Goal: Information Seeking & Learning: Check status

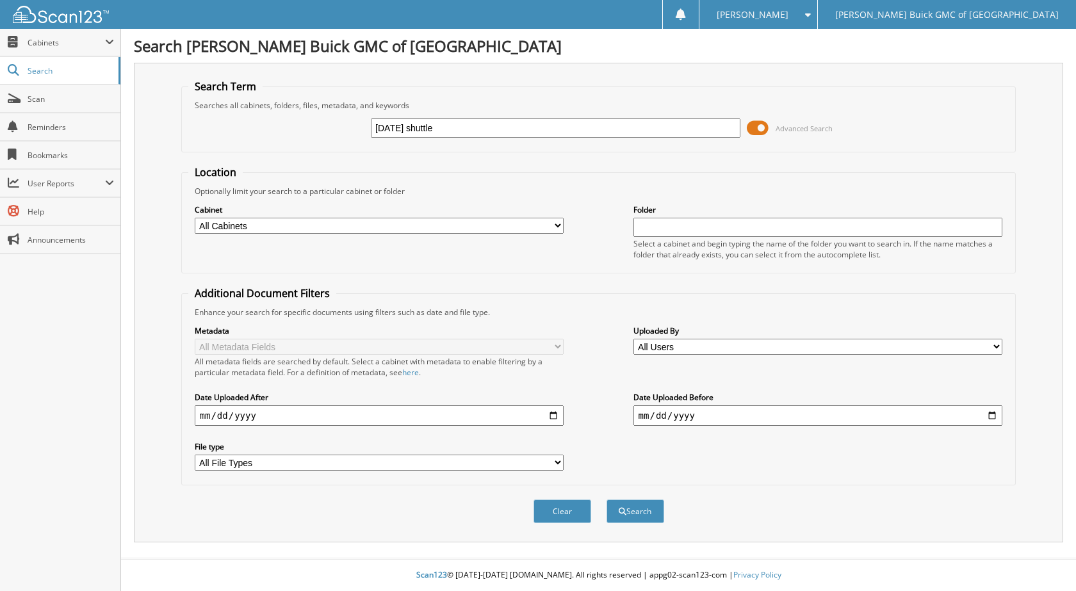
type input "[DATE] shuttle"
click at [606, 499] on button "Search" at bounding box center [635, 511] width 58 height 24
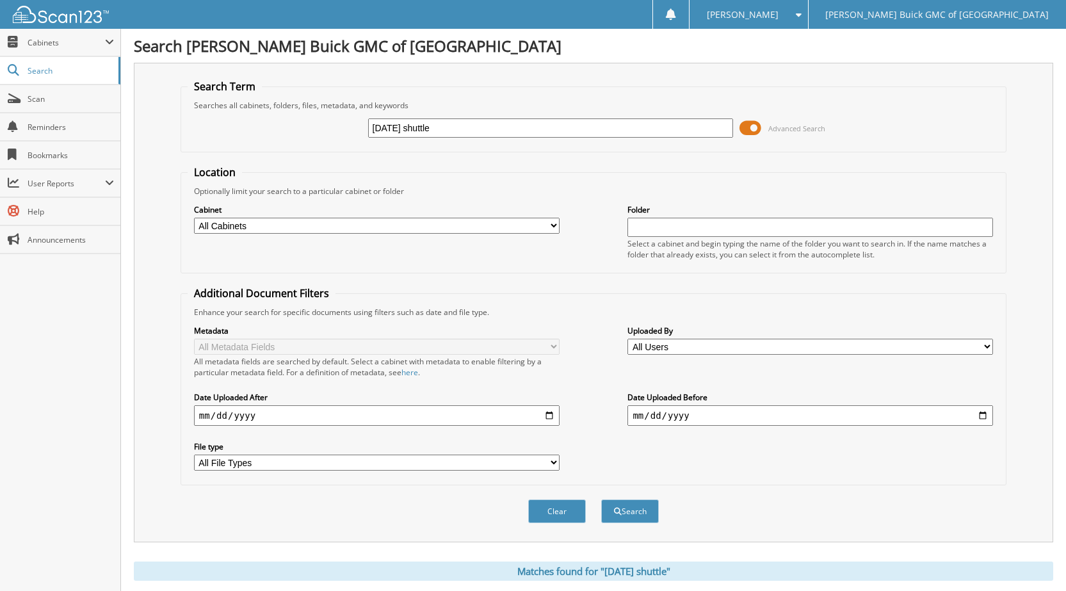
drag, startPoint x: 481, startPoint y: 128, endPoint x: 300, endPoint y: 136, distance: 181.4
click at [304, 133] on div "2025-09-22 shuttle Advanced Search" at bounding box center [594, 128] width 812 height 35
type input "6103289"
click at [601, 499] on button "Search" at bounding box center [630, 511] width 58 height 24
drag, startPoint x: 435, startPoint y: 118, endPoint x: 346, endPoint y: 134, distance: 89.9
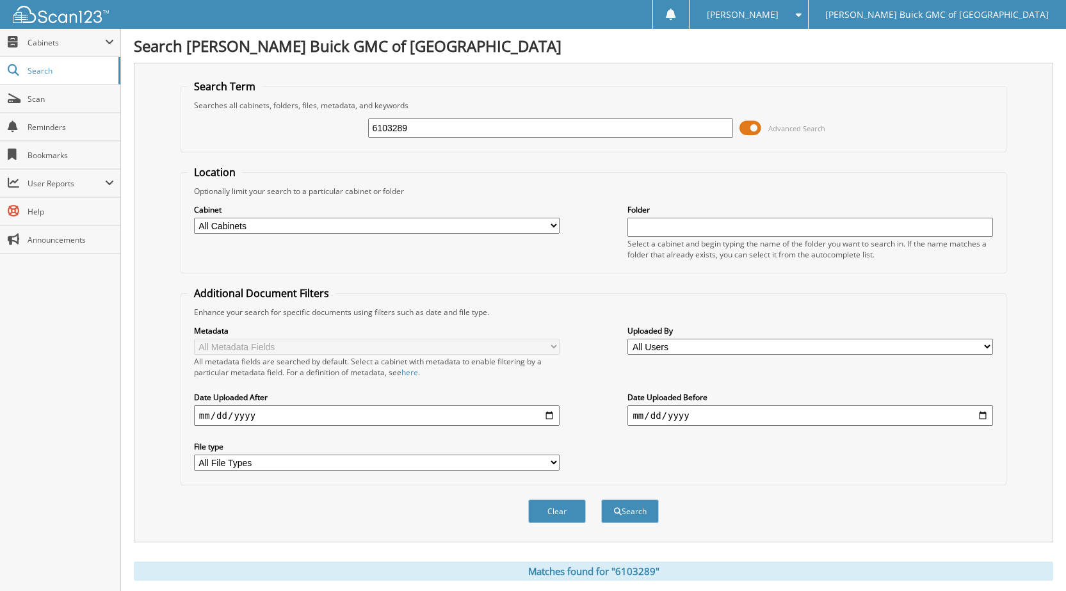
click at [346, 134] on div "6103289 Advanced Search" at bounding box center [594, 128] width 812 height 35
drag, startPoint x: 413, startPoint y: 132, endPoint x: 338, endPoint y: 136, distance: 75.1
click at [338, 136] on div "6103289 Advanced Search" at bounding box center [594, 128] width 812 height 35
type input "6103373"
click at [601, 499] on button "Search" at bounding box center [630, 511] width 58 height 24
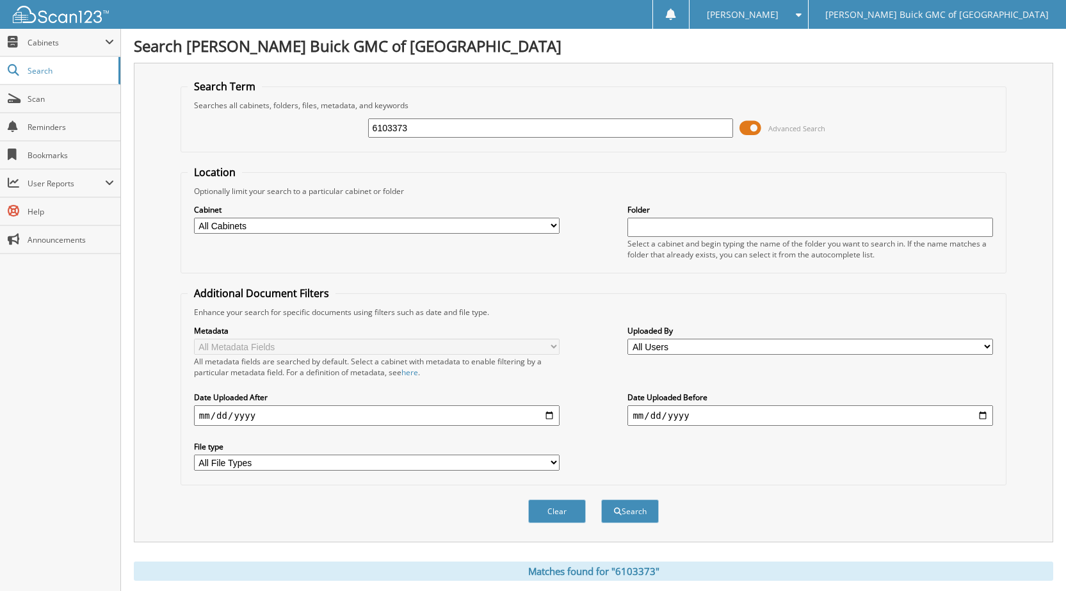
drag, startPoint x: 363, startPoint y: 133, endPoint x: 288, endPoint y: 135, distance: 75.6
click at [288, 135] on div "6103373 Advanced Search" at bounding box center [594, 128] width 812 height 35
type input "6103256"
click at [601, 499] on button "Search" at bounding box center [630, 511] width 58 height 24
drag, startPoint x: 444, startPoint y: 125, endPoint x: 304, endPoint y: 133, distance: 140.5
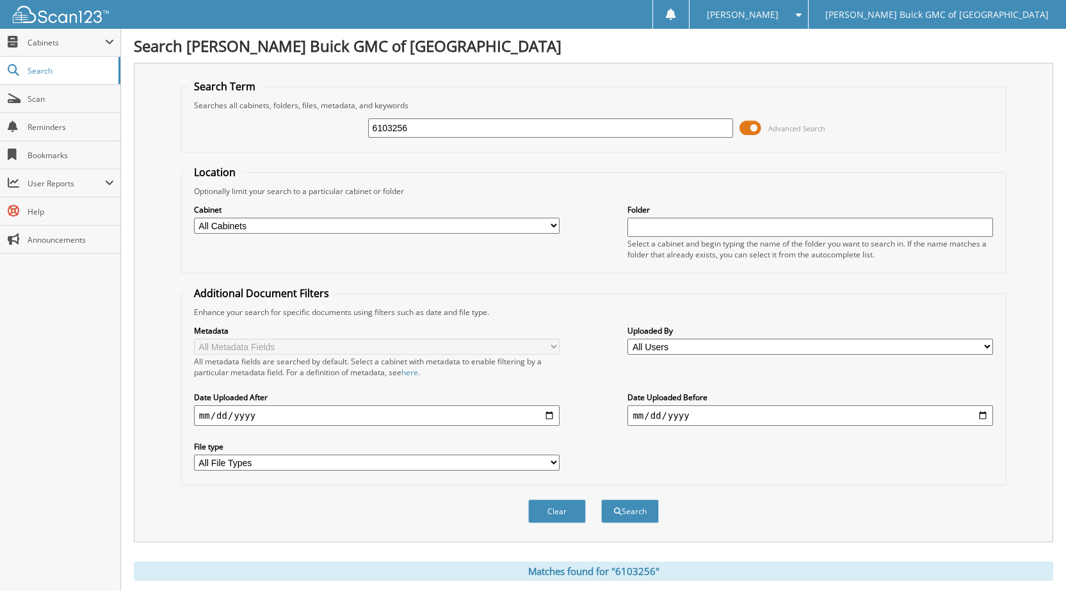
click at [304, 133] on div "6103256 Advanced Search" at bounding box center [594, 128] width 812 height 35
type input "9108679"
click at [601, 499] on button "Search" at bounding box center [630, 511] width 58 height 24
drag, startPoint x: 384, startPoint y: 134, endPoint x: 323, endPoint y: 136, distance: 60.9
click at [323, 136] on div "9108679 Advanced Search" at bounding box center [594, 128] width 812 height 35
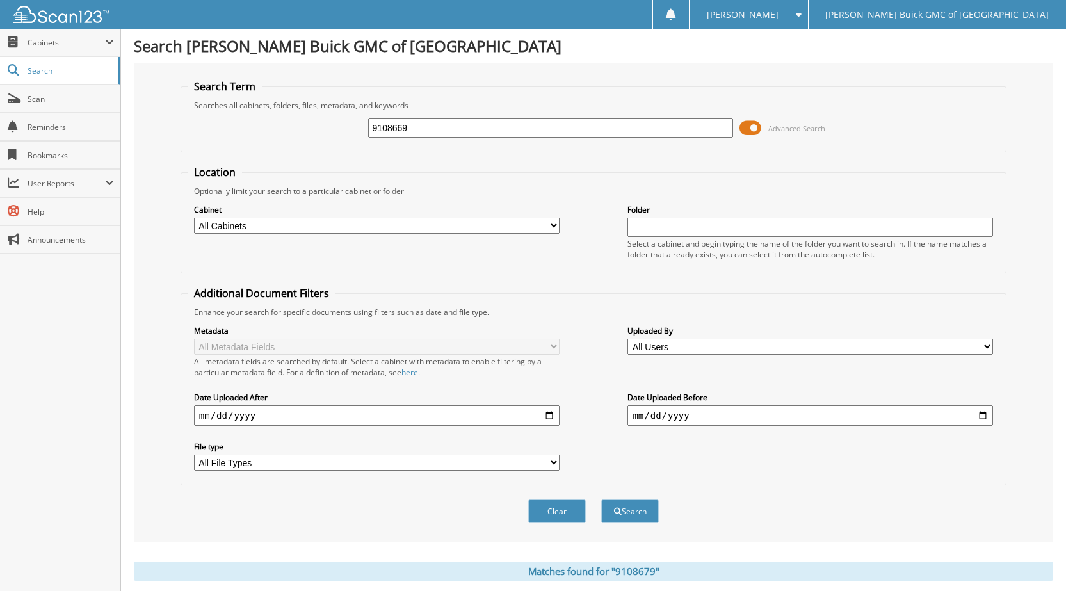
type input "9108669"
click at [601, 499] on button "Search" at bounding box center [630, 511] width 58 height 24
click at [419, 127] on input "9108669" at bounding box center [551, 127] width 366 height 19
type input "9108668"
click at [601, 499] on button "Search" at bounding box center [630, 511] width 58 height 24
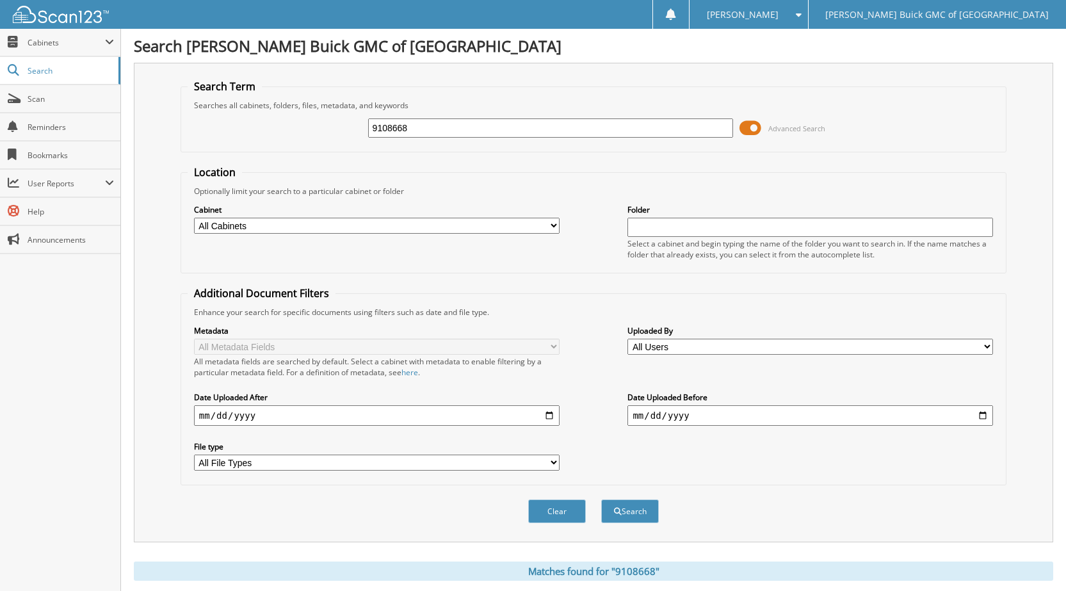
click at [416, 126] on input "9108668" at bounding box center [551, 127] width 366 height 19
type input "9108650"
click at [601, 499] on button "Search" at bounding box center [630, 511] width 58 height 24
drag, startPoint x: 425, startPoint y: 130, endPoint x: 412, endPoint y: 128, distance: 13.0
click at [412, 128] on input "9108650" at bounding box center [551, 127] width 366 height 19
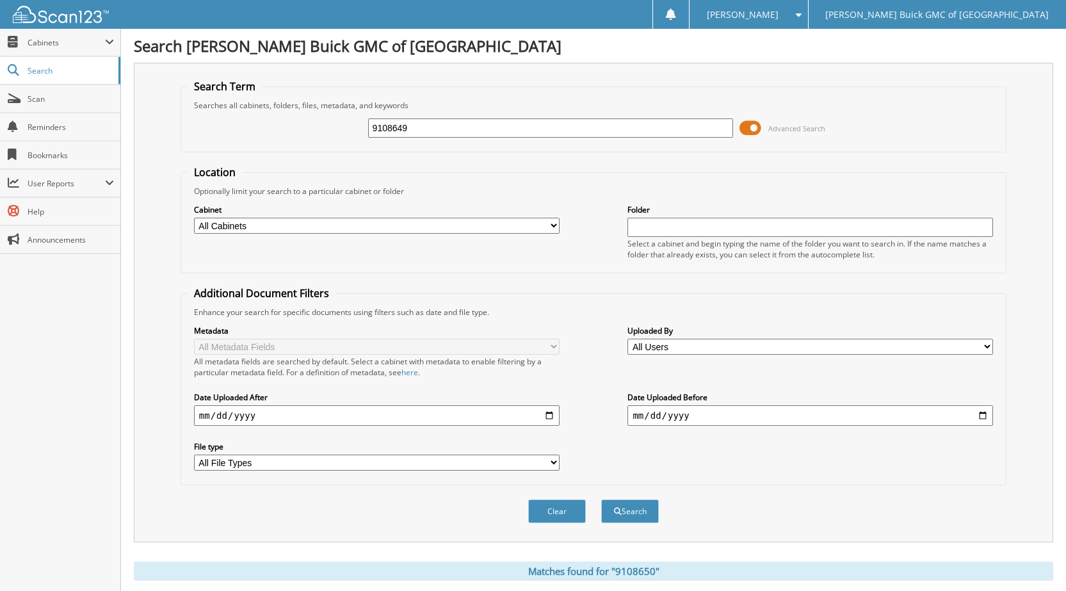
type input "9108649"
click at [601, 499] on button "Search" at bounding box center [630, 511] width 58 height 24
drag, startPoint x: 433, startPoint y: 135, endPoint x: 422, endPoint y: 135, distance: 10.9
click at [422, 135] on input "9108649" at bounding box center [551, 127] width 366 height 19
type input "9108638"
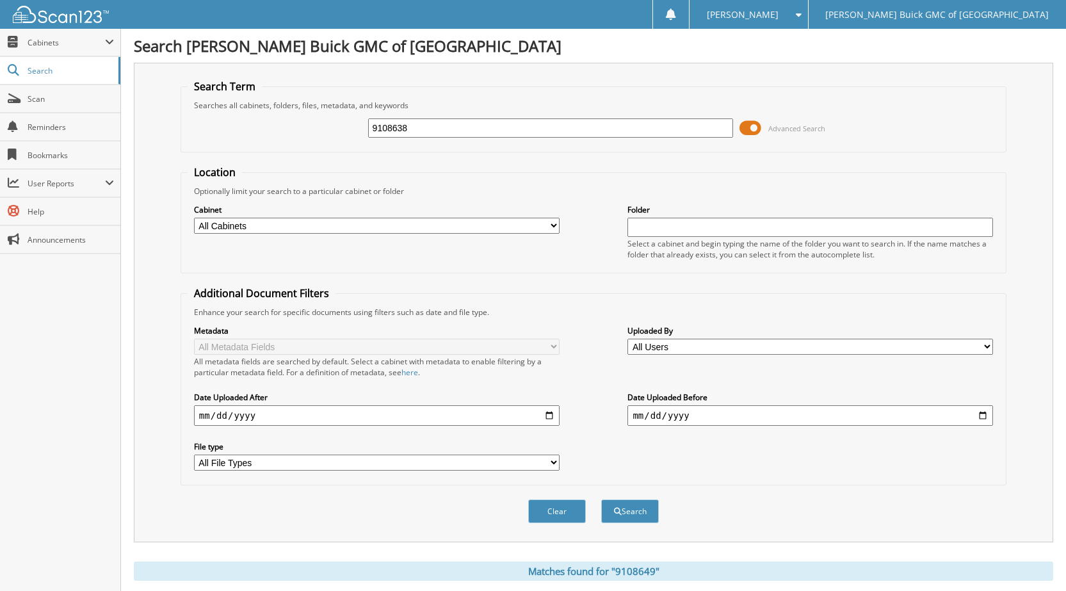
click at [601, 499] on button "Search" at bounding box center [630, 511] width 58 height 24
click at [423, 135] on input "9108638" at bounding box center [551, 127] width 366 height 19
type input "9108574"
click at [601, 499] on button "Search" at bounding box center [630, 511] width 58 height 24
click at [428, 124] on input "9108574" at bounding box center [551, 127] width 366 height 19
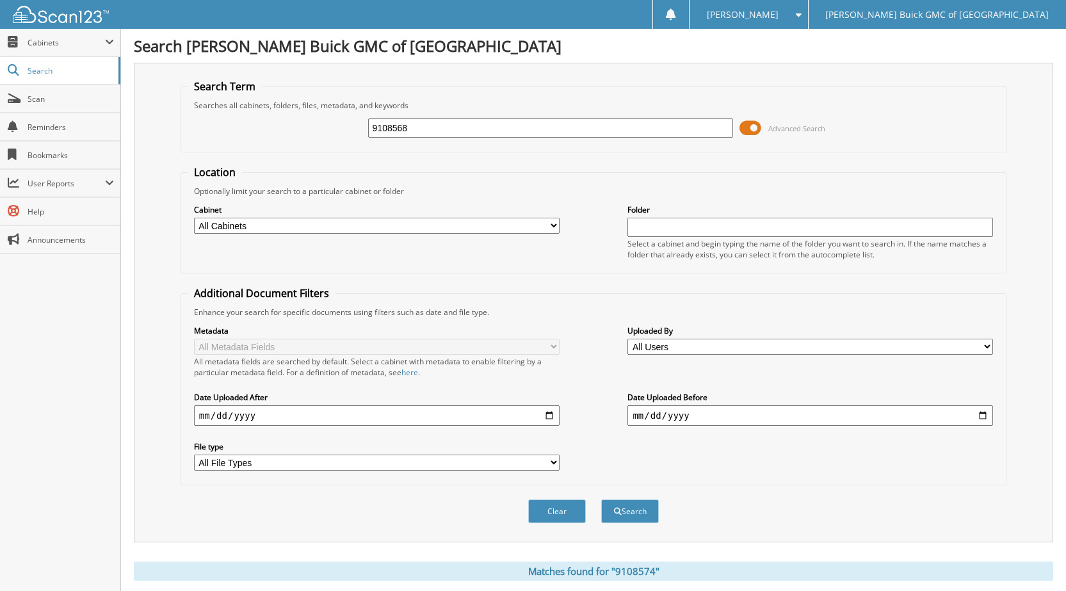
type input "9108568"
click at [601, 499] on button "Search" at bounding box center [630, 511] width 58 height 24
click at [424, 127] on input "9108568" at bounding box center [551, 127] width 366 height 19
type input "9108540"
click at [601, 499] on button "Search" at bounding box center [630, 511] width 58 height 24
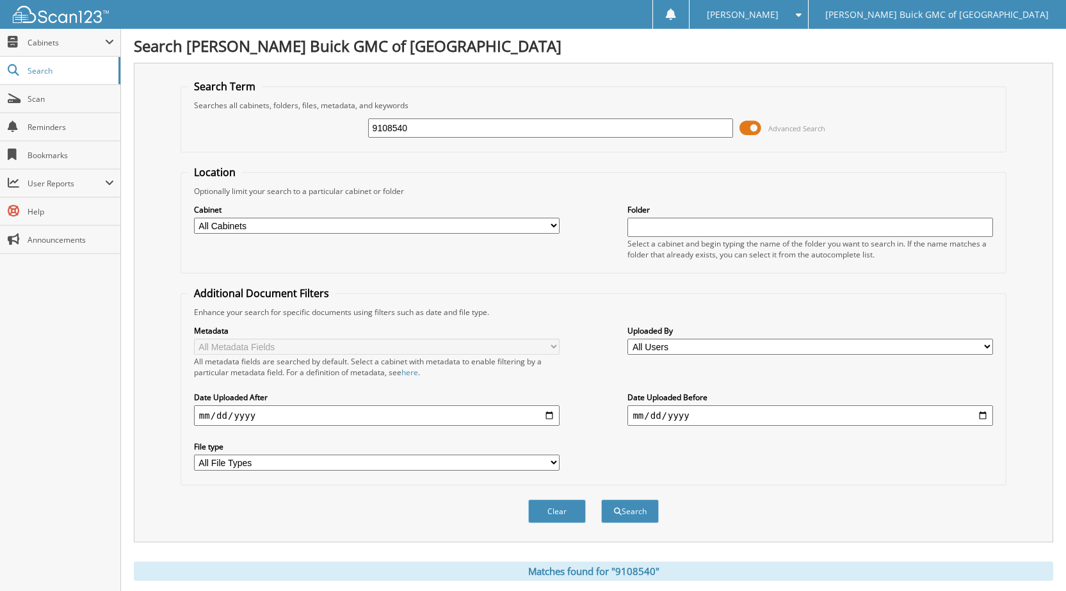
click at [409, 124] on input "9108540" at bounding box center [551, 127] width 366 height 19
type input "9108532"
click at [601, 499] on button "Search" at bounding box center [630, 511] width 58 height 24
click at [420, 126] on input "9108532" at bounding box center [551, 127] width 366 height 19
type input "9108515"
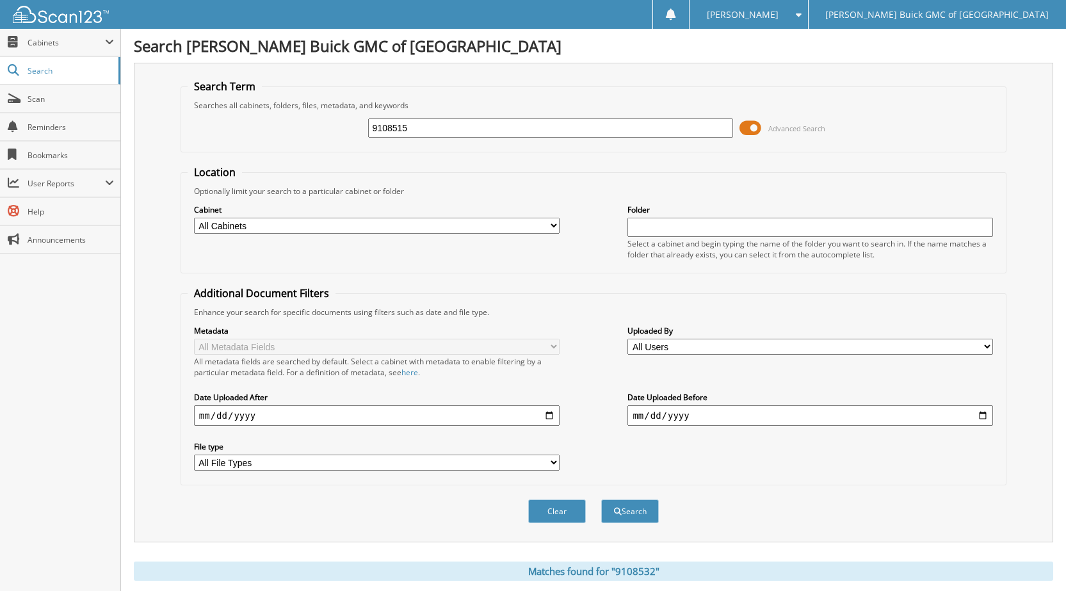
click at [601, 499] on button "Search" at bounding box center [630, 511] width 58 height 24
click at [423, 124] on input "9108515" at bounding box center [551, 127] width 366 height 19
type input "9108516"
click at [601, 499] on button "Search" at bounding box center [630, 511] width 58 height 24
click at [418, 127] on input "9108516" at bounding box center [551, 127] width 366 height 19
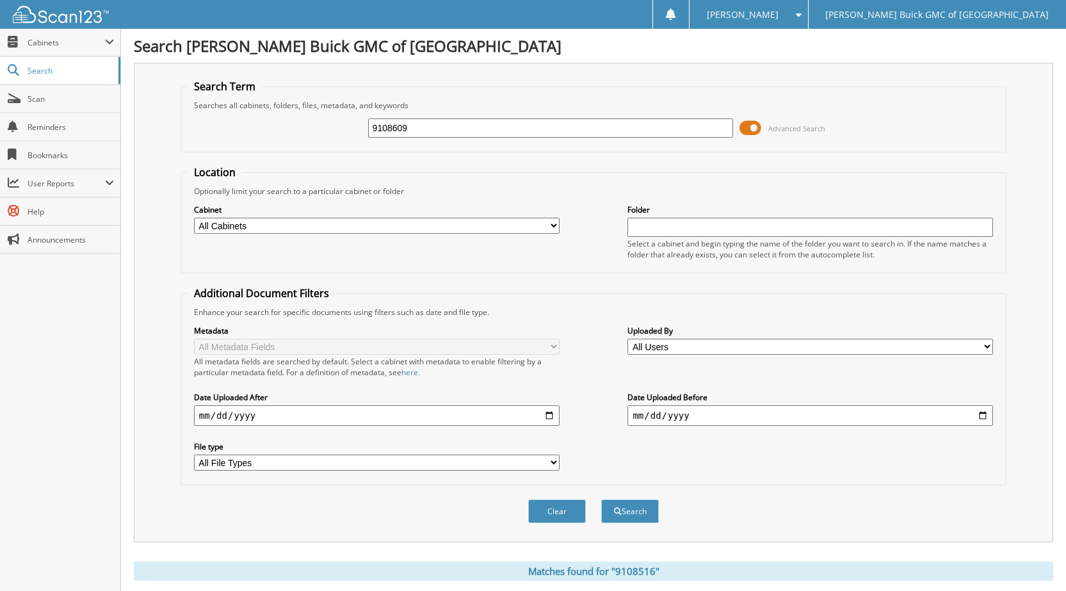
type input "9108609"
click at [601, 499] on button "Search" at bounding box center [630, 511] width 58 height 24
click at [411, 127] on input "9108609" at bounding box center [551, 127] width 366 height 19
type input "9108575"
click at [601, 499] on button "Search" at bounding box center [630, 511] width 58 height 24
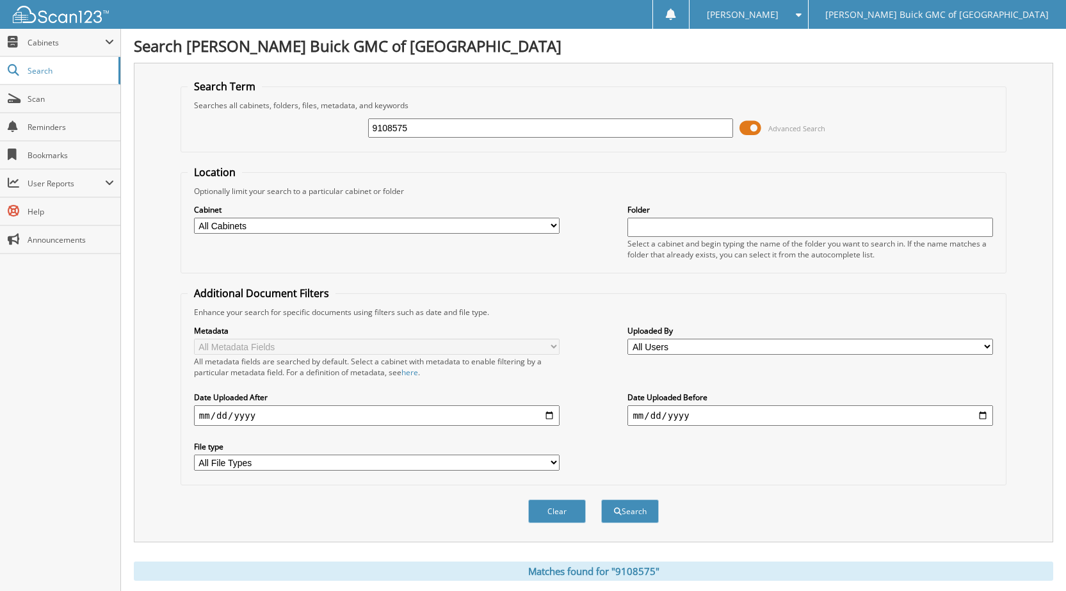
click at [426, 129] on input "9108575" at bounding box center [551, 127] width 366 height 19
type input "9108570"
click button "Search"
click at [424, 134] on input "9108570" at bounding box center [551, 127] width 366 height 19
type input "9108588"
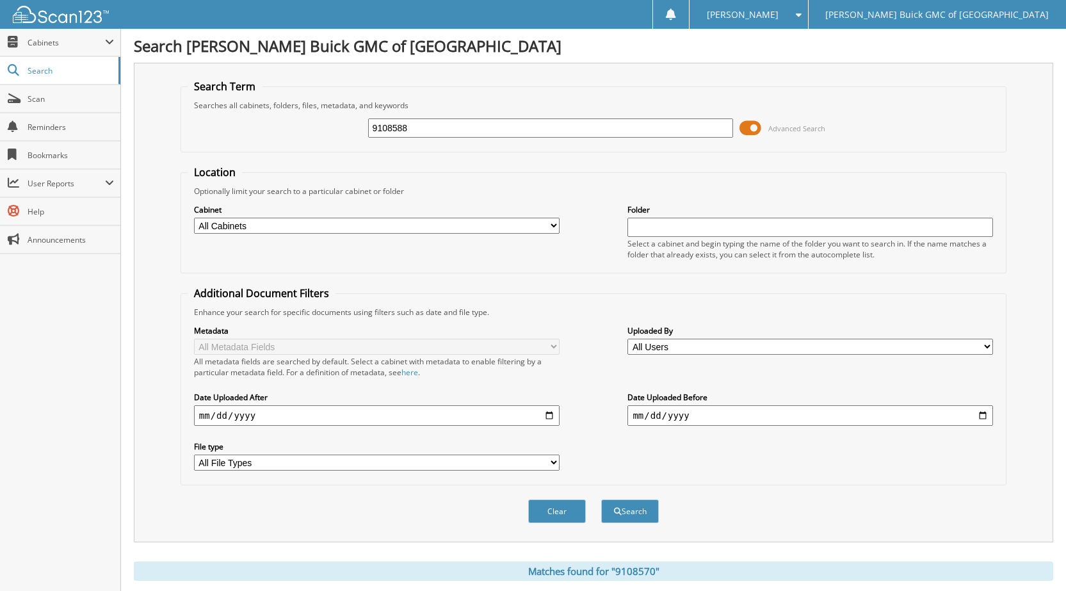
click at [601, 499] on button "Search" at bounding box center [630, 511] width 58 height 24
click at [414, 127] on input "9108588" at bounding box center [551, 127] width 366 height 19
drag, startPoint x: 414, startPoint y: 127, endPoint x: 294, endPoint y: 112, distance: 121.3
click at [294, 112] on div "9108588 Advanced Search" at bounding box center [594, 128] width 812 height 35
type input "6103304"
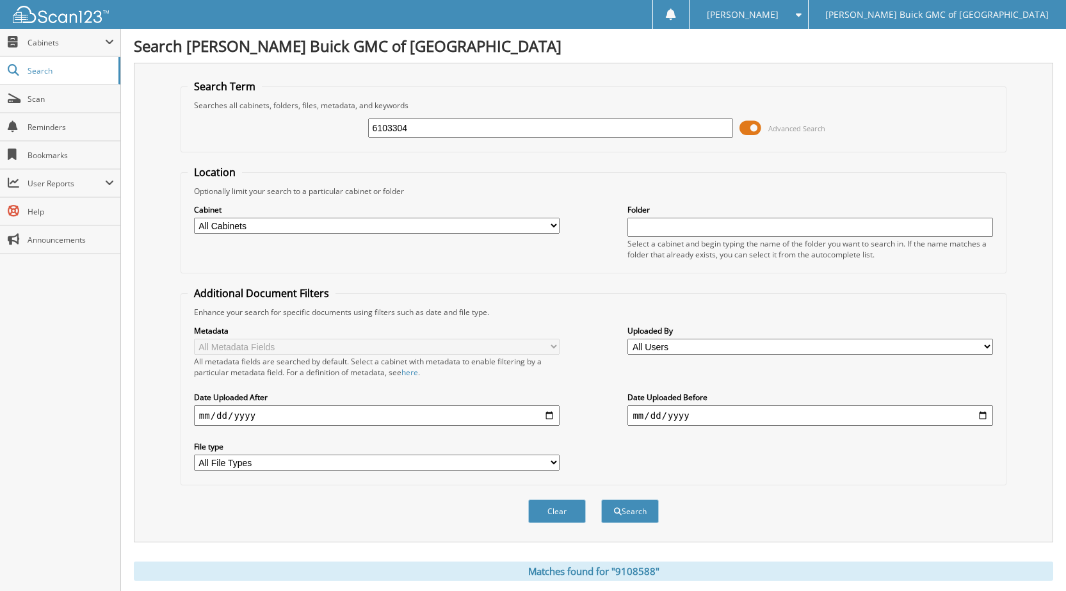
click at [601, 499] on button "Search" at bounding box center [630, 511] width 58 height 24
drag, startPoint x: 418, startPoint y: 133, endPoint x: 303, endPoint y: 118, distance: 116.2
click at [313, 123] on div "6103304 Advanced Search" at bounding box center [594, 128] width 812 height 35
type input "6103360"
click at [601, 499] on button "Search" at bounding box center [630, 511] width 58 height 24
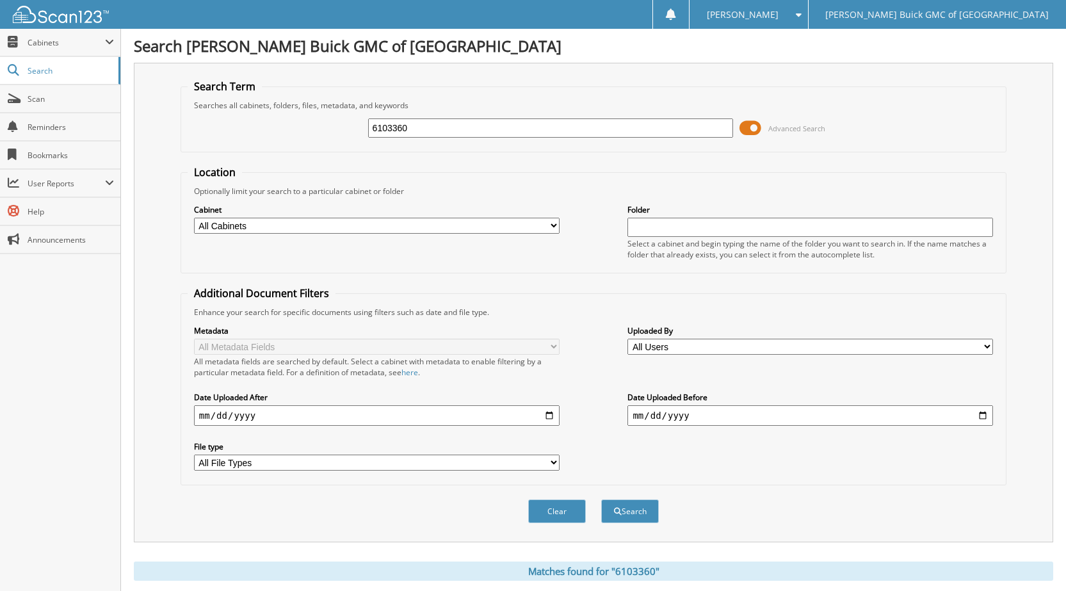
drag, startPoint x: 412, startPoint y: 134, endPoint x: 227, endPoint y: 113, distance: 186.3
click at [257, 116] on div "6103360 Advanced Search" at bounding box center [594, 128] width 812 height 35
type input "6103208"
click at [601, 499] on button "Search" at bounding box center [630, 511] width 58 height 24
drag, startPoint x: 416, startPoint y: 127, endPoint x: 353, endPoint y: 127, distance: 62.8
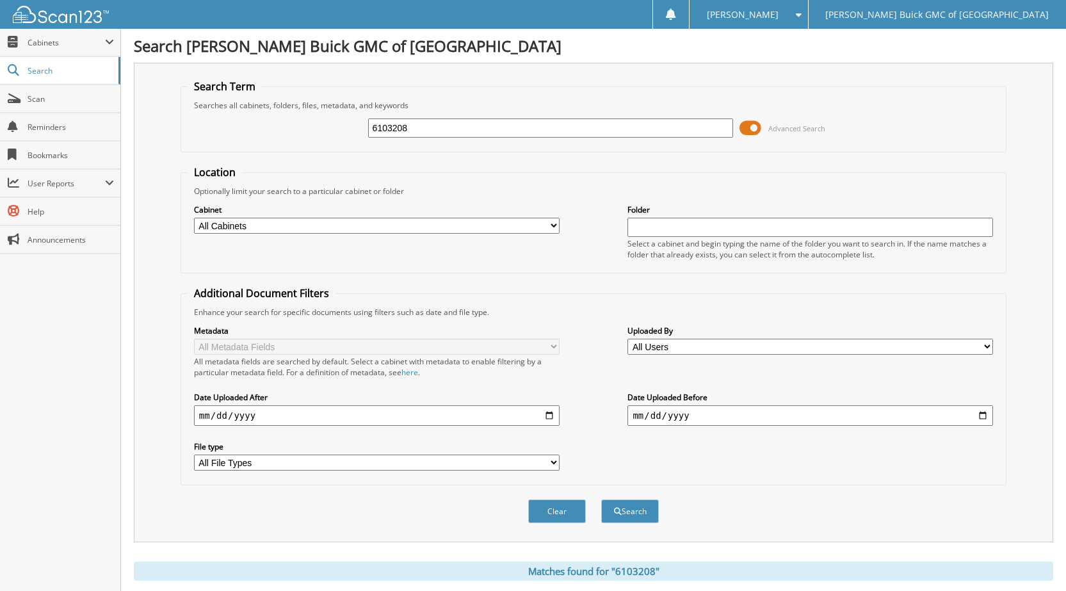
click at [353, 127] on div "6103208 Advanced Search" at bounding box center [594, 128] width 812 height 35
type input "6103156"
click at [601, 499] on button "Search" at bounding box center [630, 511] width 58 height 24
drag, startPoint x: 419, startPoint y: 130, endPoint x: 258, endPoint y: 147, distance: 162.2
click at [258, 147] on fieldset "Search Term Searches all cabinets, folders, files, metadata, and keywords 61031…" at bounding box center [594, 115] width 826 height 73
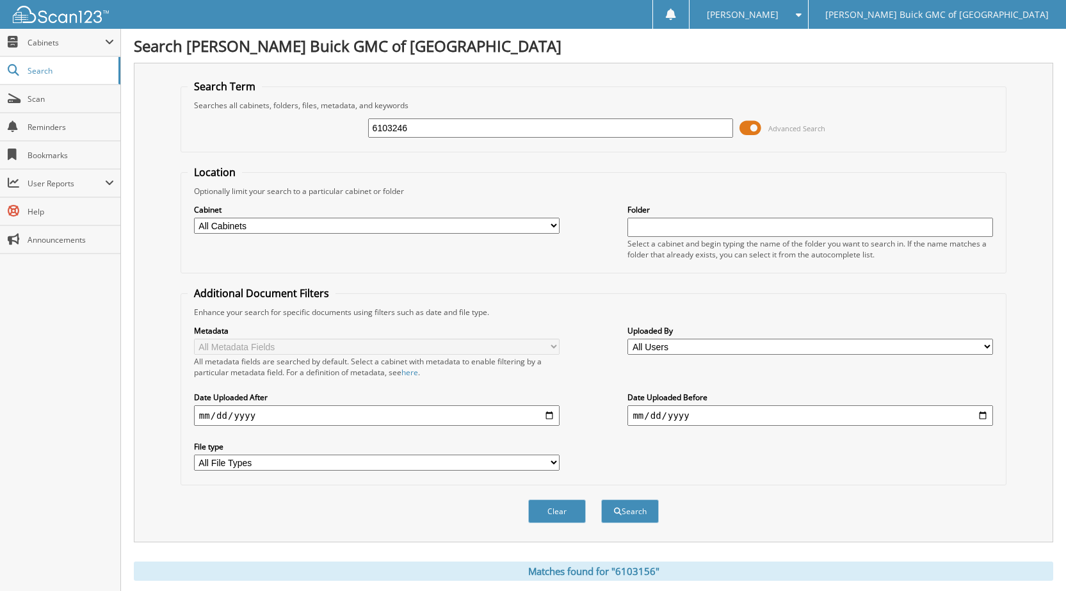
type input "6103246"
click at [601, 499] on button "Search" at bounding box center [630, 511] width 58 height 24
drag, startPoint x: 409, startPoint y: 119, endPoint x: 389, endPoint y: 142, distance: 30.4
click at [371, 131] on input "6103246" at bounding box center [551, 127] width 366 height 19
type input "6102796"
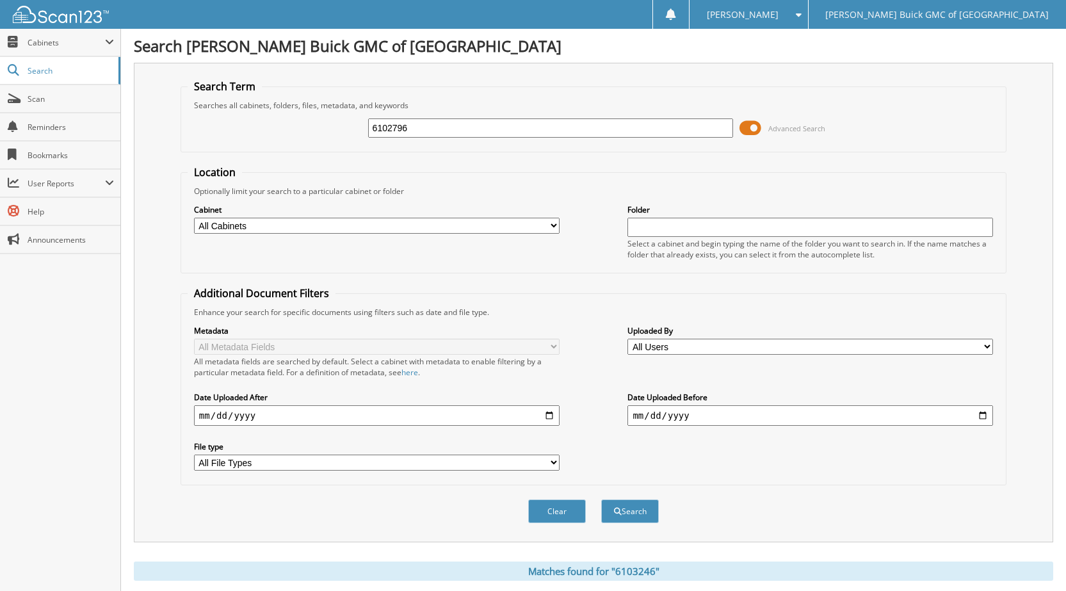
click at [601, 499] on button "Search" at bounding box center [630, 511] width 58 height 24
drag, startPoint x: 413, startPoint y: 131, endPoint x: 299, endPoint y: 129, distance: 114.0
click at [299, 129] on div "6102796 Advanced Search" at bounding box center [594, 128] width 812 height 35
type input "6103172"
click at [601, 499] on button "Search" at bounding box center [630, 511] width 58 height 24
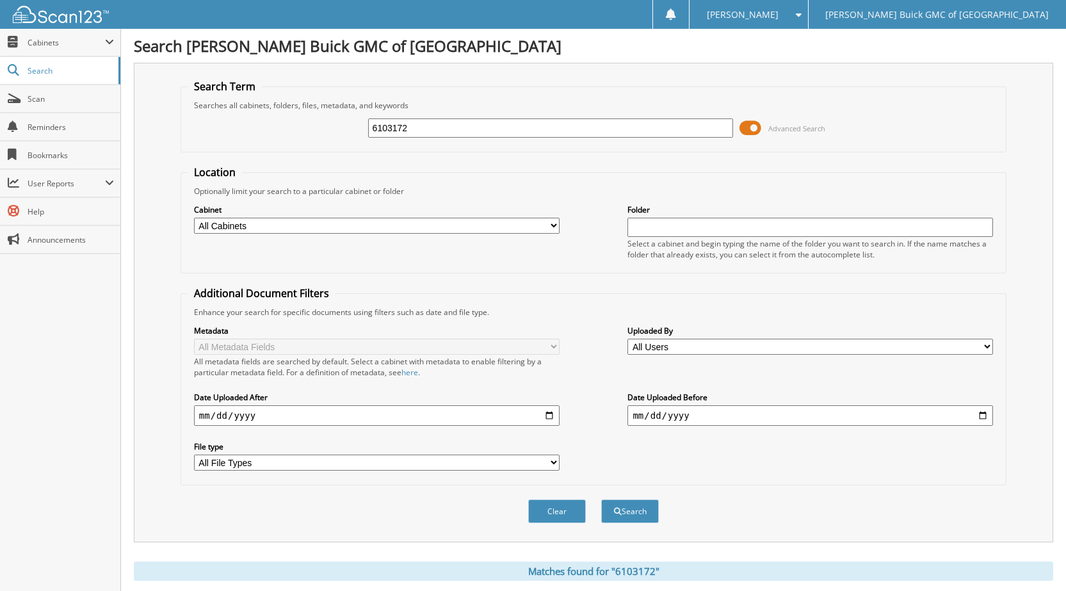
drag, startPoint x: 384, startPoint y: 129, endPoint x: 305, endPoint y: 131, distance: 78.2
click at [305, 131] on div "6103172 Advanced Search" at bounding box center [594, 128] width 812 height 35
type input "6103243"
click at [601, 499] on button "Search" at bounding box center [630, 511] width 58 height 24
drag, startPoint x: 414, startPoint y: 126, endPoint x: 336, endPoint y: 129, distance: 77.6
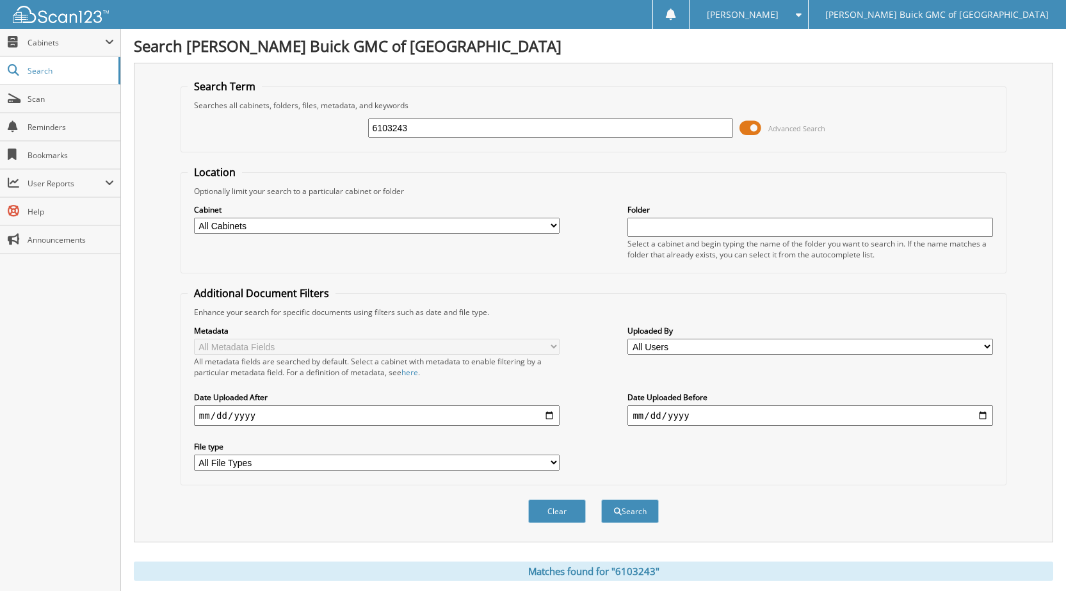
click at [336, 129] on div "6103243 Advanced Search" at bounding box center [594, 128] width 812 height 35
type input "6102989"
click at [601, 499] on button "Search" at bounding box center [630, 511] width 58 height 24
drag, startPoint x: 414, startPoint y: 129, endPoint x: 260, endPoint y: 141, distance: 154.2
click at [261, 140] on div "6102989 Advanced Search" at bounding box center [594, 128] width 812 height 35
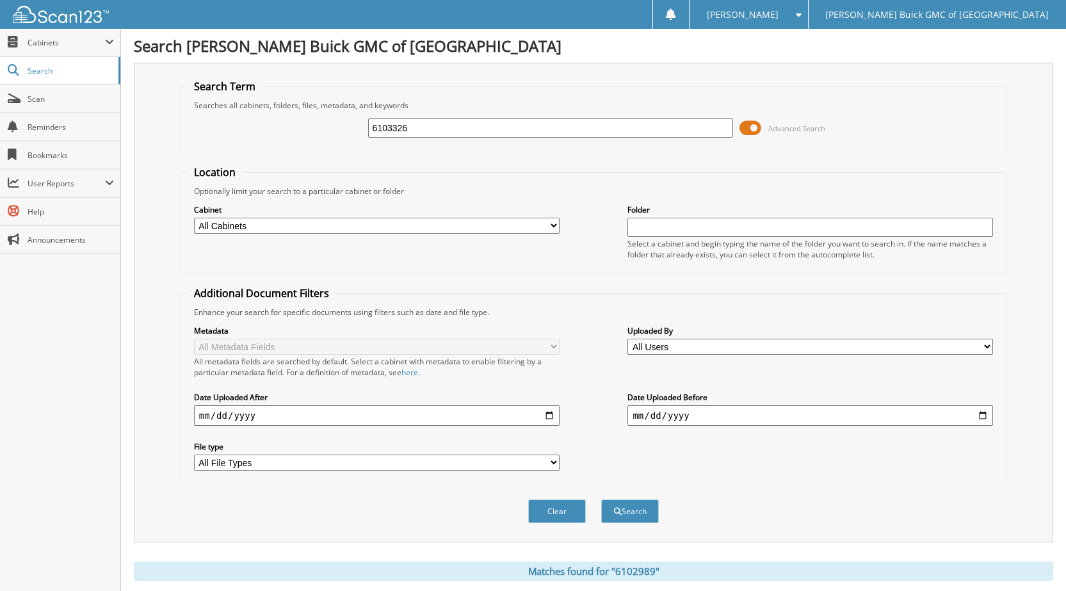
type input "6103326"
click at [601, 499] on button "Search" at bounding box center [630, 511] width 58 height 24
drag, startPoint x: 392, startPoint y: 127, endPoint x: 320, endPoint y: 115, distance: 73.5
click at [320, 115] on div "6103326 Advanced Search" at bounding box center [594, 128] width 812 height 35
type input "6103090"
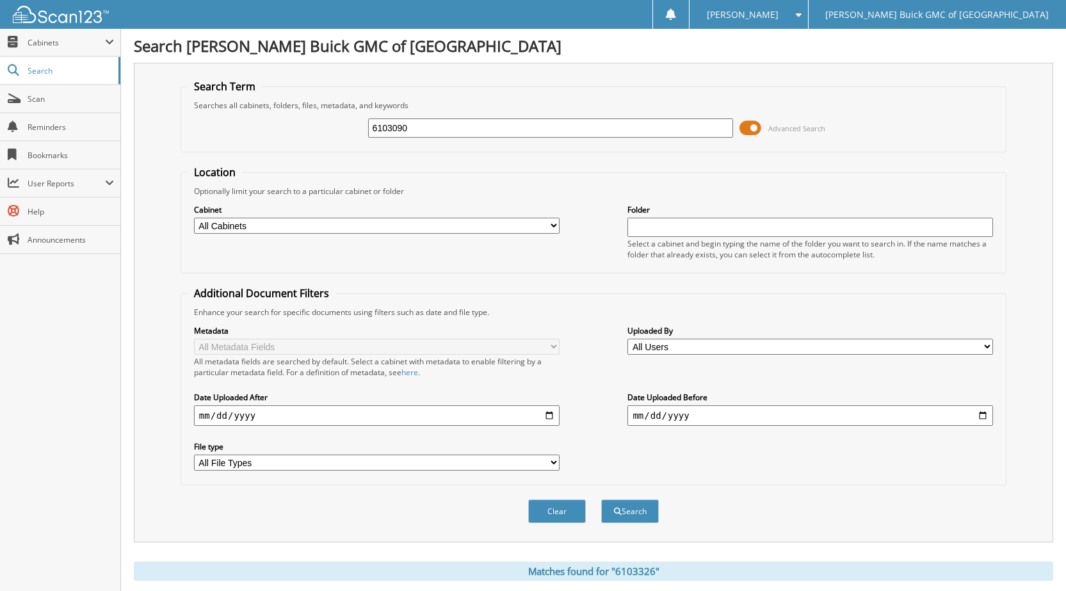
click at [601, 499] on button "Search" at bounding box center [630, 511] width 58 height 24
drag, startPoint x: 416, startPoint y: 135, endPoint x: 299, endPoint y: 122, distance: 117.3
click at [302, 122] on div "6103090 Advanced Search" at bounding box center [594, 128] width 812 height 35
type input "6103325"
click at [601, 499] on button "Search" at bounding box center [630, 511] width 58 height 24
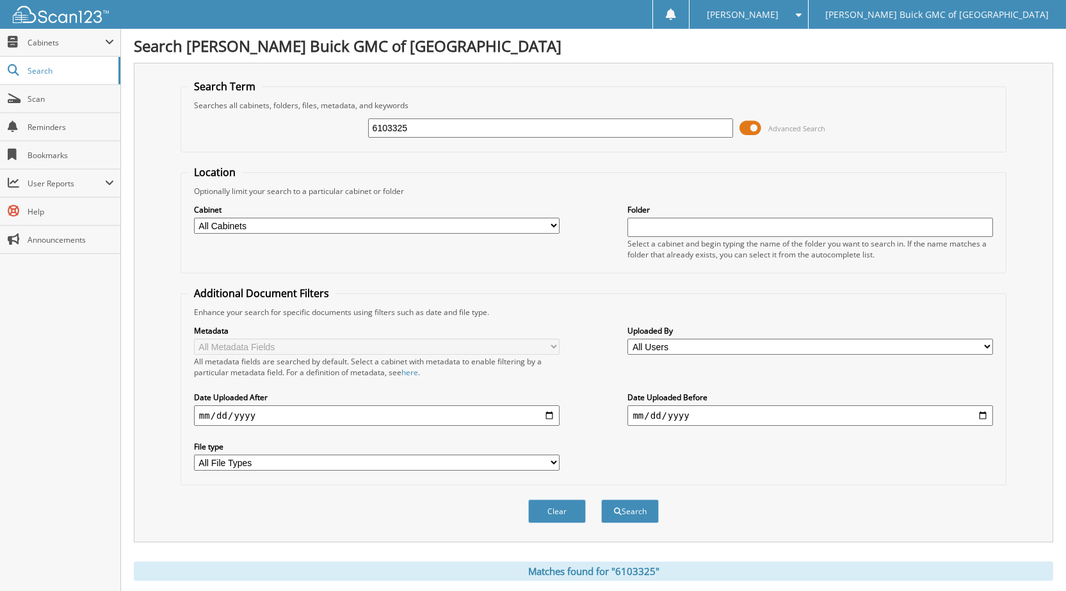
drag, startPoint x: 410, startPoint y: 129, endPoint x: 296, endPoint y: 122, distance: 114.2
click at [298, 122] on div "6103325 Advanced Search" at bounding box center [594, 128] width 812 height 35
type input "6103122"
click at [601, 499] on button "Search" at bounding box center [630, 511] width 58 height 24
drag, startPoint x: 422, startPoint y: 131, endPoint x: 273, endPoint y: 139, distance: 149.4
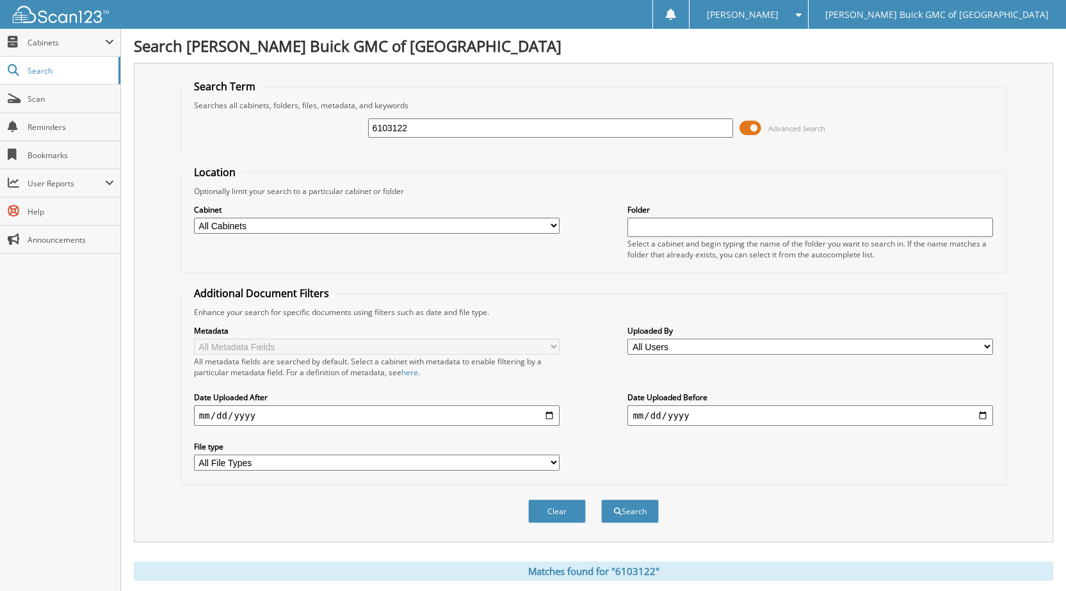
click at [273, 138] on div "6103122 Advanced Search" at bounding box center [594, 128] width 812 height 35
type input "6103258"
click at [601, 499] on button "Search" at bounding box center [630, 511] width 58 height 24
drag, startPoint x: 407, startPoint y: 131, endPoint x: 346, endPoint y: 132, distance: 60.2
click at [348, 131] on div "6103258 Advanced Search" at bounding box center [594, 128] width 812 height 35
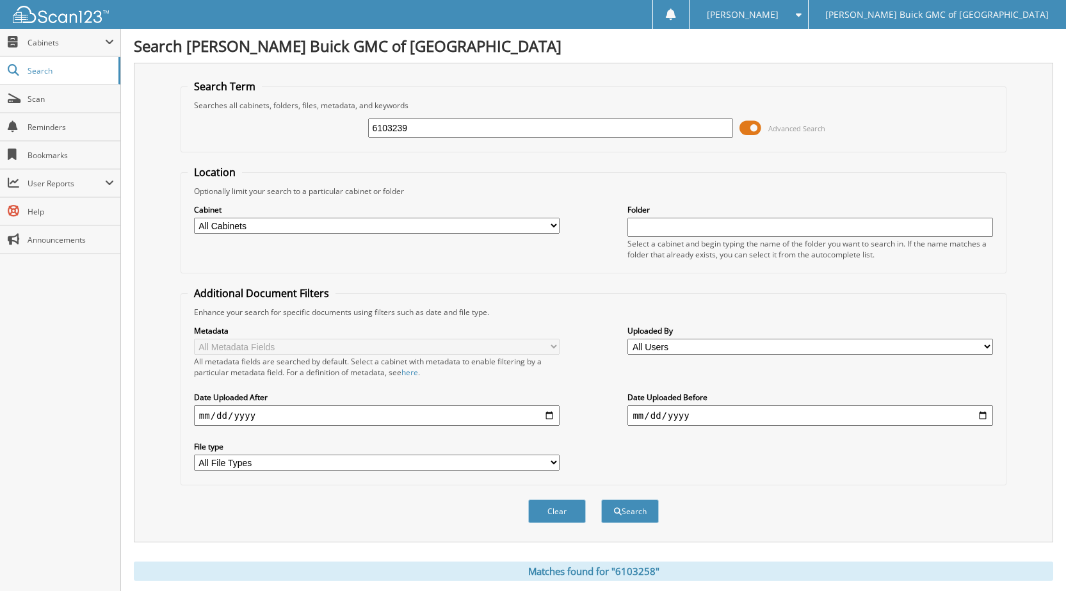
type input "6103239"
click at [601, 499] on button "Search" at bounding box center [630, 511] width 58 height 24
drag, startPoint x: 416, startPoint y: 131, endPoint x: 266, endPoint y: 138, distance: 149.4
click at [266, 138] on div "6103239 Advanced Search" at bounding box center [594, 128] width 812 height 35
type input "6103173"
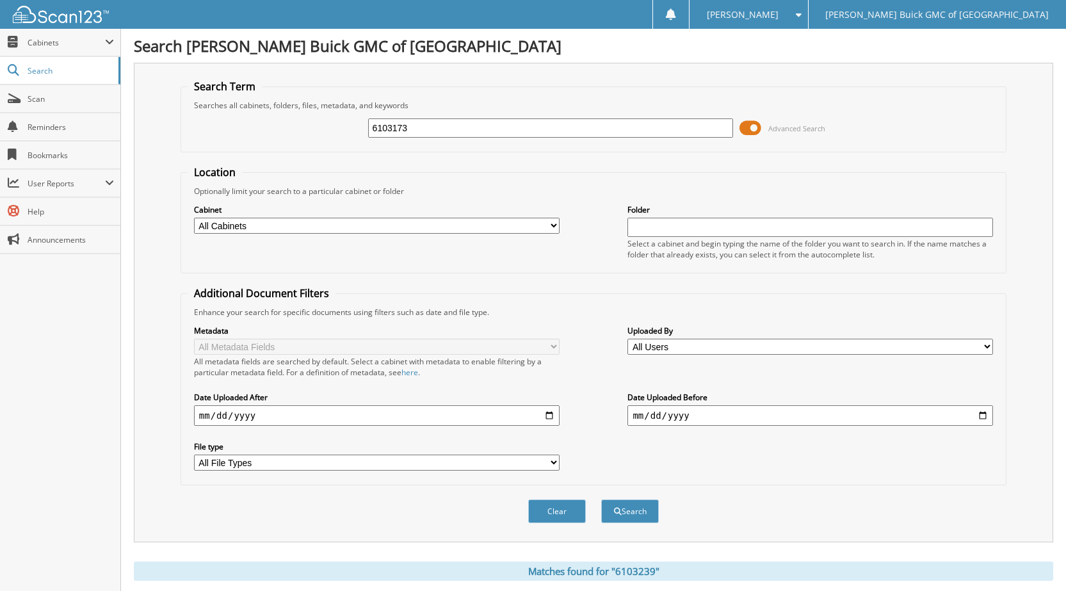
click at [601, 499] on button "Search" at bounding box center [630, 511] width 58 height 24
drag, startPoint x: 423, startPoint y: 126, endPoint x: 325, endPoint y: 120, distance: 98.1
click at [329, 120] on div "6103173 Advanced Search" at bounding box center [594, 128] width 812 height 35
type input "6102197"
click at [601, 499] on button "Search" at bounding box center [630, 511] width 58 height 24
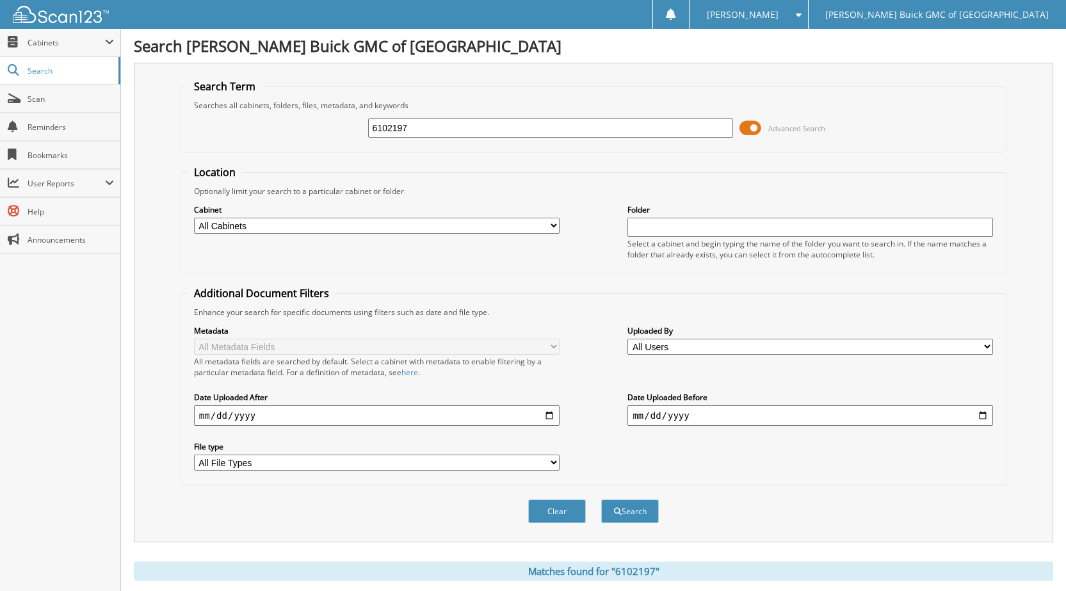
drag, startPoint x: 418, startPoint y: 126, endPoint x: 330, endPoint y: 138, distance: 89.1
click at [316, 131] on div "6102197 Advanced Search" at bounding box center [594, 128] width 812 height 35
type input "6102197"
click at [601, 499] on button "Search" at bounding box center [630, 511] width 58 height 24
drag, startPoint x: 417, startPoint y: 128, endPoint x: 279, endPoint y: 117, distance: 138.2
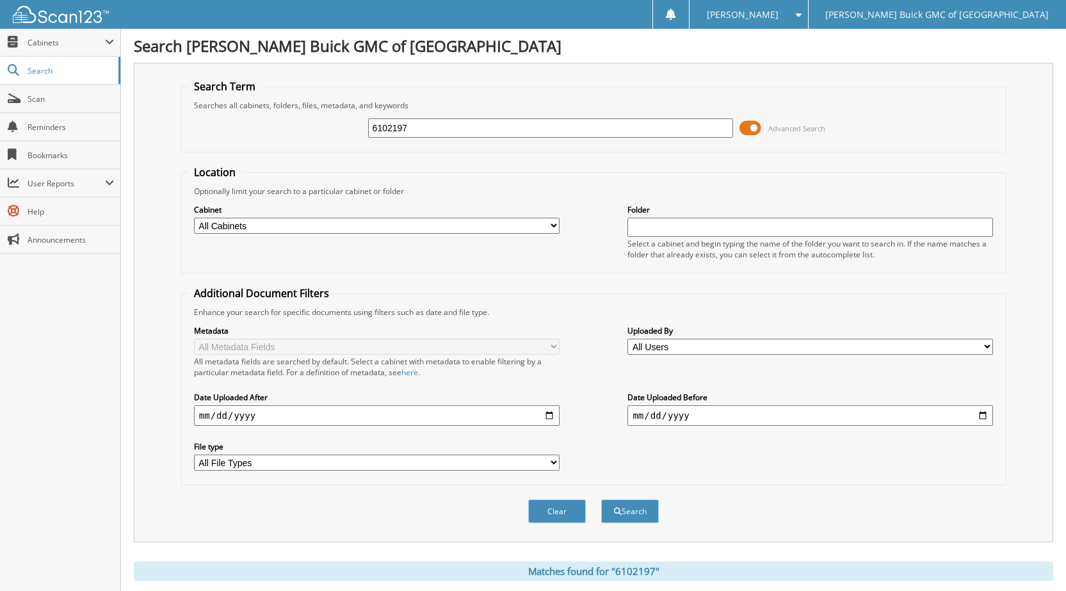
click at [284, 117] on div "6102197 Advanced Search" at bounding box center [594, 128] width 812 height 35
type input "6103214"
click at [601, 499] on button "Search" at bounding box center [630, 511] width 58 height 24
drag, startPoint x: 418, startPoint y: 131, endPoint x: 325, endPoint y: 126, distance: 93.0
click at [325, 126] on div "6103214 Advanced Search" at bounding box center [594, 128] width 812 height 35
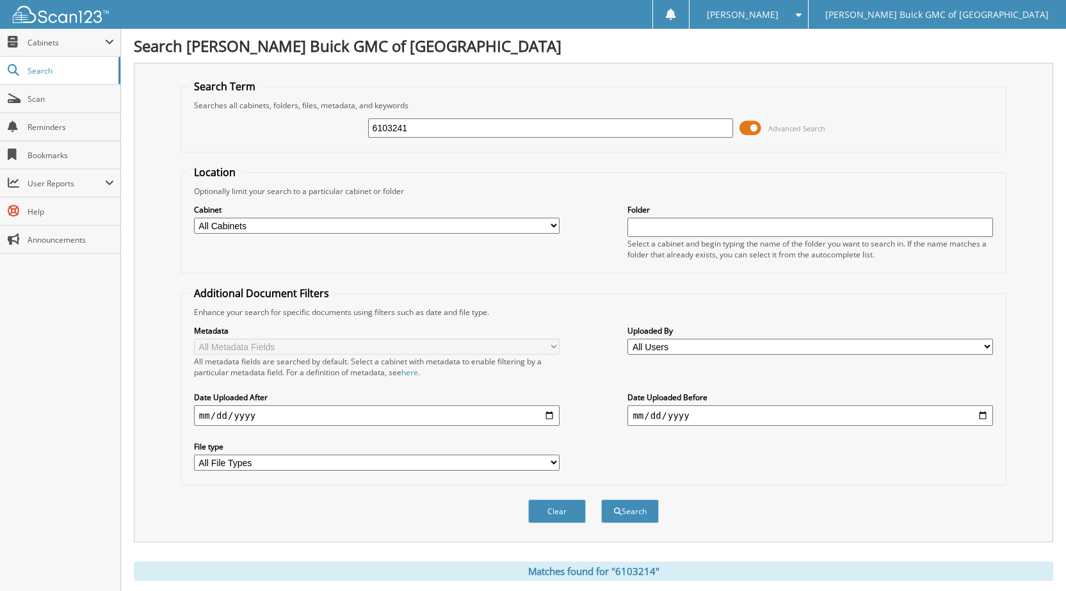
type input "6103241"
click at [601, 499] on button "Search" at bounding box center [630, 511] width 58 height 24
drag, startPoint x: 409, startPoint y: 128, endPoint x: 317, endPoint y: 125, distance: 92.3
click at [321, 125] on div "6103241 Advanced Search" at bounding box center [594, 128] width 812 height 35
type input "6103204"
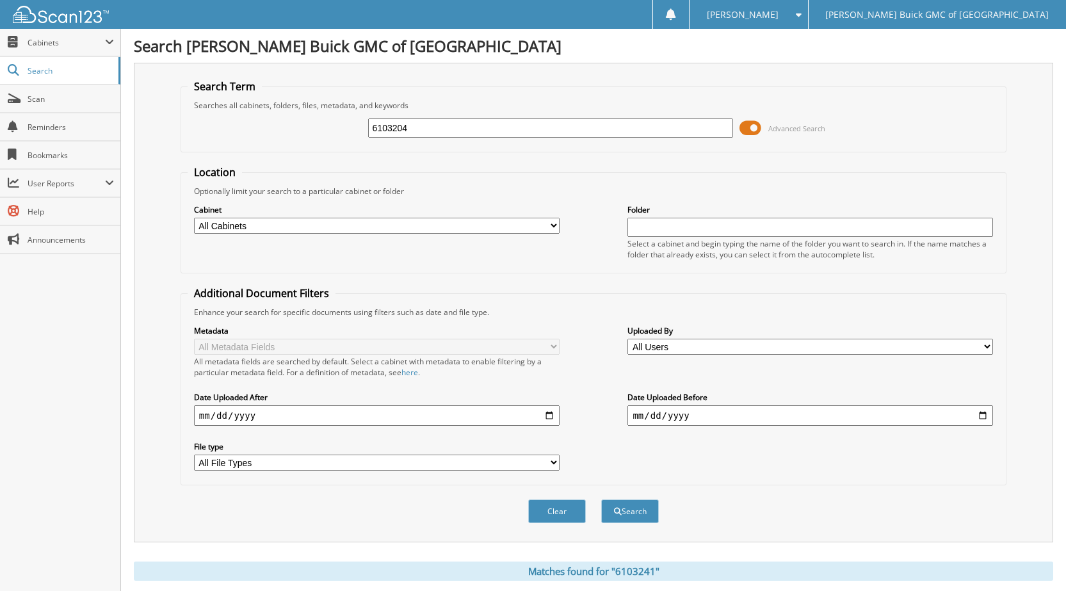
click at [601, 499] on button "Search" at bounding box center [630, 511] width 58 height 24
drag, startPoint x: 421, startPoint y: 131, endPoint x: 307, endPoint y: 118, distance: 114.1
click at [307, 118] on div "6103204 Advanced Search" at bounding box center [594, 128] width 812 height 35
type input "6103342"
click at [601, 499] on button "Search" at bounding box center [630, 511] width 58 height 24
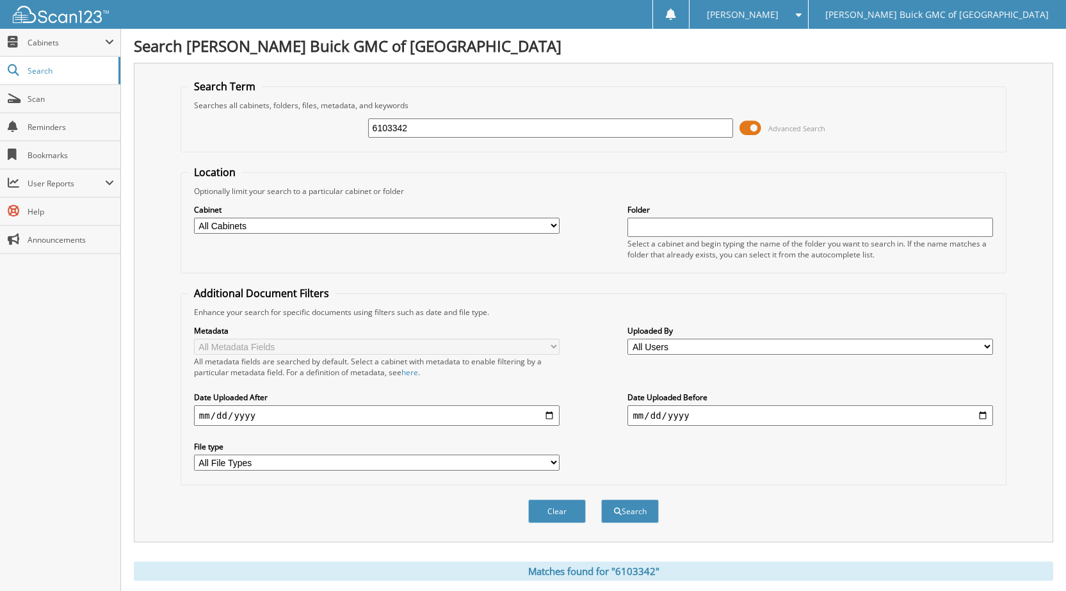
drag, startPoint x: 403, startPoint y: 129, endPoint x: 328, endPoint y: 101, distance: 80.6
click at [331, 102] on fieldset "Search Term Searches all cabinets, folders, files, metadata, and keywords 61033…" at bounding box center [594, 115] width 826 height 73
type input "6103327"
click at [601, 499] on button "Search" at bounding box center [630, 511] width 58 height 24
drag, startPoint x: 410, startPoint y: 130, endPoint x: 266, endPoint y: 136, distance: 144.8
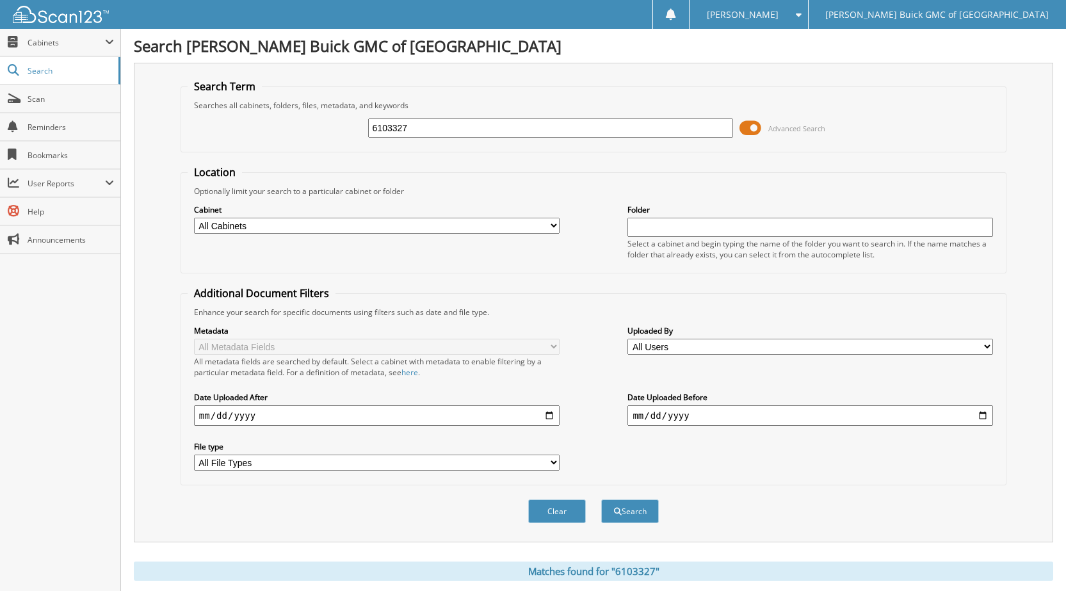
click at [266, 136] on div "6103327 Advanced Search" at bounding box center [594, 128] width 812 height 35
type input "6103332"
click at [601, 499] on button "Search" at bounding box center [630, 511] width 58 height 24
drag, startPoint x: 389, startPoint y: 131, endPoint x: 290, endPoint y: 111, distance: 101.4
click at [291, 111] on div "6103332 Advanced Search" at bounding box center [594, 128] width 812 height 35
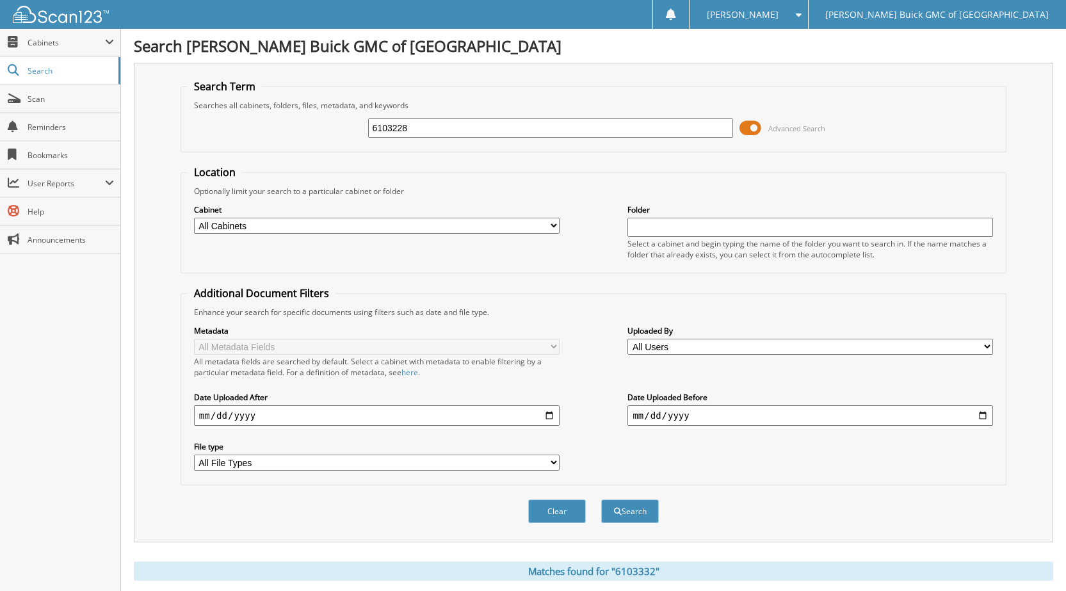
type input "6103228"
click at [601, 499] on button "Search" at bounding box center [630, 511] width 58 height 24
drag, startPoint x: 429, startPoint y: 124, endPoint x: 1062, endPoint y: 160, distance: 633.7
click at [320, 134] on div "6103228 Advanced Search" at bounding box center [594, 128] width 812 height 35
type input "6101762"
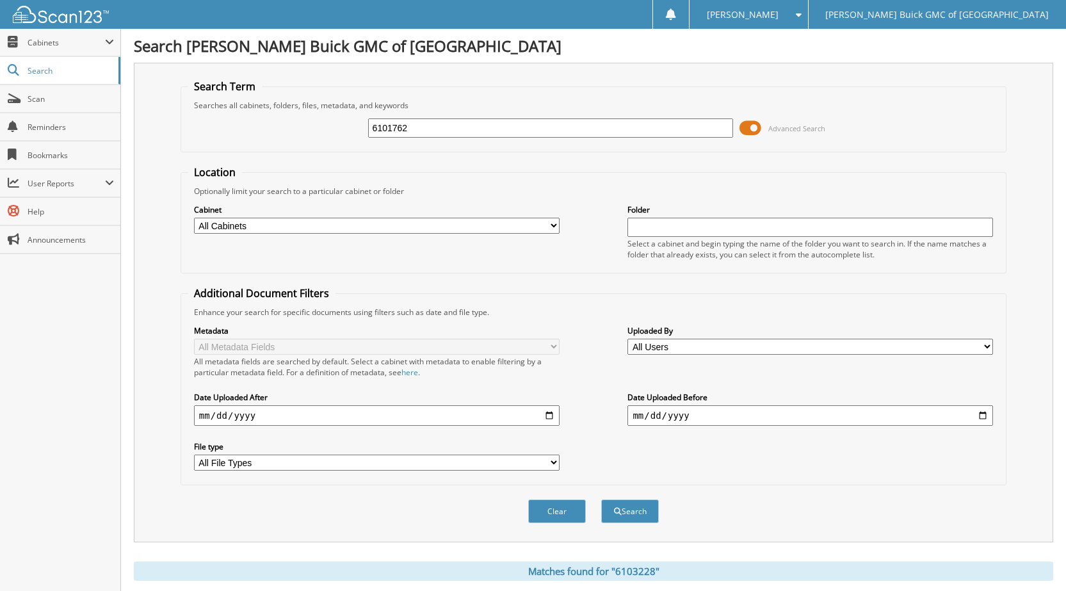
click at [601, 499] on button "Search" at bounding box center [630, 511] width 58 height 24
drag, startPoint x: 416, startPoint y: 126, endPoint x: 274, endPoint y: 108, distance: 142.7
click at [275, 108] on fieldset "Search Term Searches all cabinets, folders, files, metadata, and keywords 61017…" at bounding box center [594, 115] width 826 height 73
type input "6103230"
click at [601, 499] on button "Search" at bounding box center [630, 511] width 58 height 24
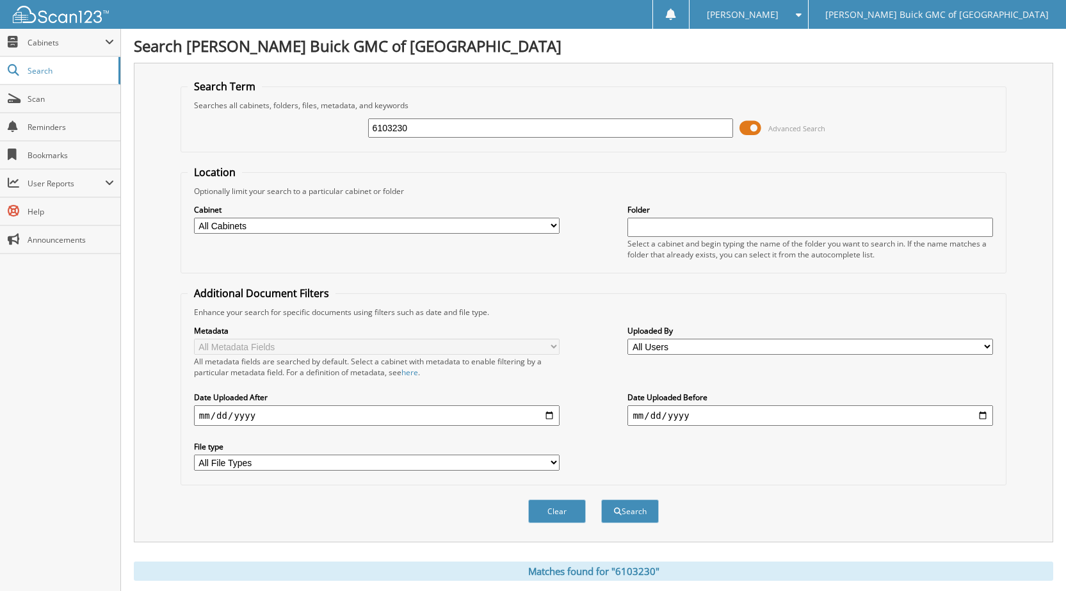
drag, startPoint x: 407, startPoint y: 129, endPoint x: 337, endPoint y: 126, distance: 69.3
click at [337, 125] on div "6103230 Advanced Search" at bounding box center [594, 128] width 812 height 35
type input "6103119"
click at [601, 499] on button "Search" at bounding box center [630, 511] width 58 height 24
drag, startPoint x: 416, startPoint y: 124, endPoint x: 322, endPoint y: 131, distance: 93.8
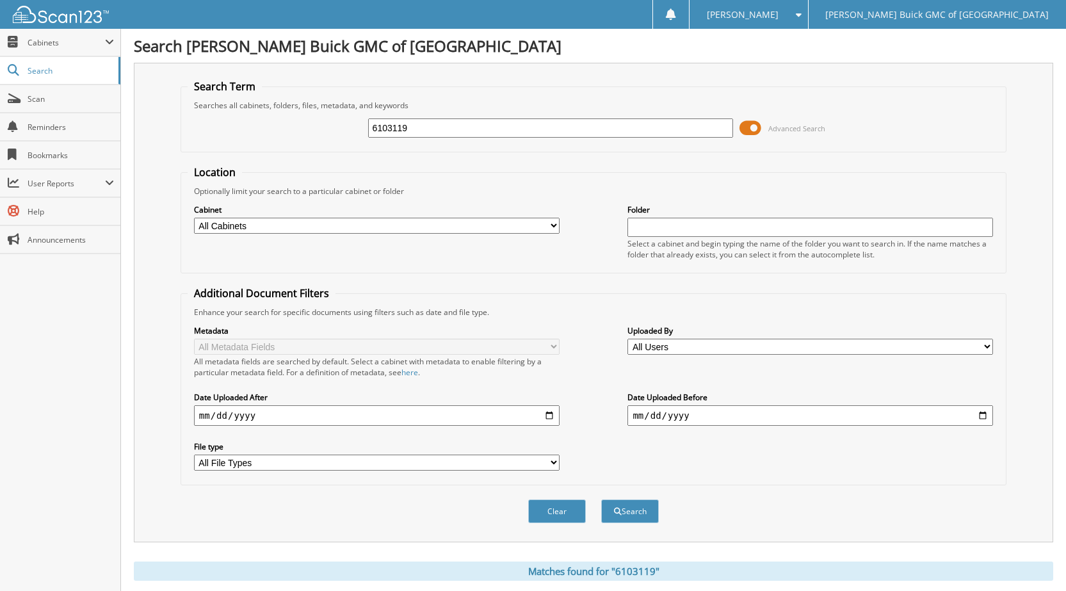
click at [322, 131] on div "6103119 Advanced Search" at bounding box center [594, 128] width 812 height 35
type input "6103088"
click at [601, 499] on button "Search" at bounding box center [630, 511] width 58 height 24
drag, startPoint x: 423, startPoint y: 133, endPoint x: 319, endPoint y: 118, distance: 105.4
click at [319, 118] on div "6103088 Advanced Search" at bounding box center [594, 128] width 812 height 35
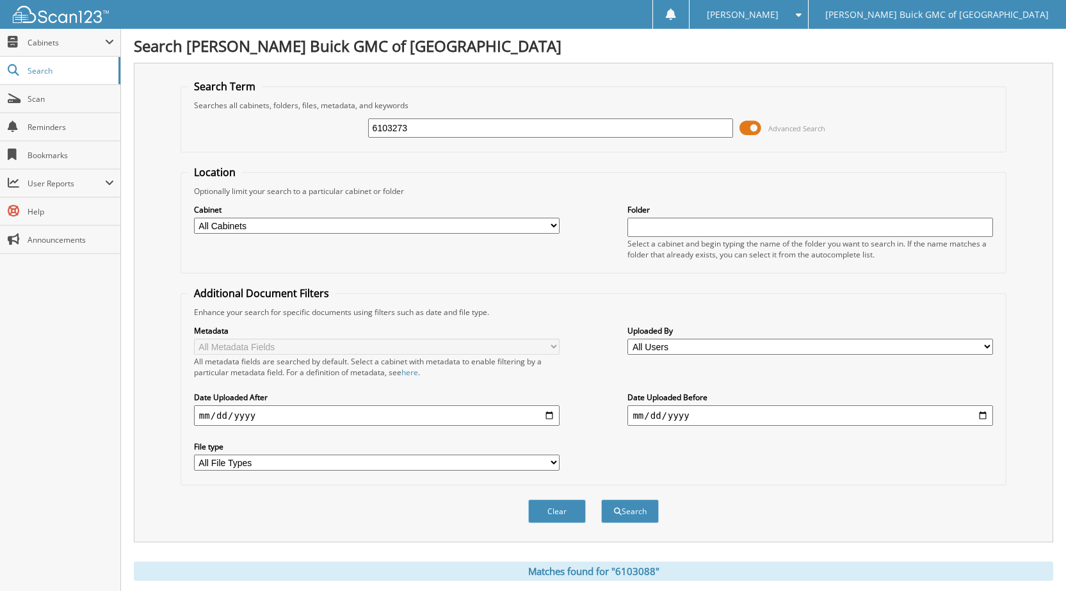
type input "6103273"
click at [601, 499] on button "Search" at bounding box center [630, 511] width 58 height 24
drag, startPoint x: 417, startPoint y: 132, endPoint x: 201, endPoint y: 120, distance: 216.1
click at [215, 119] on div "6103273 Advanced Search" at bounding box center [594, 128] width 812 height 35
type input "6103272"
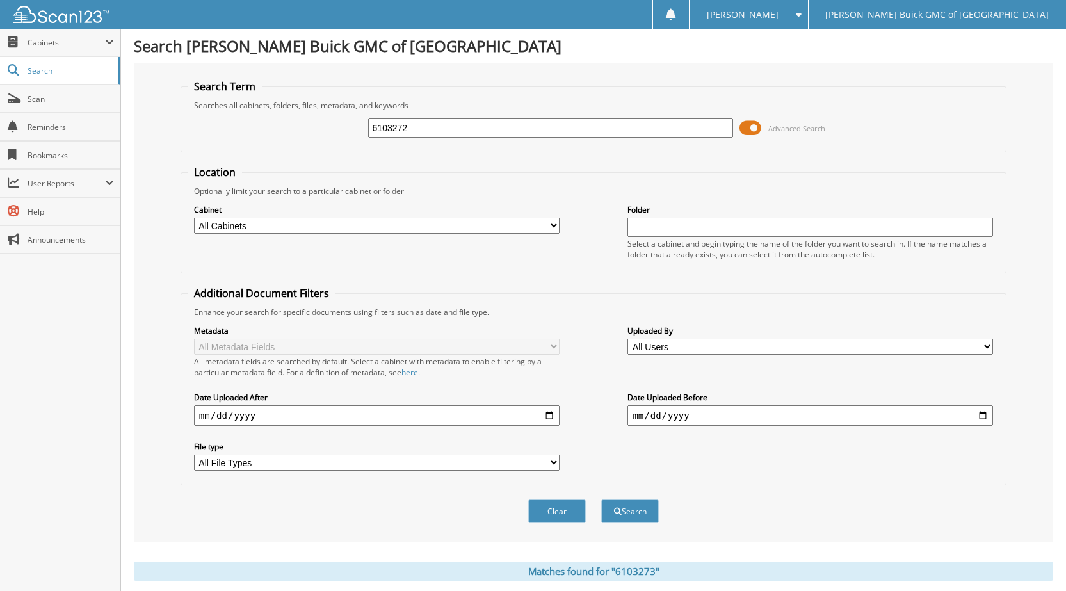
click at [601, 499] on button "Search" at bounding box center [630, 511] width 58 height 24
drag, startPoint x: 409, startPoint y: 133, endPoint x: 350, endPoint y: 142, distance: 59.5
click at [354, 138] on div "6103272 Advanced Search" at bounding box center [594, 128] width 812 height 35
type input "6102935"
click at [601, 499] on button "Search" at bounding box center [630, 511] width 58 height 24
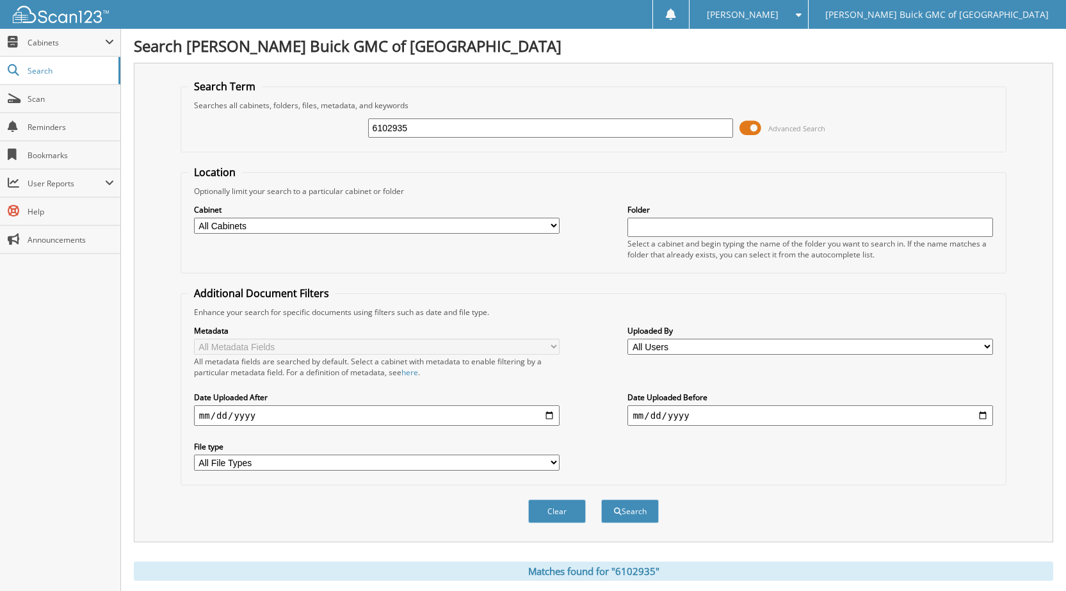
drag, startPoint x: 394, startPoint y: 131, endPoint x: 316, endPoint y: 132, distance: 78.1
click at [316, 132] on div "6102935 Advanced Search" at bounding box center [594, 128] width 812 height 35
type input "6102218"
click at [601, 499] on button "Search" at bounding box center [630, 511] width 58 height 24
drag, startPoint x: 427, startPoint y: 129, endPoint x: 347, endPoint y: 120, distance: 80.5
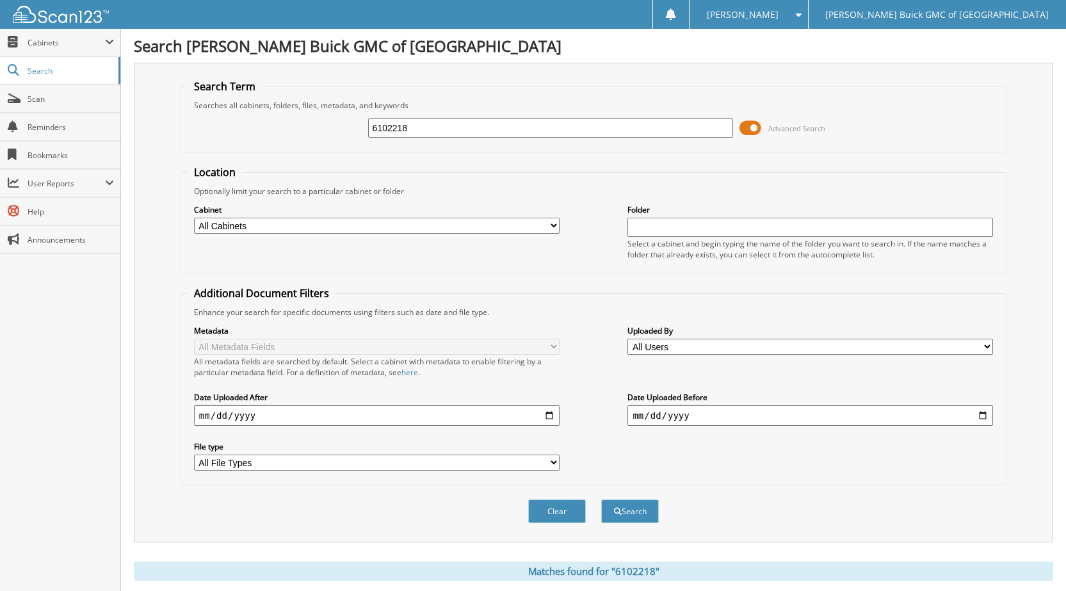
click at [353, 124] on div "6102218 Advanced Search" at bounding box center [594, 128] width 812 height 35
type input "6103331"
click at [601, 499] on button "Search" at bounding box center [630, 511] width 58 height 24
drag, startPoint x: 405, startPoint y: 131, endPoint x: 272, endPoint y: 129, distance: 133.2
click at [279, 129] on div "6103331 Advanced Search" at bounding box center [594, 128] width 812 height 35
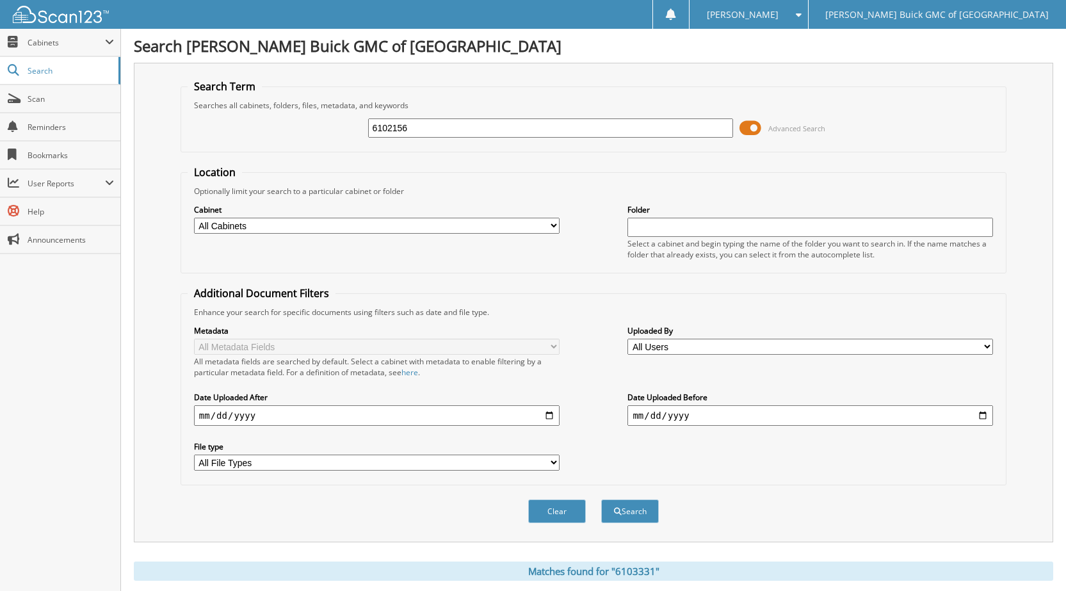
type input "6102156"
click at [601, 499] on button "Search" at bounding box center [630, 511] width 58 height 24
drag, startPoint x: 390, startPoint y: 133, endPoint x: 311, endPoint y: 133, distance: 79.4
click at [313, 133] on div "6102156 Advanced Search" at bounding box center [594, 128] width 812 height 35
type input "6103190"
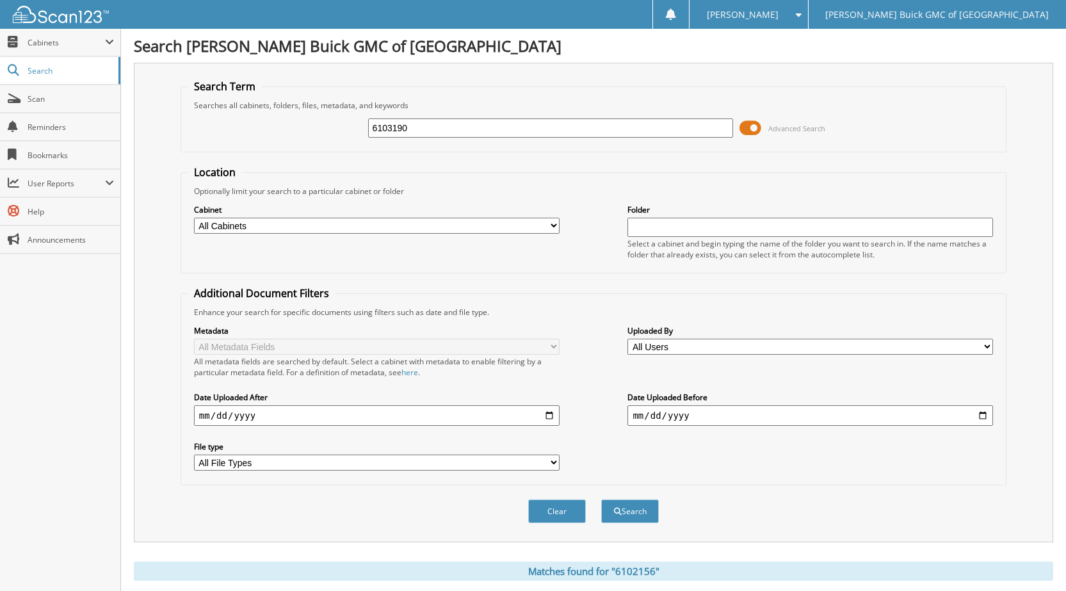
click at [601, 499] on button "Search" at bounding box center [630, 511] width 58 height 24
drag, startPoint x: 416, startPoint y: 133, endPoint x: 193, endPoint y: 122, distance: 223.1
click at [243, 121] on div "6103190 Advanced Search" at bounding box center [594, 128] width 812 height 35
type input "6103329"
click at [601, 499] on button "Search" at bounding box center [630, 511] width 58 height 24
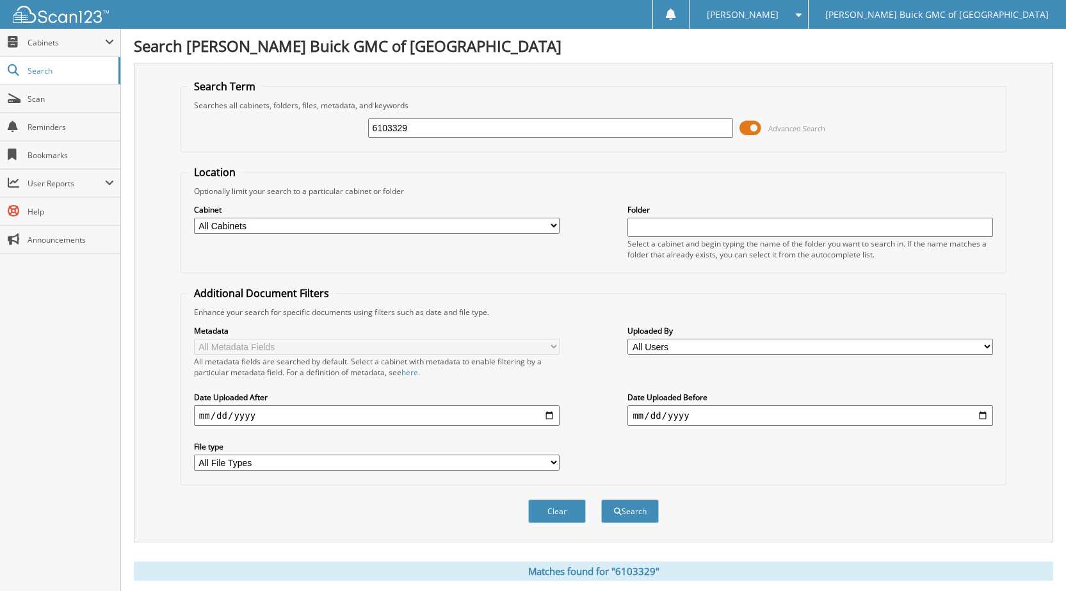
drag, startPoint x: 387, startPoint y: 126, endPoint x: 199, endPoint y: 139, distance: 188.7
click at [211, 140] on div "6103329 Advanced Search" at bounding box center [594, 128] width 812 height 35
type input "6103215"
click at [601, 499] on button "Search" at bounding box center [630, 511] width 58 height 24
drag, startPoint x: 415, startPoint y: 123, endPoint x: 332, endPoint y: 123, distance: 82.6
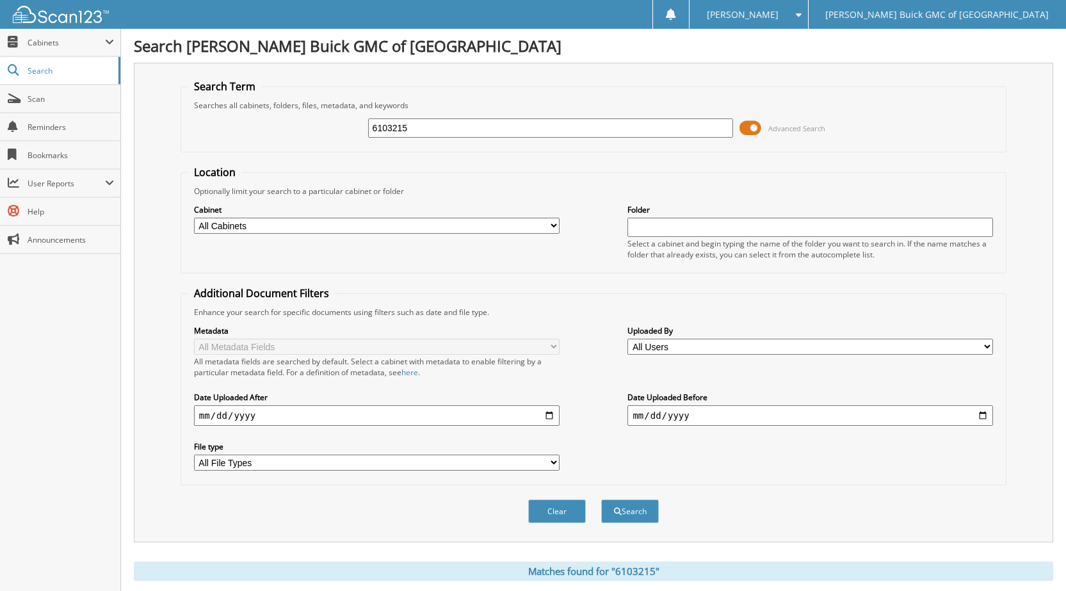
click at [333, 123] on div "6103215 Advanced Search" at bounding box center [594, 128] width 812 height 35
type input "6103221"
click at [601, 499] on button "Search" at bounding box center [630, 511] width 58 height 24
drag, startPoint x: 414, startPoint y: 115, endPoint x: 385, endPoint y: 142, distance: 39.0
click at [359, 123] on div "6103221 Advanced Search" at bounding box center [594, 128] width 812 height 35
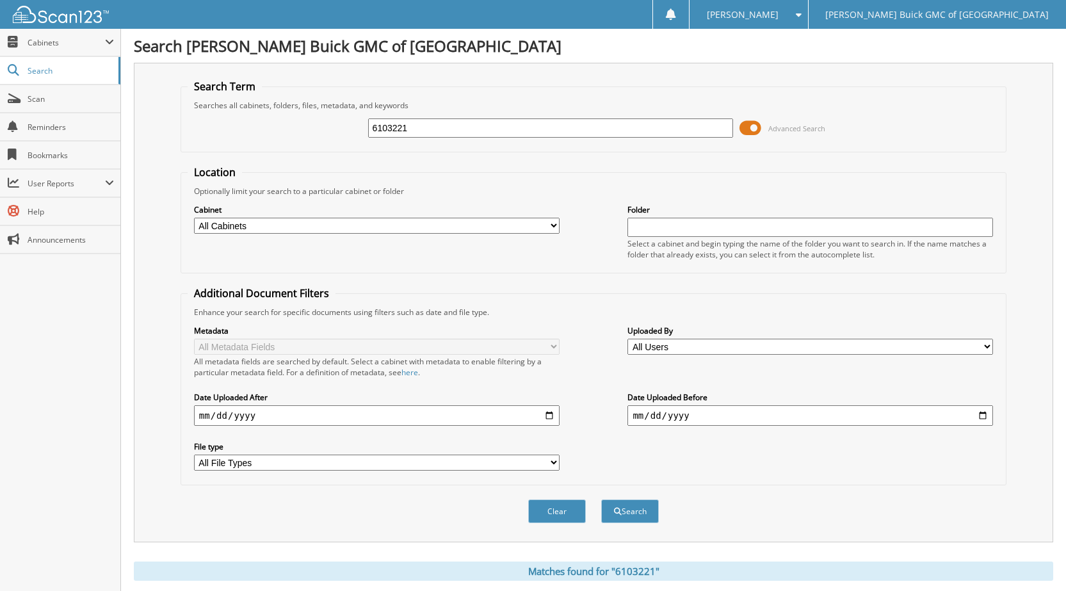
drag, startPoint x: 421, startPoint y: 121, endPoint x: 336, endPoint y: 124, distance: 84.6
click at [337, 124] on div "6103221 Advanced Search" at bounding box center [594, 128] width 812 height 35
type input "6103231"
click at [601, 499] on button "Search" at bounding box center [630, 511] width 58 height 24
drag, startPoint x: 425, startPoint y: 126, endPoint x: 240, endPoint y: 122, distance: 185.1
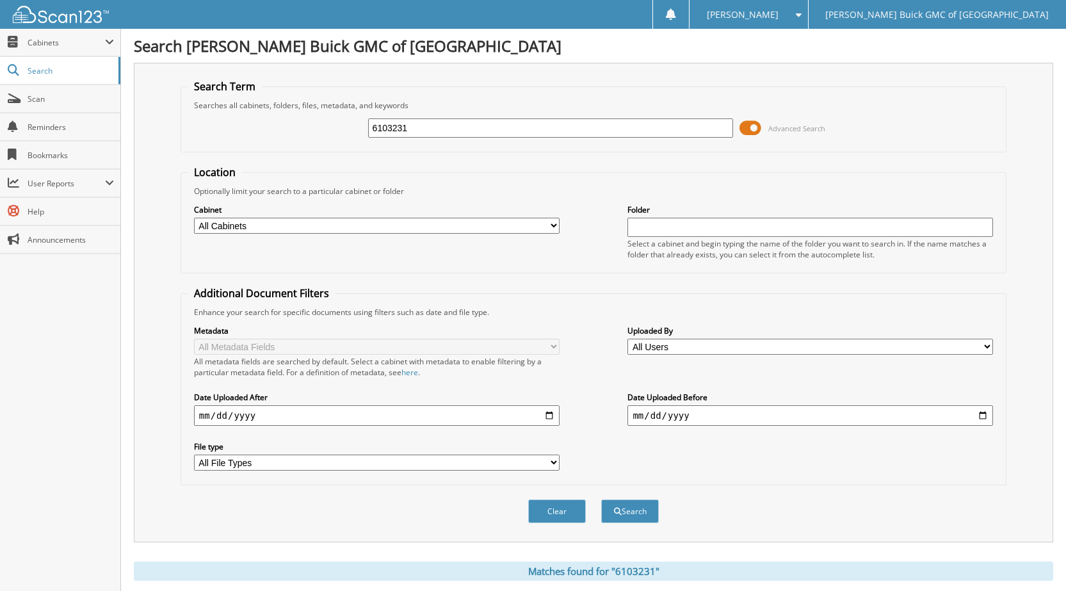
click at [270, 125] on div "6103231 Advanced Search" at bounding box center [594, 128] width 812 height 35
type input "6103351"
click at [601, 499] on button "Search" at bounding box center [630, 511] width 58 height 24
drag, startPoint x: 419, startPoint y: 124, endPoint x: 346, endPoint y: 127, distance: 73.1
click at [327, 124] on div "6103351 Advanced Search" at bounding box center [594, 128] width 812 height 35
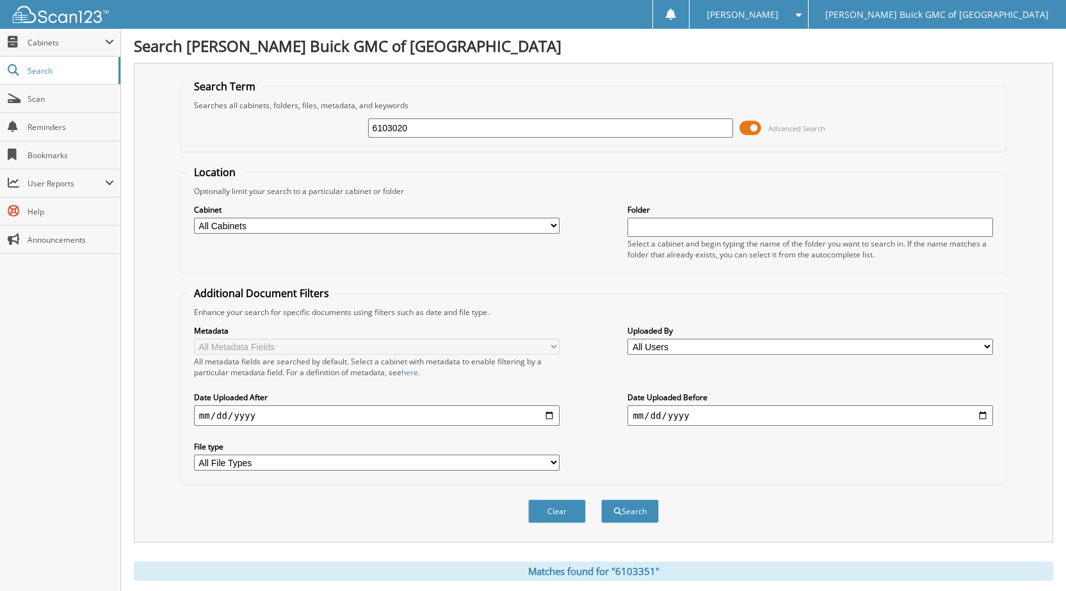
type input "6103020"
click at [601, 499] on button "Search" at bounding box center [630, 511] width 58 height 24
drag, startPoint x: 405, startPoint y: 125, endPoint x: 197, endPoint y: 110, distance: 209.3
click at [206, 113] on div "6103020 Advanced Search" at bounding box center [594, 128] width 812 height 35
type input "6103098"
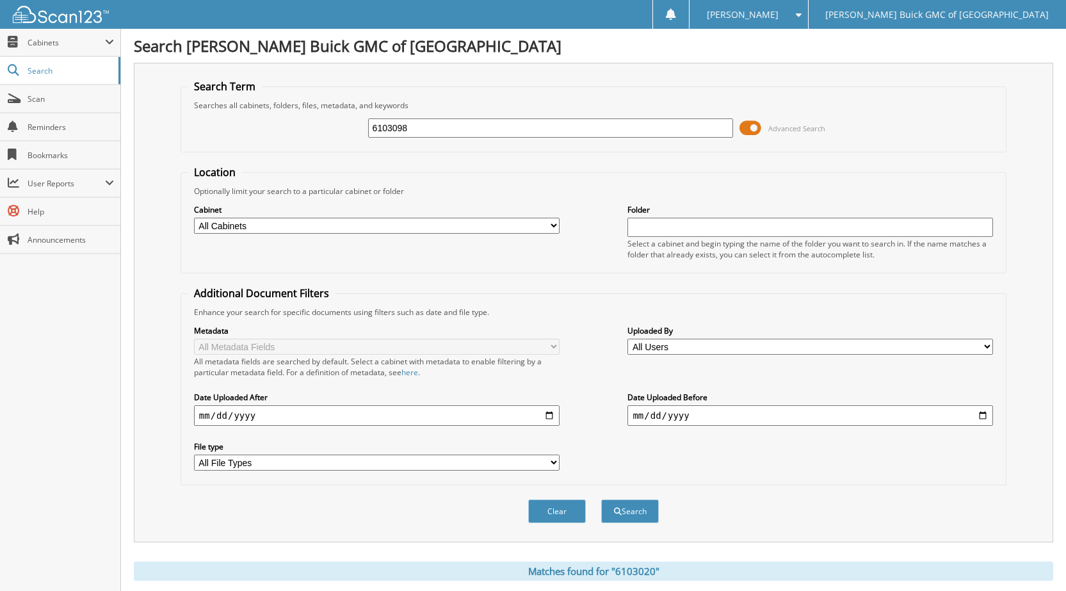
click at [601, 499] on button "Search" at bounding box center [630, 511] width 58 height 24
drag, startPoint x: 368, startPoint y: 133, endPoint x: 310, endPoint y: 140, distance: 58.0
click at [310, 140] on div "6103098 Advanced Search" at bounding box center [594, 128] width 812 height 35
type input "6102896"
click at [601, 499] on button "Search" at bounding box center [630, 511] width 58 height 24
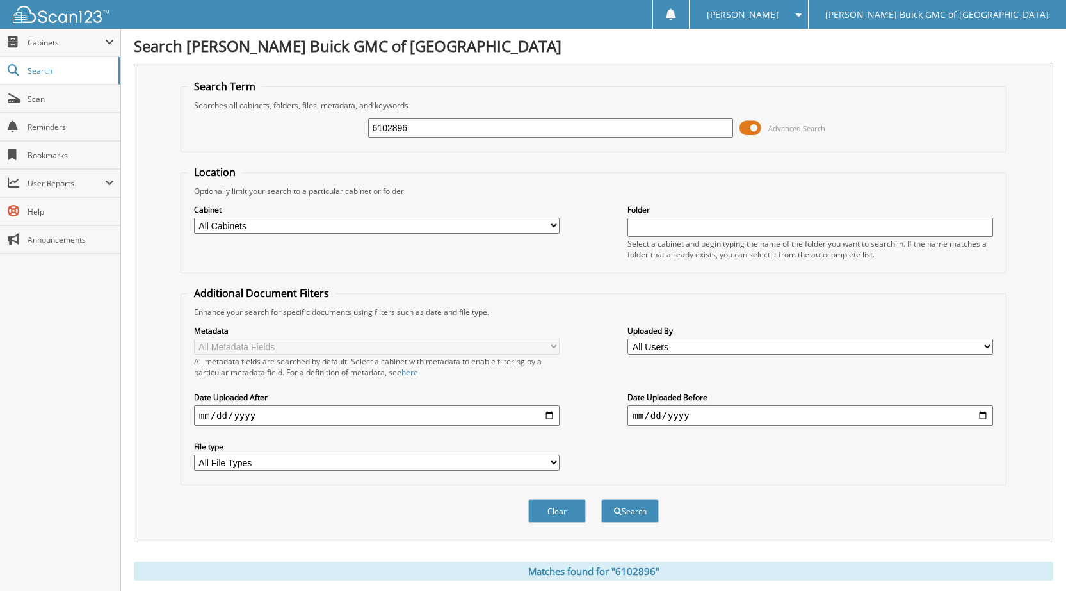
drag, startPoint x: 435, startPoint y: 139, endPoint x: 302, endPoint y: 137, distance: 133.2
click at [305, 138] on div "6102896 Advanced Search" at bounding box center [594, 128] width 812 height 35
drag, startPoint x: 409, startPoint y: 130, endPoint x: 314, endPoint y: 128, distance: 94.2
click at [316, 127] on div "6102896 Advanced Search" at bounding box center [594, 128] width 812 height 35
type input "6103135"
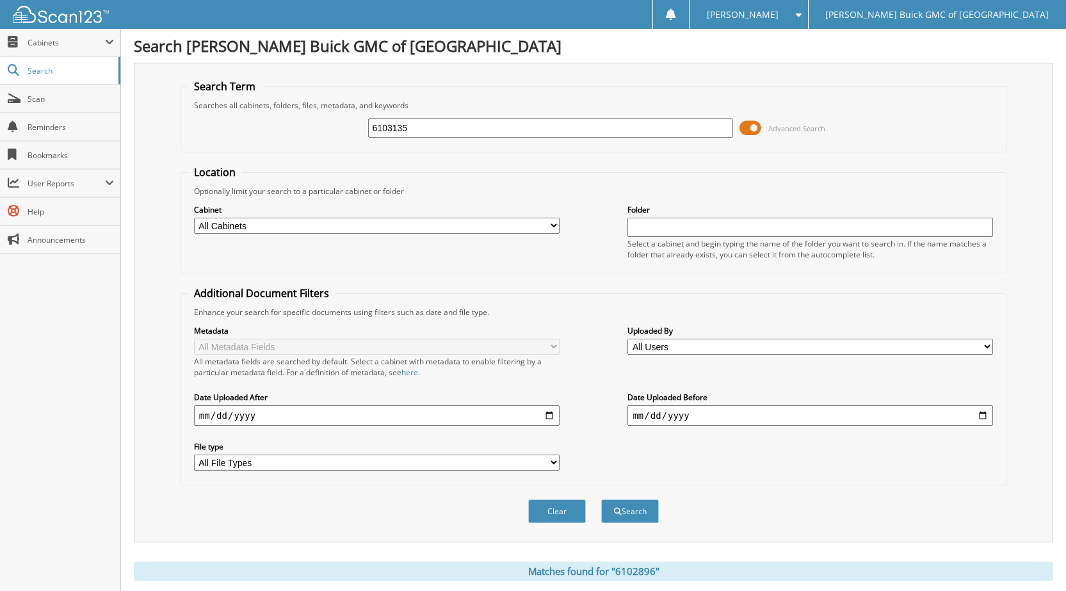
click at [601, 499] on button "Search" at bounding box center [630, 511] width 58 height 24
drag, startPoint x: 400, startPoint y: 128, endPoint x: 339, endPoint y: 129, distance: 60.8
click at [339, 129] on div "6103135 Advanced Search" at bounding box center [594, 128] width 812 height 35
type input "6102901"
click at [601, 499] on button "Search" at bounding box center [630, 511] width 58 height 24
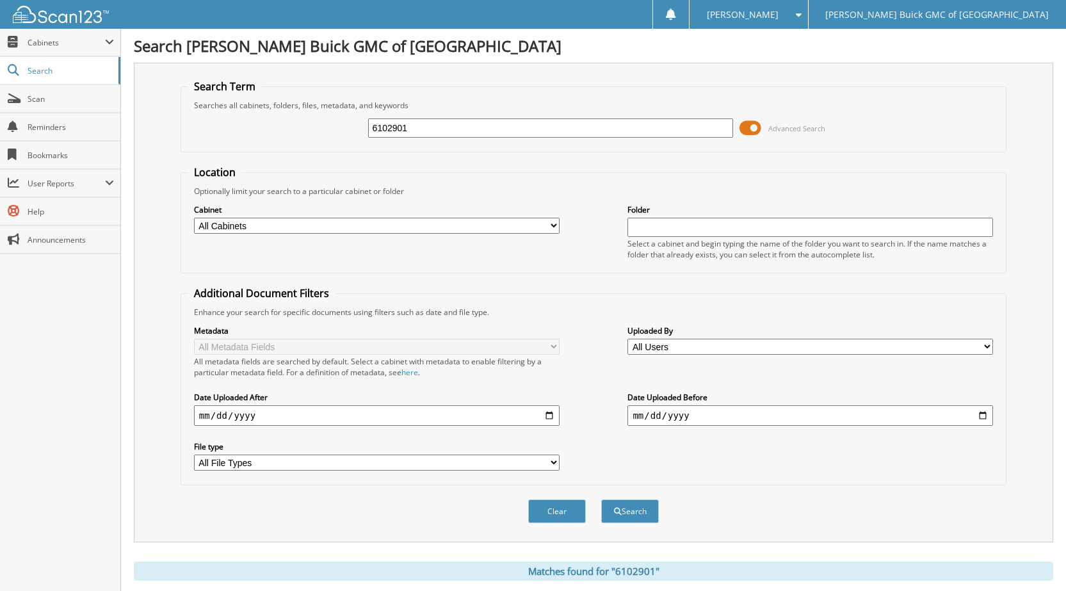
drag, startPoint x: 422, startPoint y: 129, endPoint x: 326, endPoint y: 129, distance: 96.1
click at [328, 129] on div "6102901 Advanced Search" at bounding box center [594, 128] width 812 height 35
type input "6103160"
click at [601, 499] on button "Search" at bounding box center [630, 511] width 58 height 24
drag, startPoint x: 420, startPoint y: 136, endPoint x: 341, endPoint y: 132, distance: 79.5
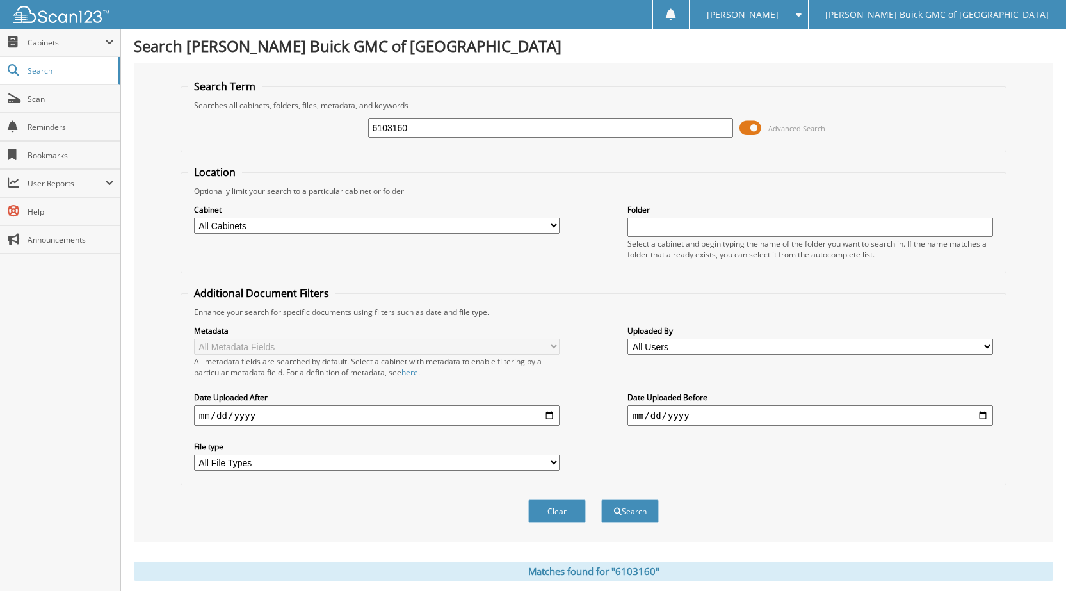
click at [345, 133] on div "6103160 Advanced Search" at bounding box center [594, 128] width 812 height 35
type input "6103177"
click at [601, 499] on button "Search" at bounding box center [630, 511] width 58 height 24
drag, startPoint x: 415, startPoint y: 126, endPoint x: 333, endPoint y: 129, distance: 82.0
click at [334, 128] on div "6103177 Advanced Search" at bounding box center [594, 128] width 812 height 35
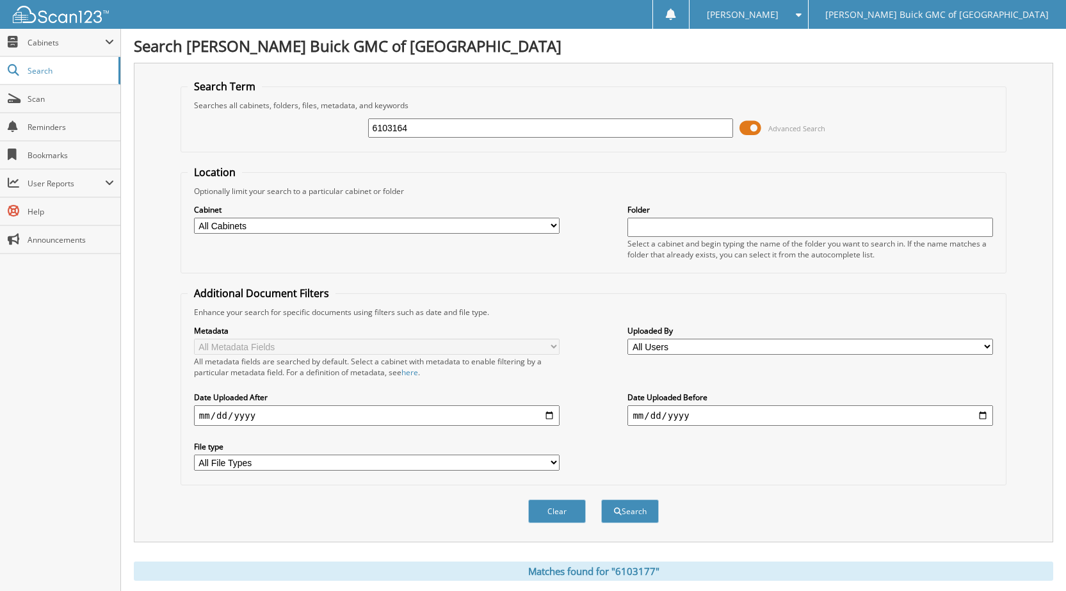
type input "6103164"
click at [601, 499] on button "Search" at bounding box center [630, 511] width 58 height 24
drag, startPoint x: 420, startPoint y: 128, endPoint x: 343, endPoint y: 129, distance: 77.5
click at [328, 121] on div "6103164 Advanced Search" at bounding box center [594, 128] width 812 height 35
type input "6103133"
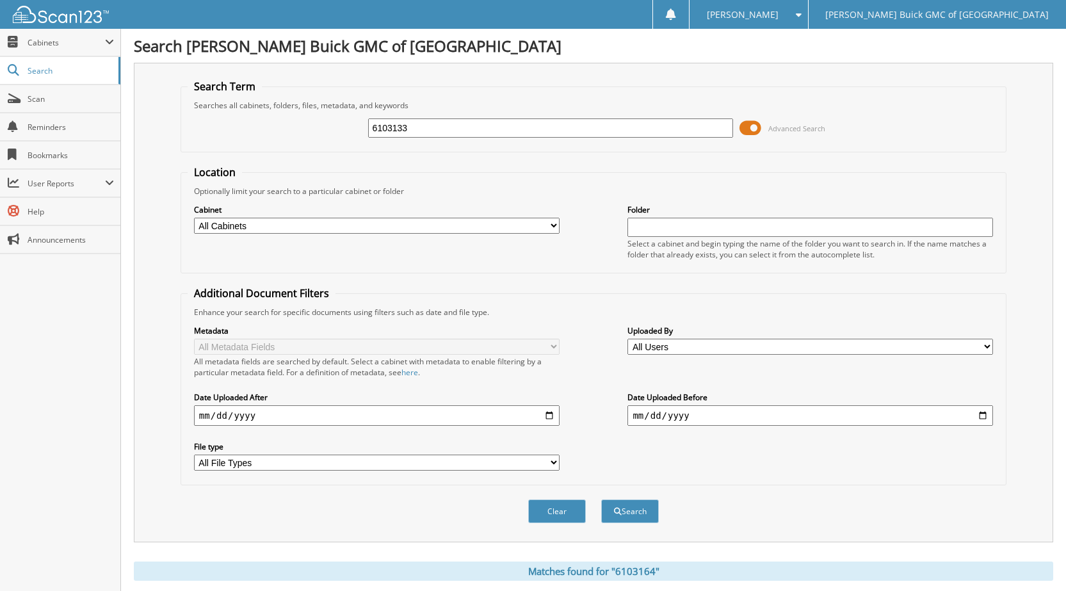
click at [601, 499] on button "Search" at bounding box center [630, 511] width 58 height 24
drag, startPoint x: 407, startPoint y: 123, endPoint x: 323, endPoint y: 107, distance: 85.4
click at [328, 108] on fieldset "Search Term Searches all cabinets, folders, files, metadata, and keywords 61031…" at bounding box center [594, 115] width 826 height 73
type input "6102085"
click at [601, 499] on button "Search" at bounding box center [630, 511] width 58 height 24
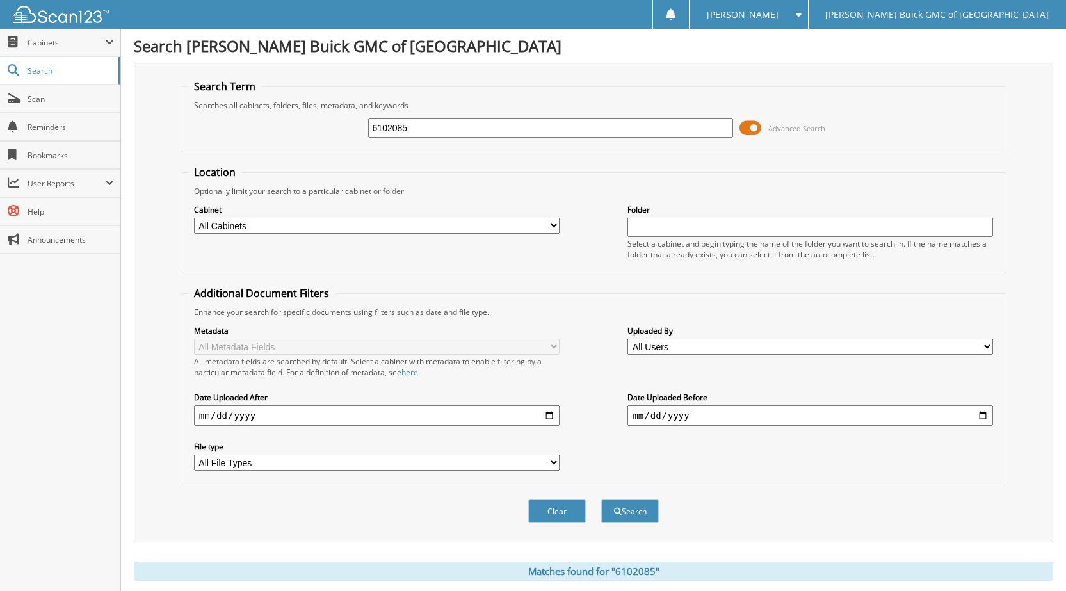
drag, startPoint x: 412, startPoint y: 129, endPoint x: 306, endPoint y: 128, distance: 105.7
click at [306, 128] on div "6102085 Advanced Search" at bounding box center [594, 128] width 812 height 35
type input "6103237"
click at [601, 499] on button "Search" at bounding box center [630, 511] width 58 height 24
drag, startPoint x: 412, startPoint y: 131, endPoint x: 313, endPoint y: 117, distance: 100.3
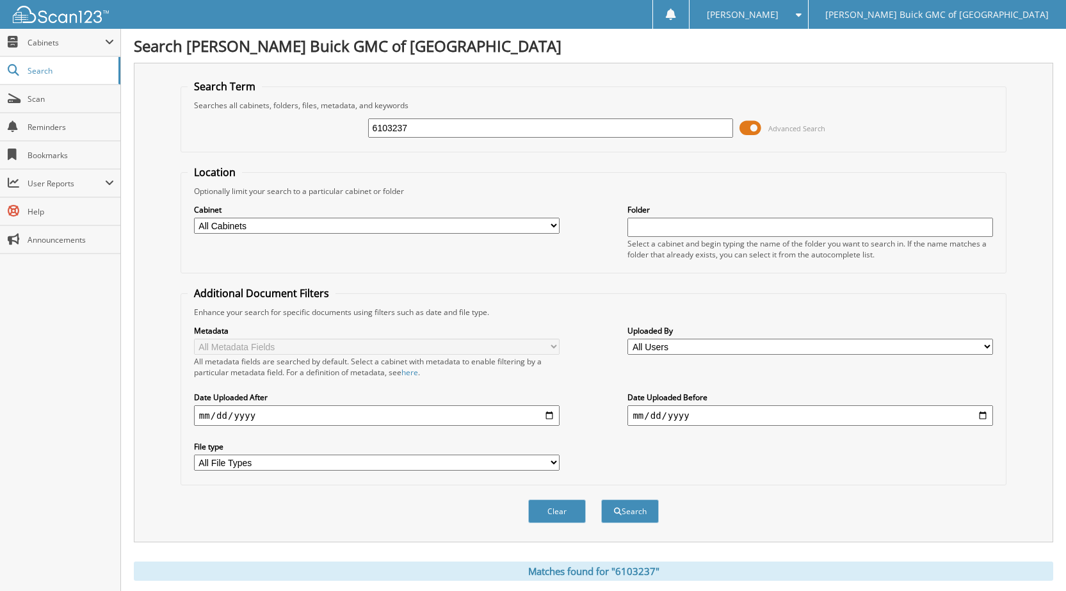
click at [313, 117] on div "6103237 Advanced Search" at bounding box center [594, 128] width 812 height 35
type input "6103237"
click at [601, 499] on button "Search" at bounding box center [630, 511] width 58 height 24
drag, startPoint x: 416, startPoint y: 132, endPoint x: 867, endPoint y: 67, distance: 455.4
click at [329, 138] on div "6103237 Advanced Search" at bounding box center [594, 128] width 812 height 35
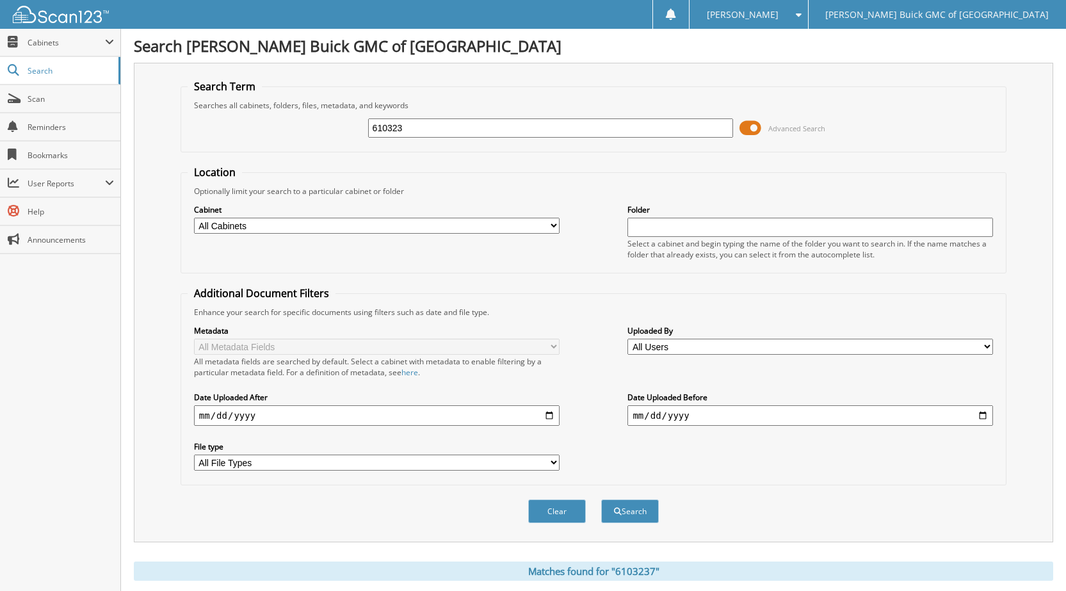
type input "6103237"
click at [601, 499] on button "Search" at bounding box center [630, 511] width 58 height 24
drag, startPoint x: 405, startPoint y: 133, endPoint x: 357, endPoint y: 122, distance: 49.2
click at [358, 122] on div "6103237 Advanced Search" at bounding box center [594, 128] width 812 height 35
type input "6103107"
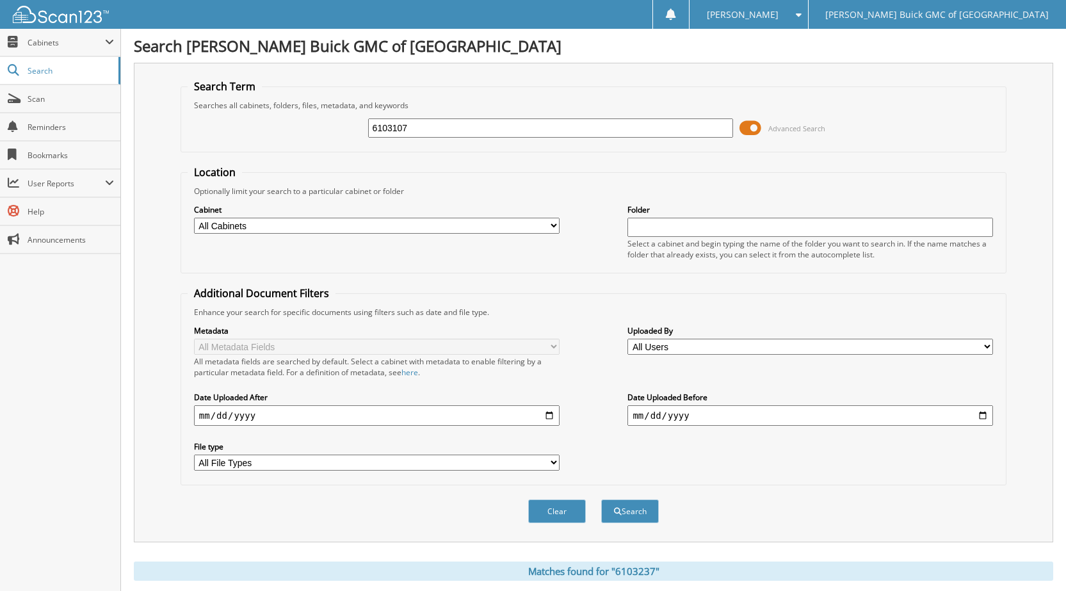
click at [601, 499] on button "Search" at bounding box center [630, 511] width 58 height 24
drag, startPoint x: 416, startPoint y: 131, endPoint x: 339, endPoint y: 123, distance: 77.2
click at [337, 122] on div "6103107 Advanced Search" at bounding box center [594, 128] width 812 height 35
type input "6103196"
click at [601, 499] on button "Search" at bounding box center [630, 511] width 58 height 24
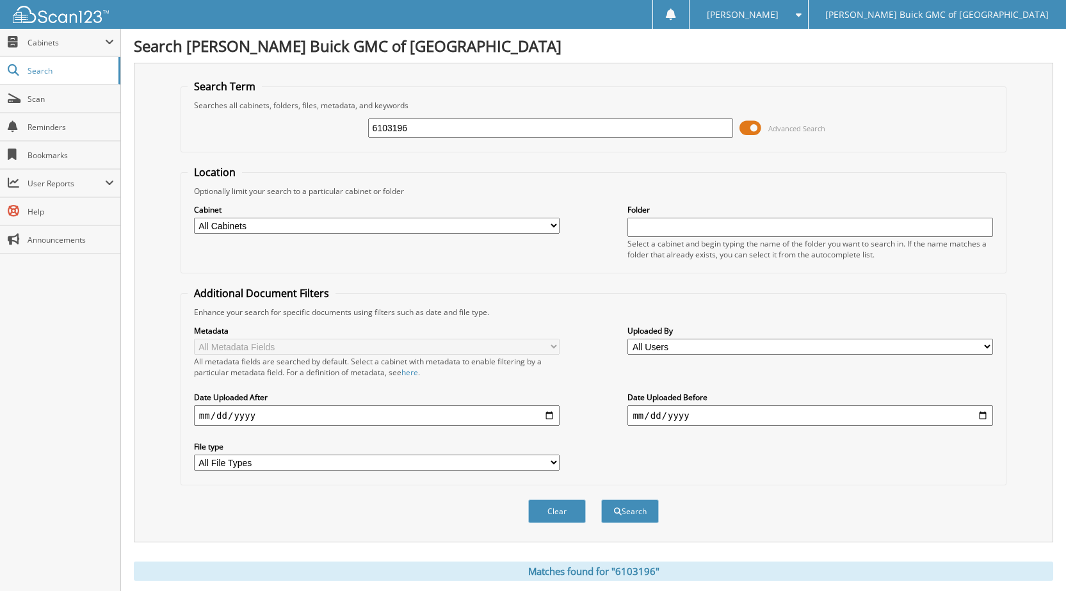
drag, startPoint x: 401, startPoint y: 117, endPoint x: 332, endPoint y: 107, distance: 69.8
click at [334, 108] on fieldset "Search Term Searches all cabinets, folders, files, metadata, and keywords 61031…" at bounding box center [594, 115] width 826 height 73
type input "6102228"
click at [601, 499] on button "Search" at bounding box center [630, 511] width 58 height 24
drag, startPoint x: 420, startPoint y: 122, endPoint x: 340, endPoint y: 105, distance: 81.9
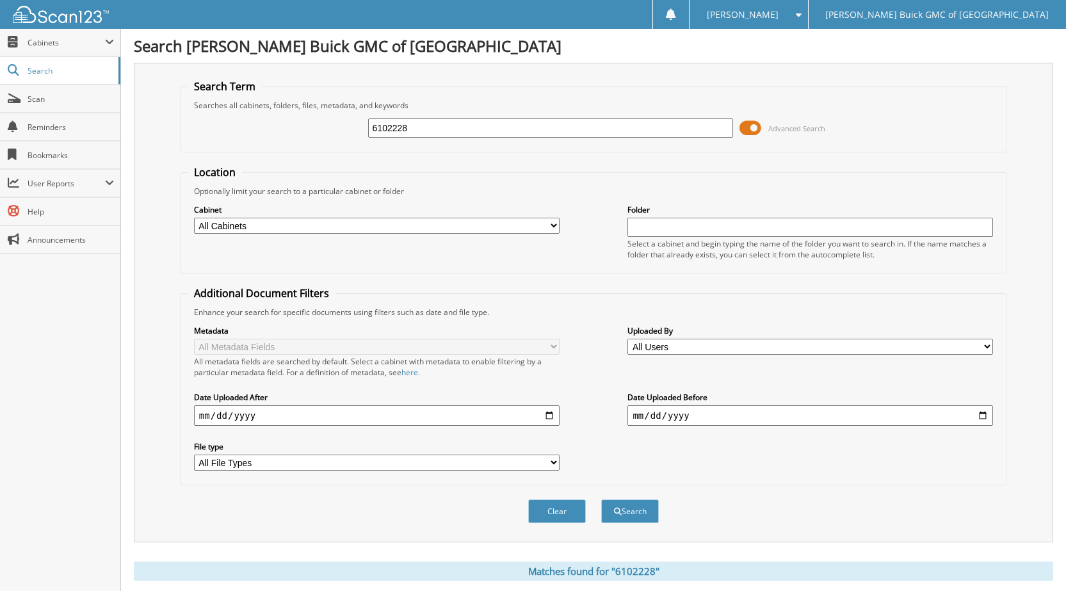
click at [340, 105] on fieldset "Search Term Searches all cabinets, folders, files, metadata, and keywords 61022…" at bounding box center [594, 115] width 826 height 73
type input "6102515"
click at [601, 499] on button "Search" at bounding box center [630, 511] width 58 height 24
drag, startPoint x: 412, startPoint y: 128, endPoint x: 395, endPoint y: 128, distance: 16.6
click at [395, 128] on input "6102515" at bounding box center [551, 127] width 366 height 19
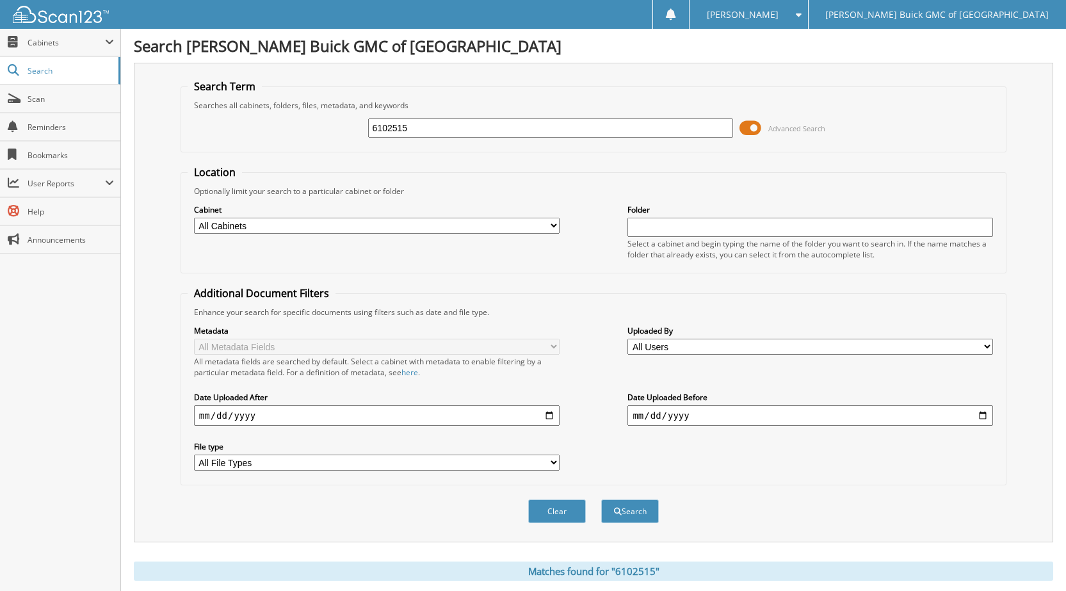
click at [415, 129] on input "6102515" at bounding box center [551, 127] width 366 height 19
click at [409, 129] on input "6102515" at bounding box center [551, 127] width 366 height 19
type input "9108495"
click at [601, 499] on button "Search" at bounding box center [630, 511] width 58 height 24
click at [421, 133] on input "9108495" at bounding box center [551, 127] width 366 height 19
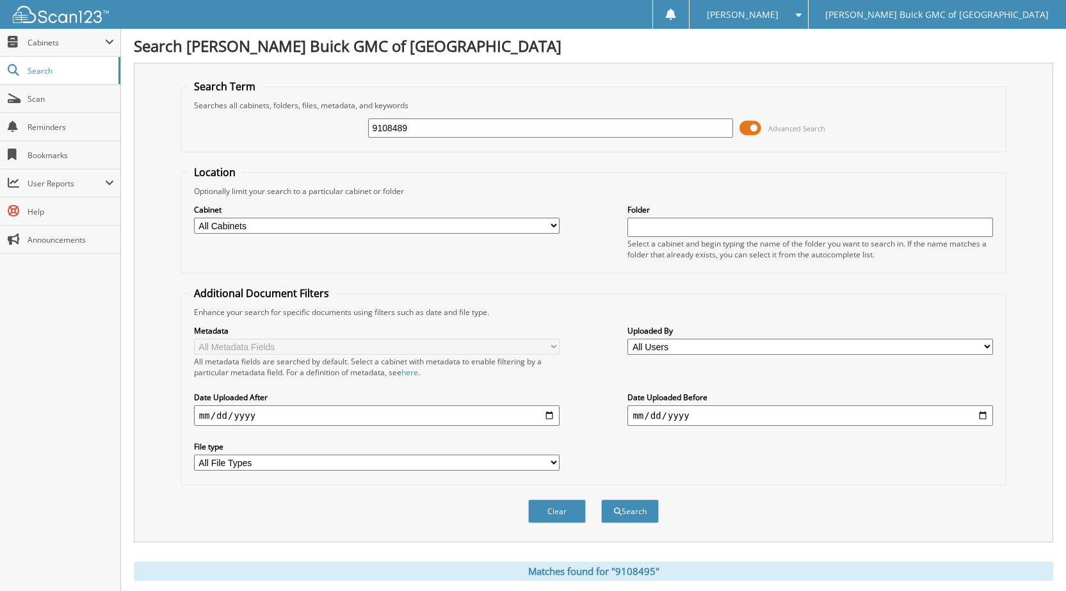
type input "9108489"
click at [601, 499] on button "Search" at bounding box center [630, 511] width 58 height 24
click at [424, 127] on input "9108489" at bounding box center [551, 127] width 366 height 19
type input "9108482"
click at [601, 499] on button "Search" at bounding box center [630, 511] width 58 height 24
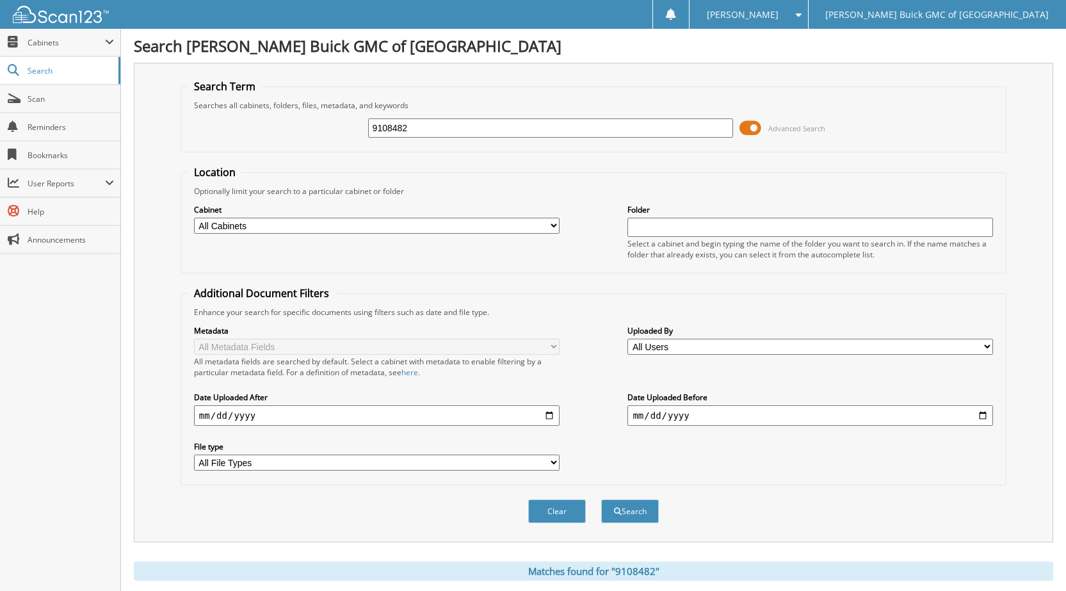
click at [412, 127] on input "9108482" at bounding box center [551, 127] width 366 height 19
type input "9108479"
click at [601, 499] on button "Search" at bounding box center [630, 511] width 58 height 24
click at [415, 129] on input "9108479" at bounding box center [551, 127] width 366 height 19
type input "9108469"
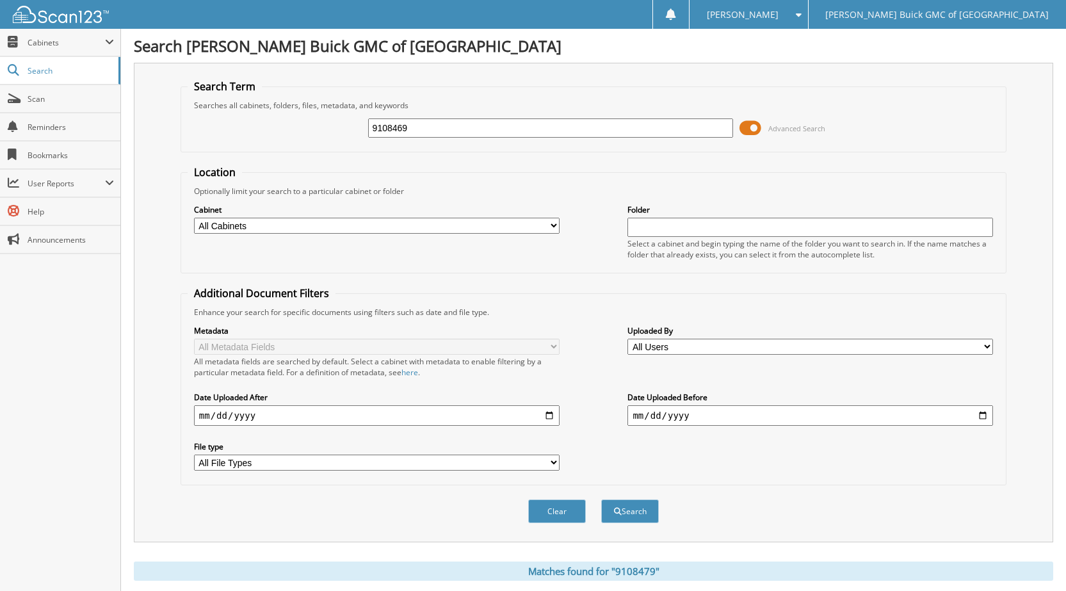
click at [601, 499] on button "Search" at bounding box center [630, 511] width 58 height 24
click at [408, 133] on input "9108469" at bounding box center [551, 127] width 366 height 19
type input "9108447"
click at [601, 499] on button "Search" at bounding box center [630, 511] width 58 height 24
click at [425, 128] on input "9108447" at bounding box center [551, 127] width 366 height 19
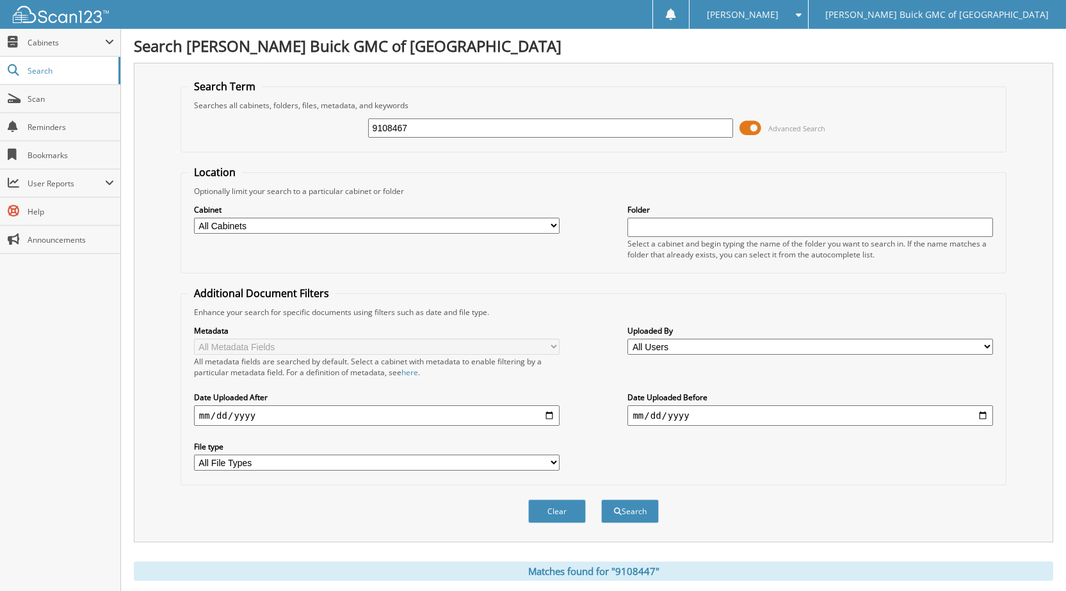
type input "9108467"
click at [601, 499] on button "Search" at bounding box center [630, 511] width 58 height 24
click at [431, 131] on input "9108467" at bounding box center [551, 127] width 366 height 19
type input "9108445"
click at [601, 499] on button "Search" at bounding box center [630, 511] width 58 height 24
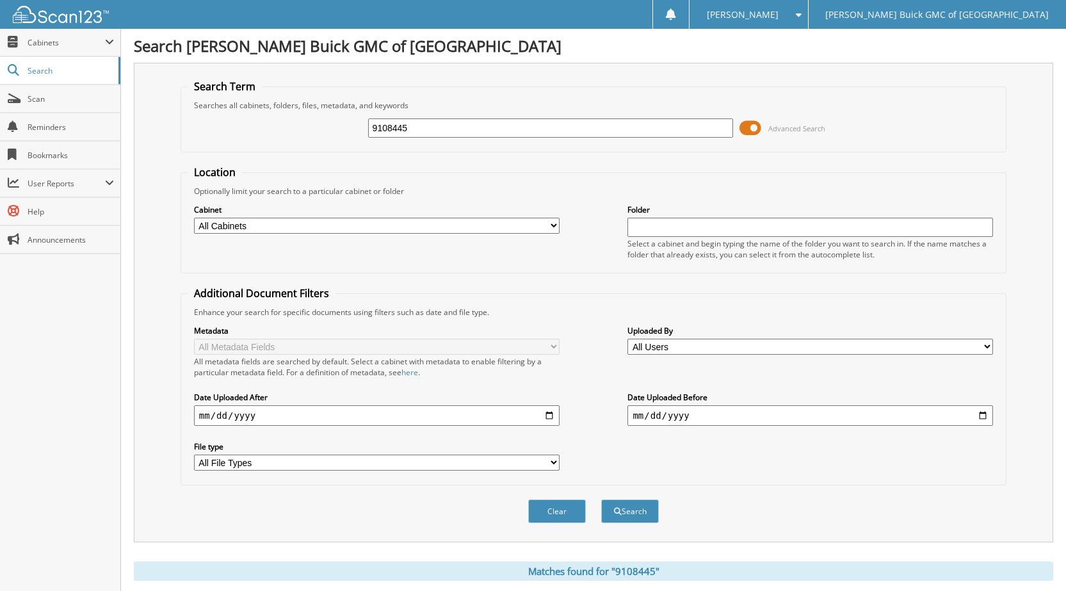
click at [418, 131] on input "9108445" at bounding box center [551, 127] width 366 height 19
type input "9108423"
click at [601, 499] on button "Search" at bounding box center [630, 511] width 58 height 24
click at [414, 127] on input "9108423" at bounding box center [551, 127] width 366 height 19
type input "9108407"
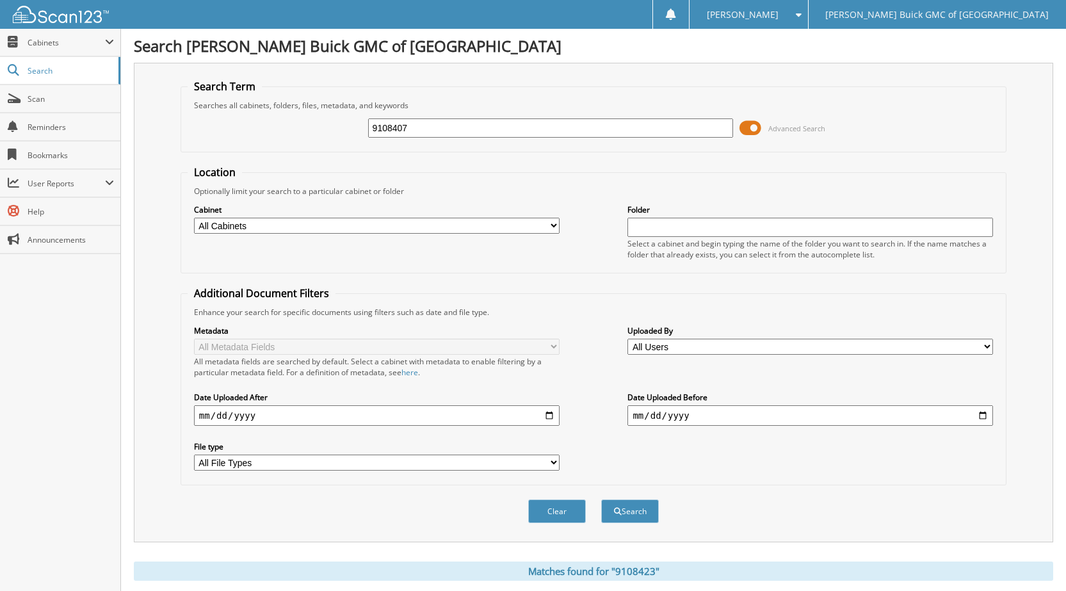
click at [601, 499] on button "Search" at bounding box center [630, 511] width 58 height 24
click at [418, 128] on input "9108407" at bounding box center [551, 127] width 366 height 19
type input "9108403"
click at [601, 499] on button "Search" at bounding box center [630, 511] width 58 height 24
click at [417, 131] on input "9108403" at bounding box center [551, 127] width 366 height 19
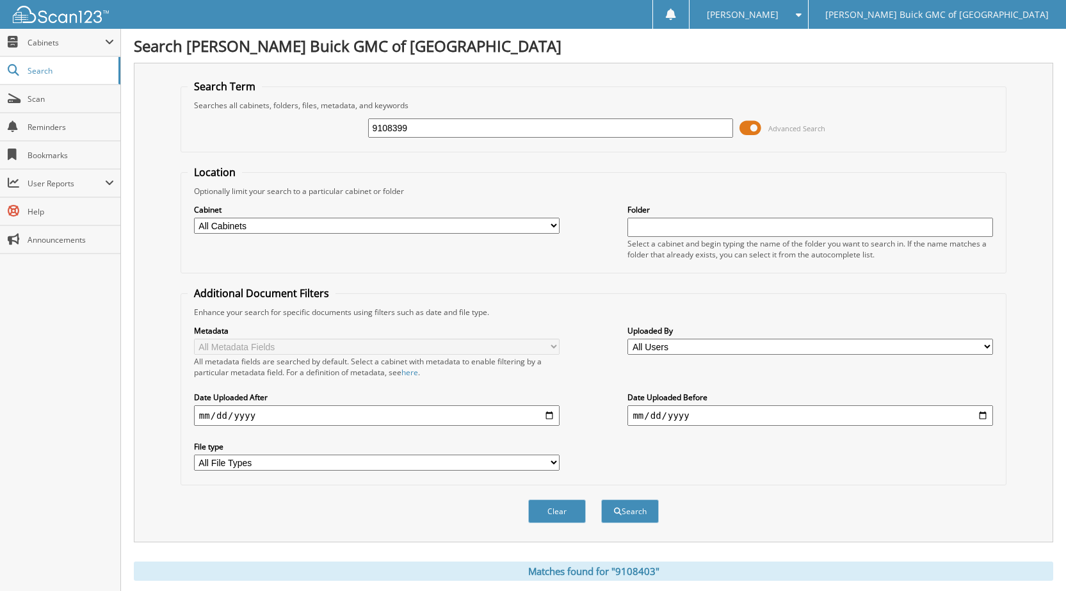
type input "9108399"
click at [601, 499] on button "Search" at bounding box center [630, 511] width 58 height 24
drag, startPoint x: 422, startPoint y: 127, endPoint x: 409, endPoint y: 124, distance: 14.0
click at [416, 127] on input "9108399" at bounding box center [551, 127] width 366 height 19
type input "9108400"
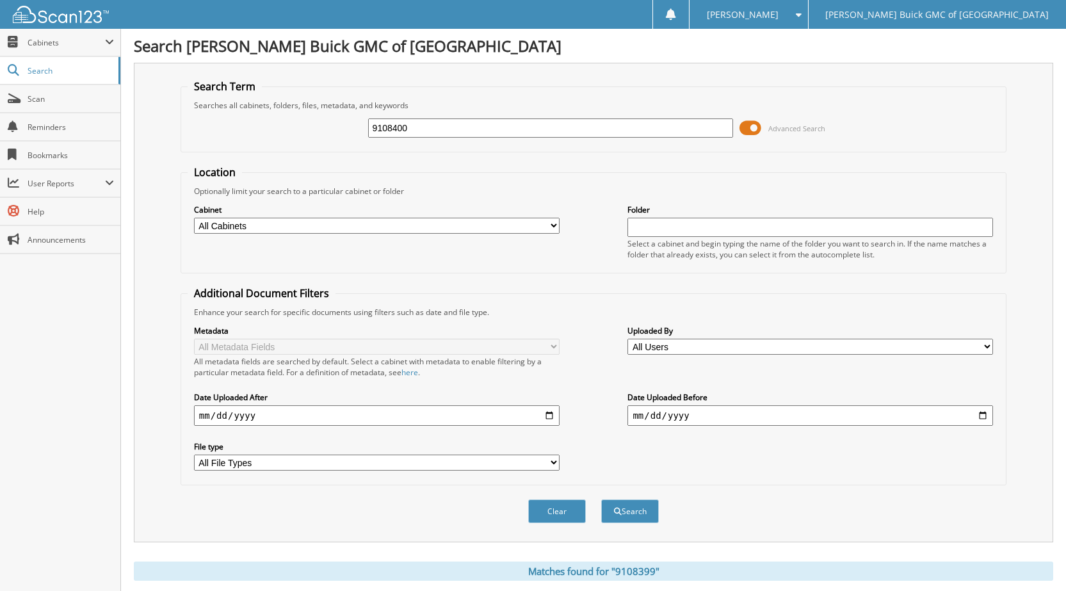
click at [601, 499] on button "Search" at bounding box center [630, 511] width 58 height 24
click at [410, 133] on input "9108400" at bounding box center [551, 127] width 366 height 19
drag, startPoint x: 407, startPoint y: 135, endPoint x: 339, endPoint y: 145, distance: 68.6
click at [339, 145] on fieldset "Search Term Searches all cabinets, folders, files, metadata, and keywords 91084…" at bounding box center [594, 115] width 826 height 73
type input "6103307"
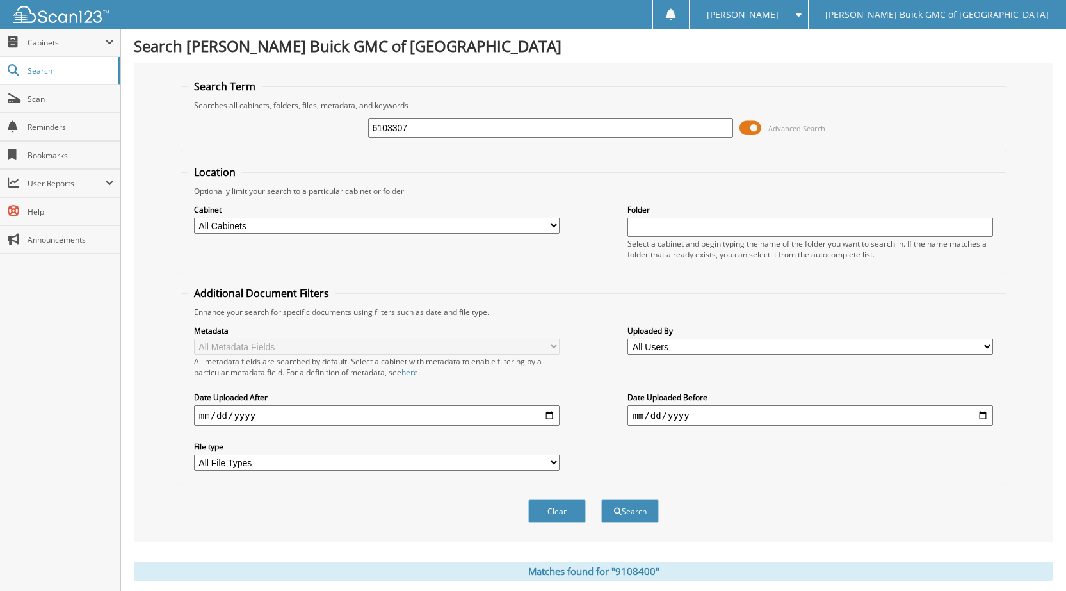
click at [601, 499] on button "Search" at bounding box center [630, 511] width 58 height 24
drag, startPoint x: 408, startPoint y: 126, endPoint x: 309, endPoint y: 120, distance: 98.8
click at [309, 120] on div "6103307 Advanced Search" at bounding box center [594, 128] width 812 height 35
type input "6103321"
click at [601, 499] on button "Search" at bounding box center [630, 511] width 58 height 24
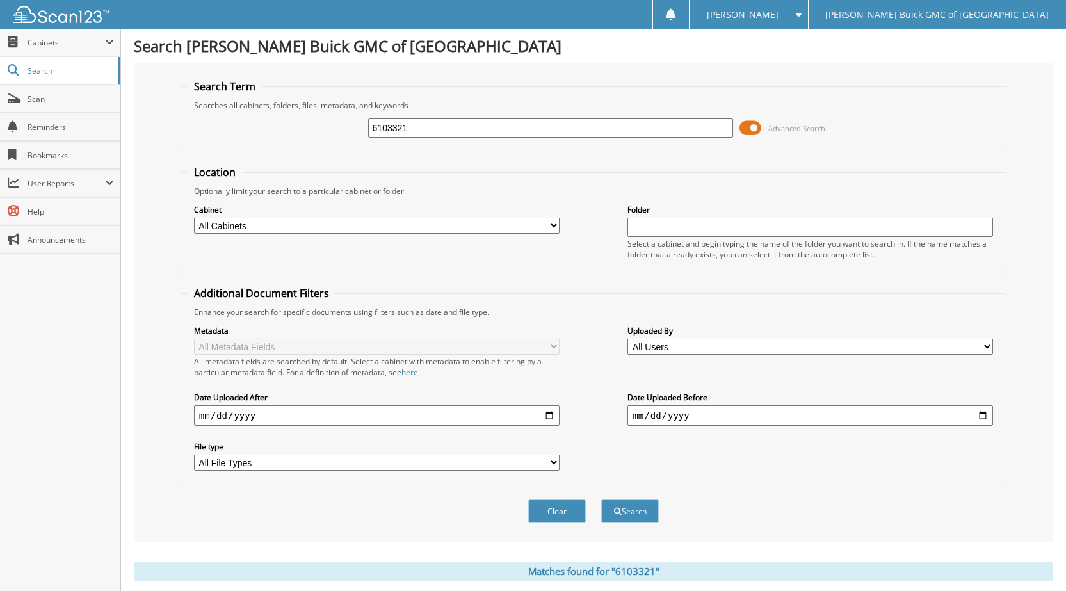
drag, startPoint x: 419, startPoint y: 124, endPoint x: 307, endPoint y: 128, distance: 112.1
click at [311, 125] on div "6103321 Advanced Search" at bounding box center [594, 128] width 812 height 35
type input "6103282"
click at [601, 499] on button "Search" at bounding box center [630, 511] width 58 height 24
drag, startPoint x: 405, startPoint y: 126, endPoint x: 253, endPoint y: 130, distance: 152.5
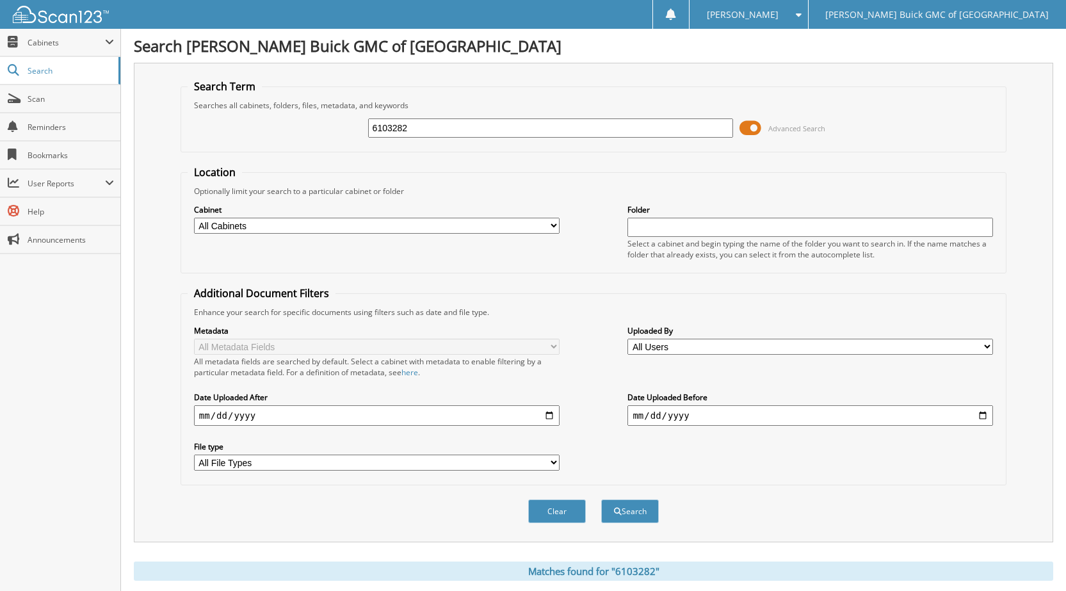
click at [259, 130] on div "6103282 Advanced Search" at bounding box center [594, 128] width 812 height 35
type input "6103278"
click at [601, 499] on button "Search" at bounding box center [630, 511] width 58 height 24
drag, startPoint x: 432, startPoint y: 124, endPoint x: 284, endPoint y: 115, distance: 147.5
click at [289, 115] on div "6106103278 Advanced Search" at bounding box center [594, 128] width 812 height 35
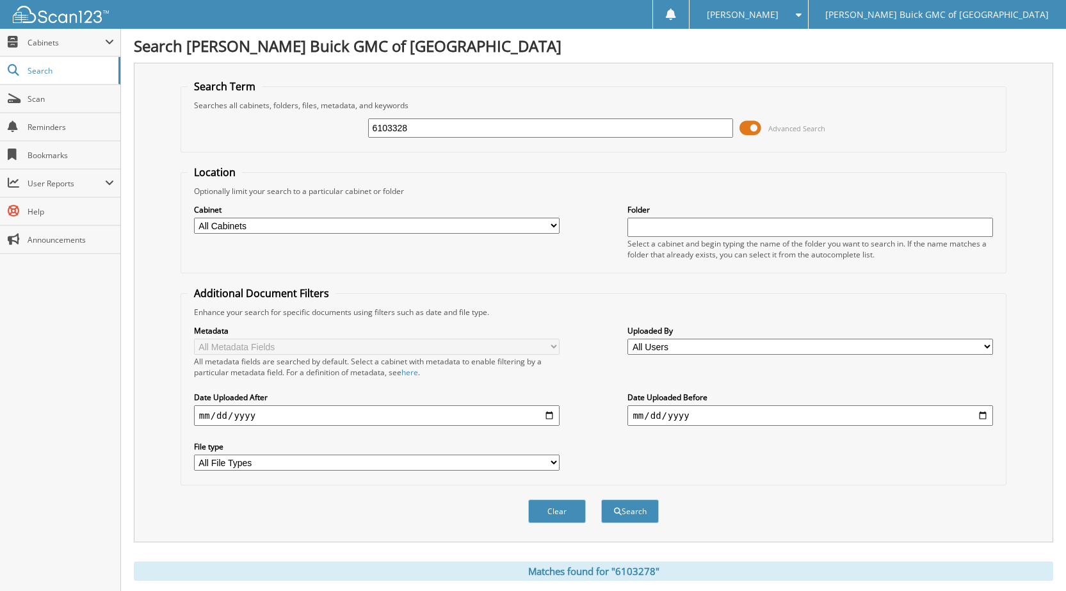
type input "6103328"
click at [601, 499] on button "Search" at bounding box center [630, 511] width 58 height 24
drag, startPoint x: 434, startPoint y: 130, endPoint x: 286, endPoint y: 111, distance: 149.7
click at [286, 111] on div "6103328 Advanced Search" at bounding box center [594, 128] width 812 height 35
type input "6103070"
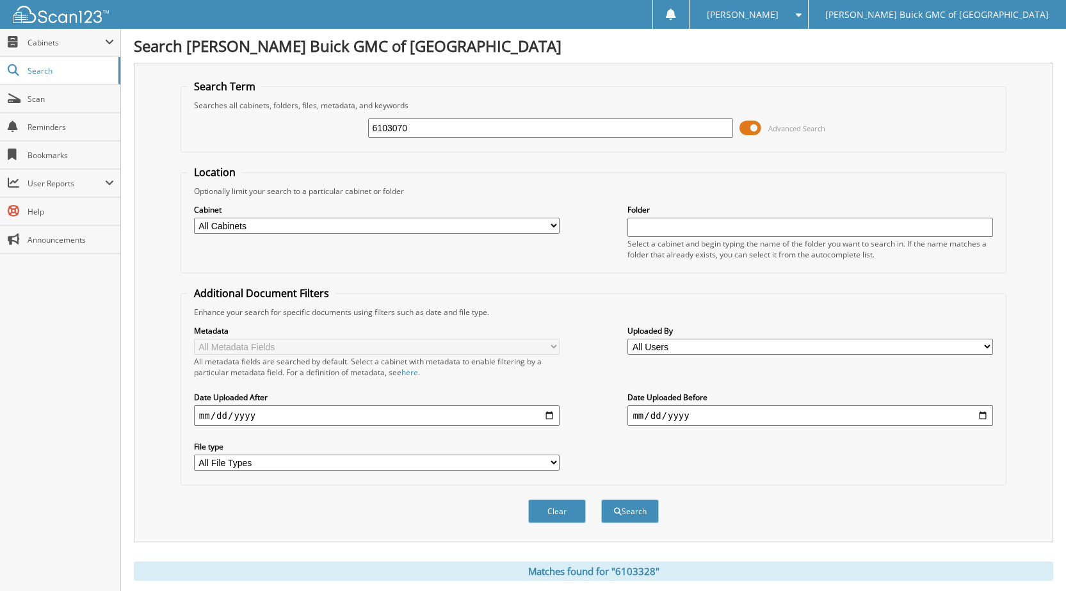
click at [601, 499] on button "Search" at bounding box center [630, 511] width 58 height 24
click at [408, 134] on input "6103070" at bounding box center [551, 127] width 366 height 19
drag, startPoint x: 407, startPoint y: 131, endPoint x: 240, endPoint y: 128, distance: 167.2
click at [241, 128] on div "6103070 Advanced Search" at bounding box center [594, 128] width 812 height 35
type input "6103235"
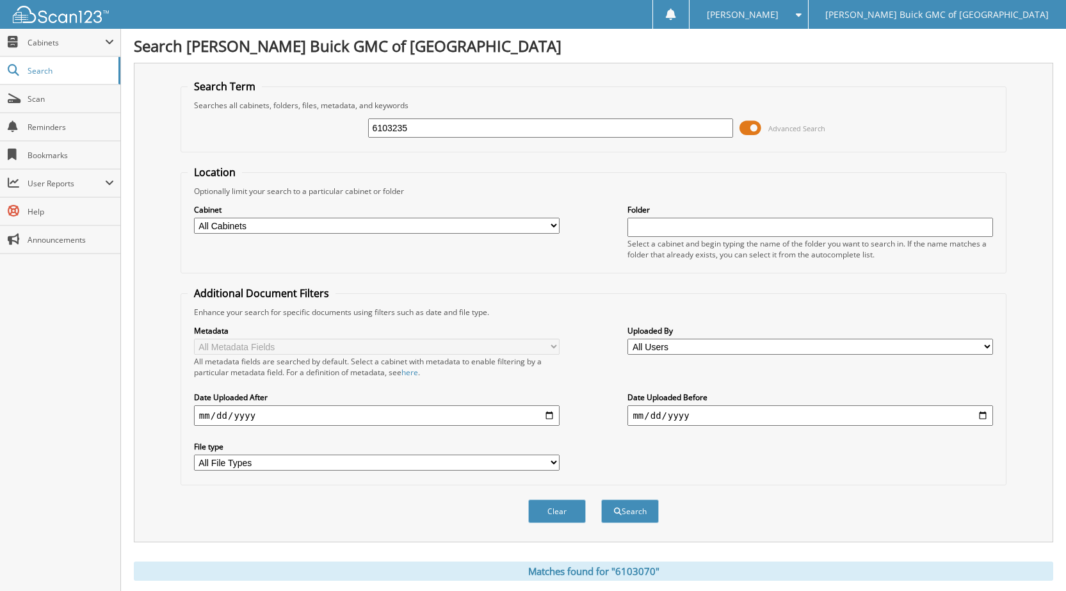
click at [601, 499] on button "Search" at bounding box center [630, 511] width 58 height 24
drag, startPoint x: 420, startPoint y: 132, endPoint x: 328, endPoint y: 120, distance: 92.9
click at [328, 120] on div "6103235 Advanced Search" at bounding box center [594, 128] width 812 height 35
type input "6102913"
click at [601, 499] on button "Search" at bounding box center [630, 511] width 58 height 24
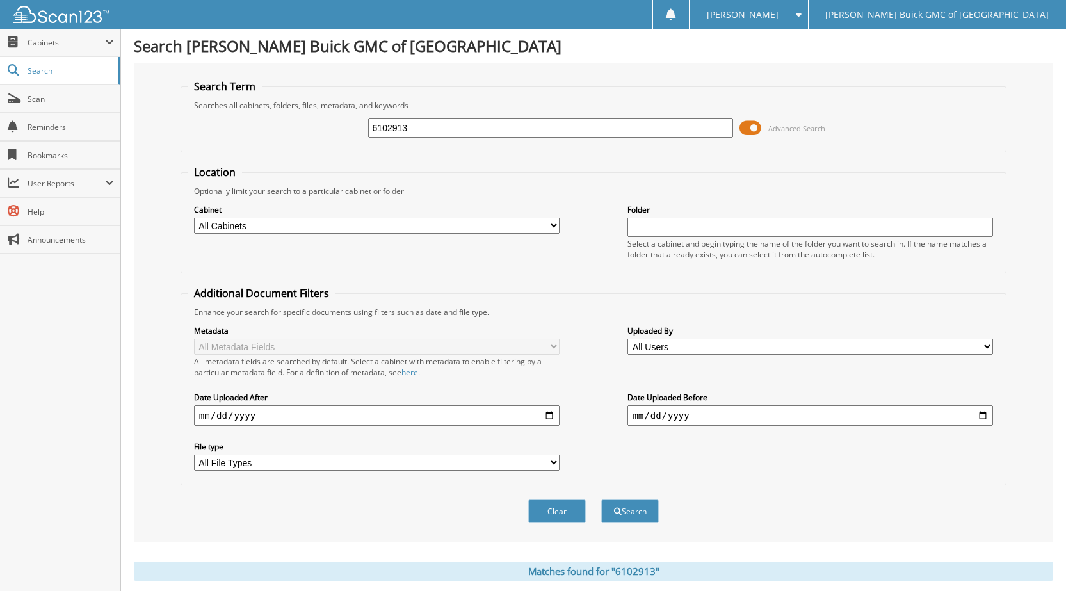
drag, startPoint x: 414, startPoint y: 137, endPoint x: 346, endPoint y: 141, distance: 68.0
click at [348, 140] on div "6102913 Advanced Search" at bounding box center [594, 128] width 812 height 35
type input "6103101"
click at [601, 499] on button "Search" at bounding box center [630, 511] width 58 height 24
drag, startPoint x: 323, startPoint y: 136, endPoint x: 273, endPoint y: 134, distance: 49.3
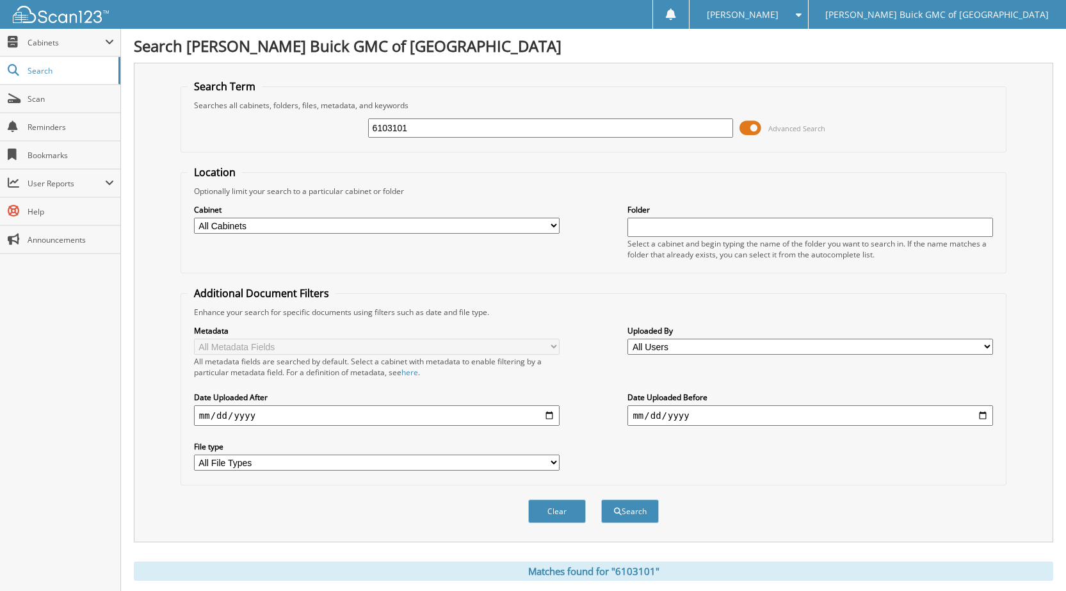
click at [273, 134] on div "6103101 Advanced Search" at bounding box center [594, 128] width 812 height 35
type input "6103198"
click at [601, 499] on button "Search" at bounding box center [630, 511] width 58 height 24
drag, startPoint x: 418, startPoint y: 131, endPoint x: 250, endPoint y: 136, distance: 167.9
click at [272, 136] on div "6103198 Advanced Search" at bounding box center [594, 128] width 812 height 35
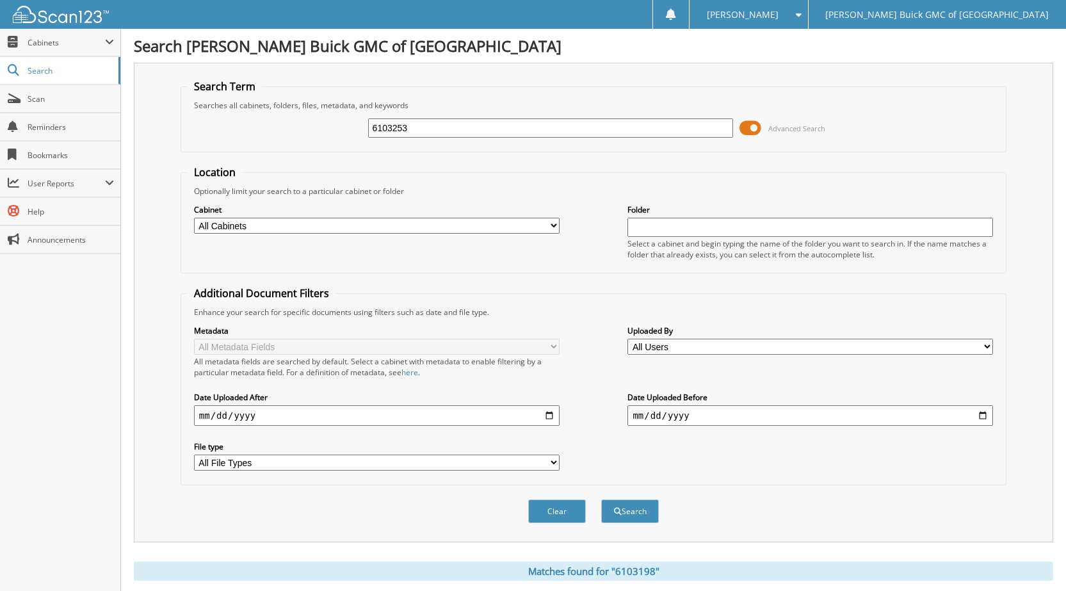
type input "6103253"
click at [601, 499] on button "Search" at bounding box center [630, 511] width 58 height 24
drag, startPoint x: 428, startPoint y: 129, endPoint x: 185, endPoint y: 136, distance: 242.8
click at [185, 136] on fieldset "Search Term Searches all cabinets, folders, files, metadata, and keywords 61032…" at bounding box center [594, 115] width 826 height 73
type input "6103245"
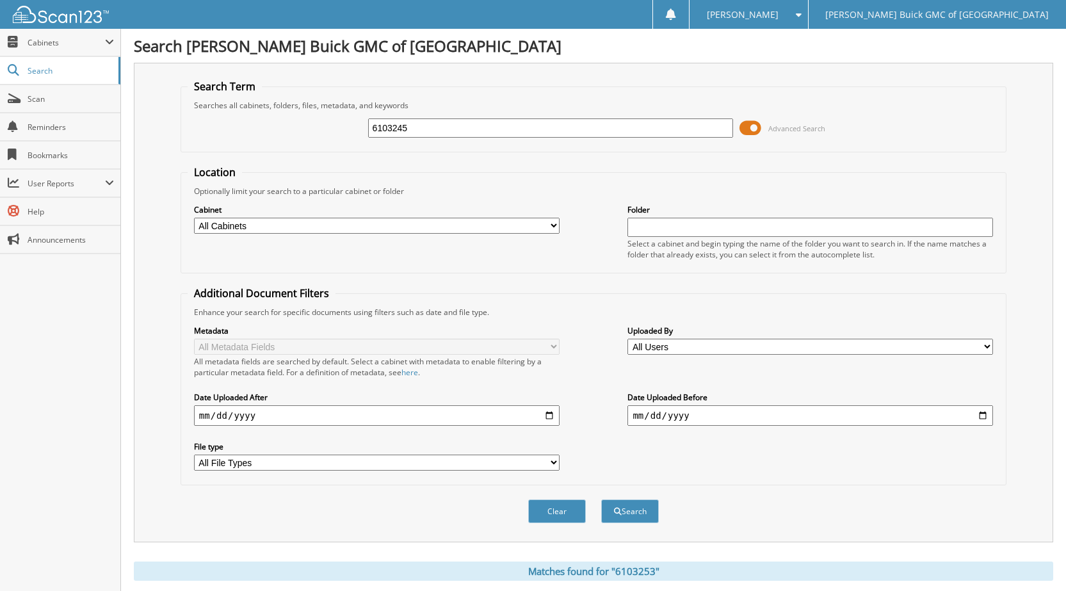
click at [601, 499] on button "Search" at bounding box center [630, 511] width 58 height 24
drag, startPoint x: 409, startPoint y: 124, endPoint x: 347, endPoint y: 132, distance: 62.6
click at [347, 132] on div "6103245 Advanced Search" at bounding box center [594, 128] width 812 height 35
type input "6102612"
click at [601, 499] on button "Search" at bounding box center [630, 511] width 58 height 24
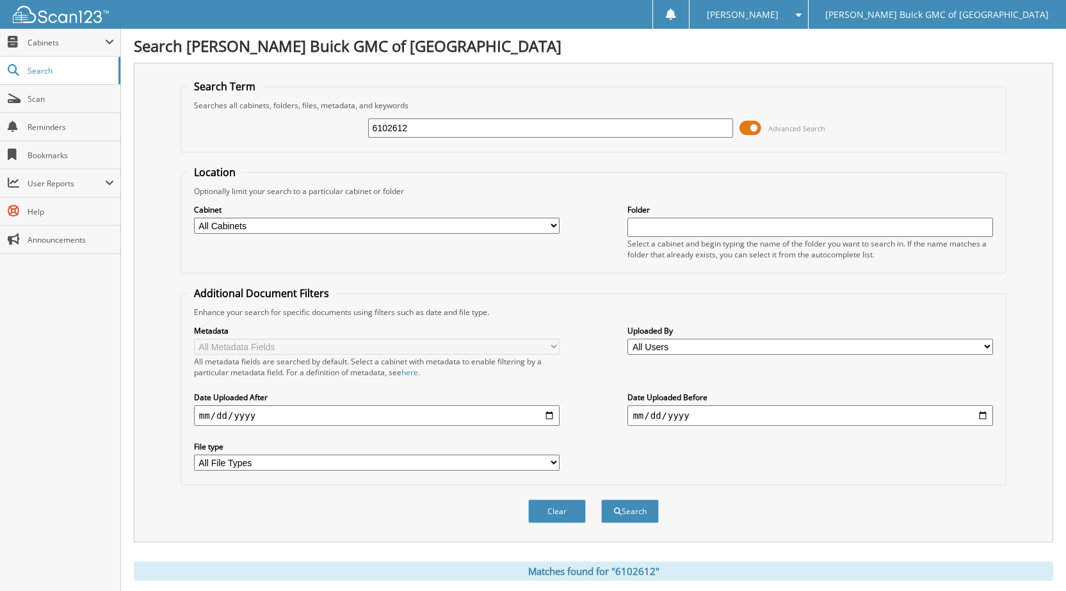
drag, startPoint x: 408, startPoint y: 128, endPoint x: 321, endPoint y: 115, distance: 88.0
click at [321, 115] on div "6102612 Advanced Search" at bounding box center [594, 128] width 812 height 35
type input "6103199"
click at [601, 499] on button "Search" at bounding box center [630, 511] width 58 height 24
drag, startPoint x: 391, startPoint y: 127, endPoint x: 300, endPoint y: 120, distance: 91.8
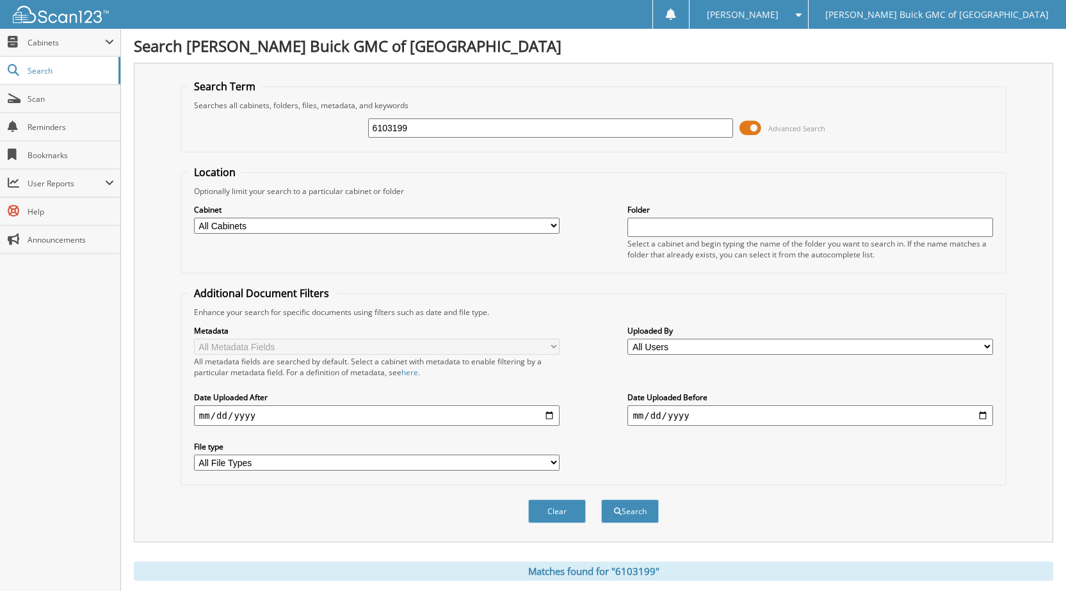
click at [309, 124] on div "6103199 Advanced Search" at bounding box center [594, 128] width 812 height 35
type input "6103158"
click at [601, 499] on button "Search" at bounding box center [630, 511] width 58 height 24
drag, startPoint x: 415, startPoint y: 131, endPoint x: 288, endPoint y: 124, distance: 127.6
click at [288, 124] on div "6103158 Advanced Search" at bounding box center [594, 128] width 812 height 35
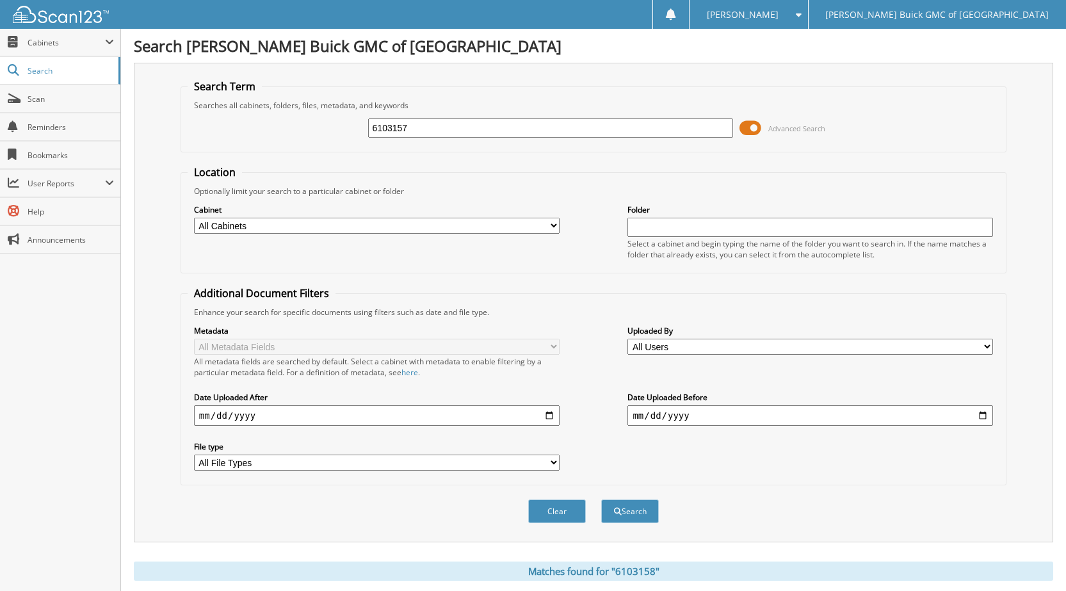
type input "6103157"
click at [601, 499] on button "Search" at bounding box center [630, 511] width 58 height 24
drag, startPoint x: 415, startPoint y: 132, endPoint x: 281, endPoint y: 129, distance: 133.9
click at [281, 129] on div "6103157 Advanced Search" at bounding box center [594, 128] width 812 height 35
type input "6103055"
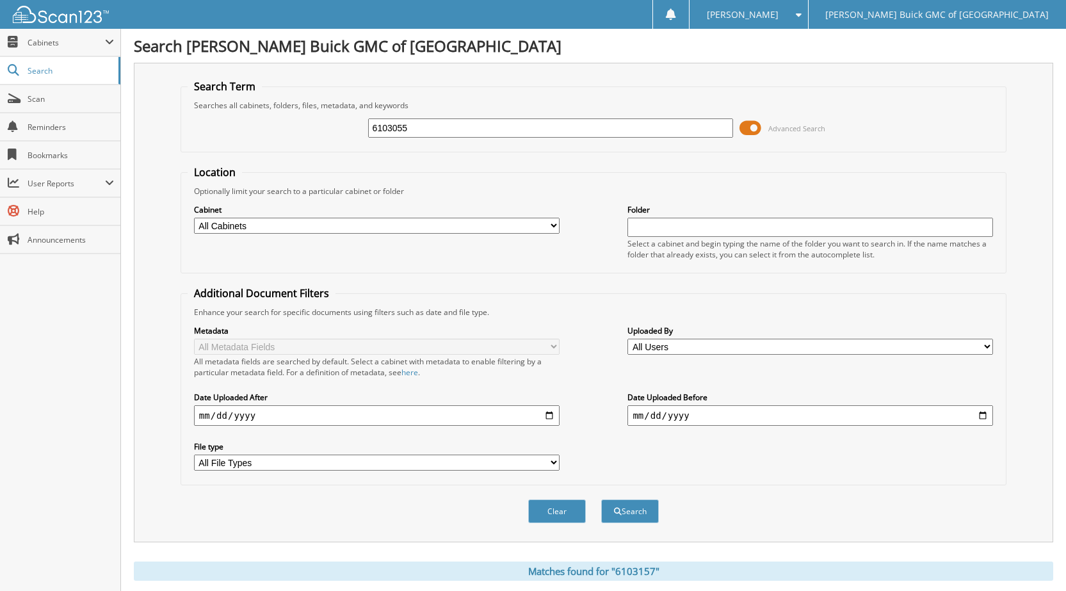
click at [601, 499] on button "Search" at bounding box center [630, 511] width 58 height 24
drag, startPoint x: 407, startPoint y: 124, endPoint x: 374, endPoint y: 131, distance: 34.0
click at [363, 121] on div "6103055 Advanced Search" at bounding box center [594, 128] width 812 height 35
type input "6102982"
click at [601, 499] on button "Search" at bounding box center [630, 511] width 58 height 24
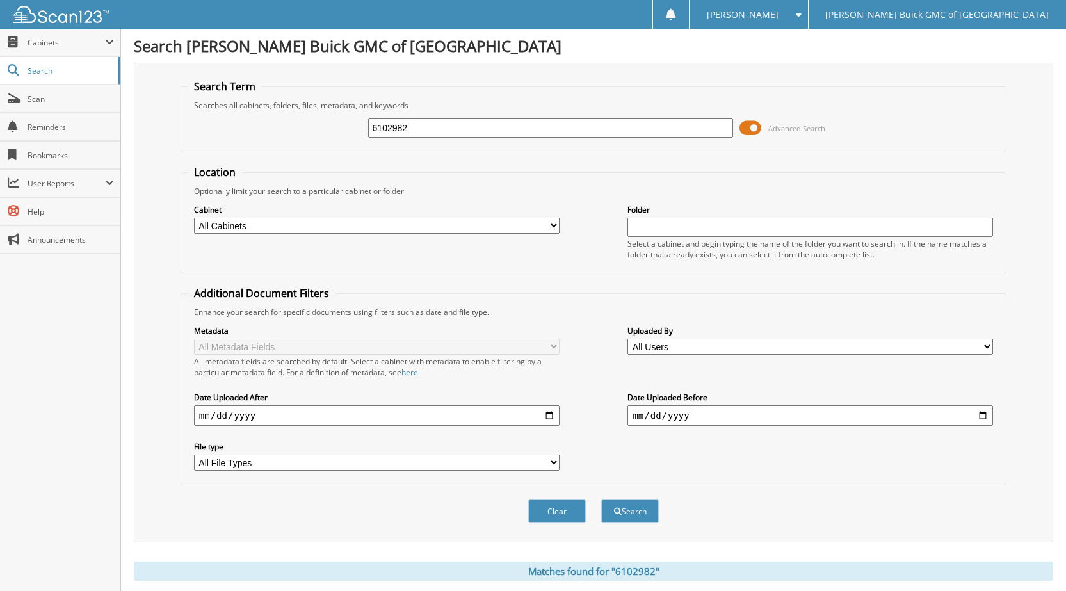
drag, startPoint x: 401, startPoint y: 129, endPoint x: 300, endPoint y: 120, distance: 101.5
click at [300, 120] on div "6102982 Advanced Search" at bounding box center [594, 128] width 812 height 35
type input "6102738"
click at [601, 499] on button "Search" at bounding box center [630, 511] width 58 height 24
drag, startPoint x: 409, startPoint y: 132, endPoint x: 338, endPoint y: 126, distance: 71.3
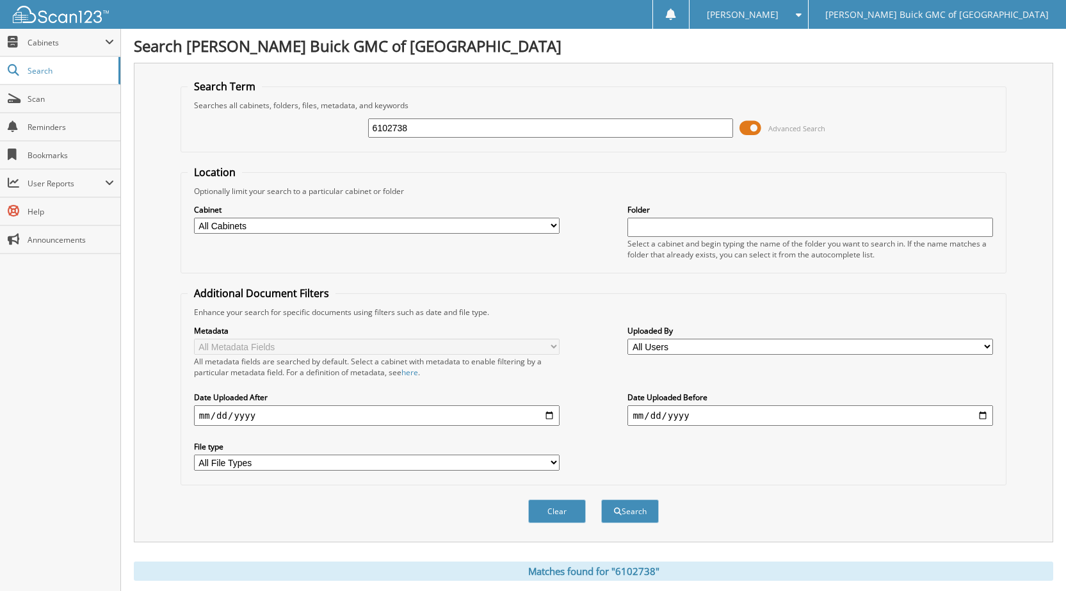
click at [338, 126] on div "6102738 Advanced Search" at bounding box center [594, 128] width 812 height 35
type input "6102985"
click at [601, 499] on button "Search" at bounding box center [630, 511] width 58 height 24
drag, startPoint x: 415, startPoint y: 133, endPoint x: 387, endPoint y: 145, distance: 30.4
click at [347, 101] on fieldset "Search Term Searches all cabinets, folders, files, metadata, and keywords 61029…" at bounding box center [594, 115] width 826 height 73
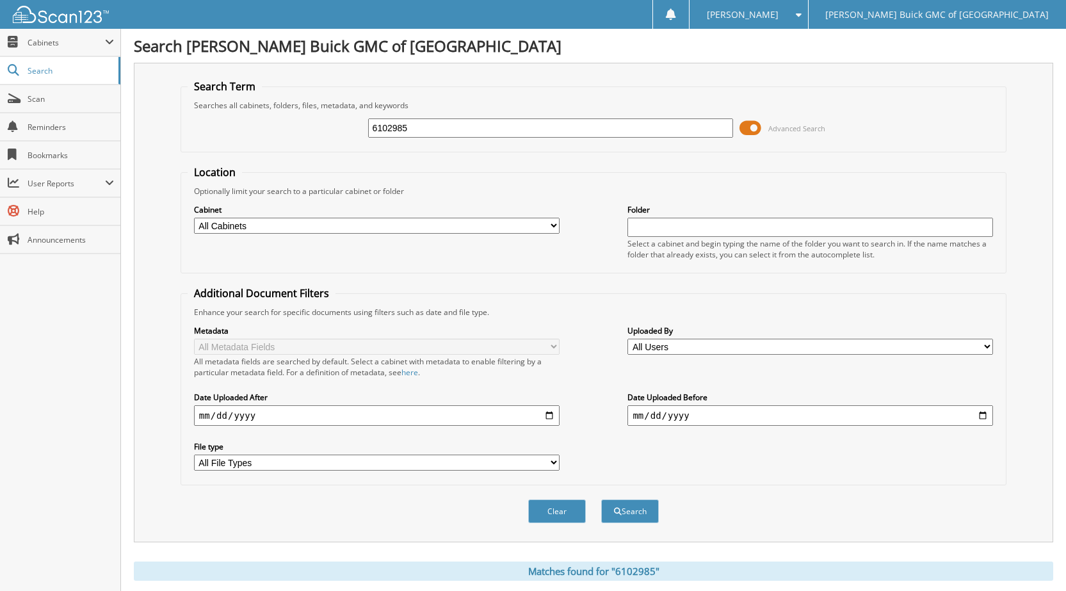
click at [468, 131] on input "6102985" at bounding box center [551, 127] width 366 height 19
drag, startPoint x: 439, startPoint y: 133, endPoint x: 345, endPoint y: 134, distance: 94.1
click at [347, 132] on div "6102985 Advanced Search" at bounding box center [594, 128] width 812 height 35
click at [505, 246] on div "Cabinet All Cabinets SERVICE RO Needs Filing Folder Select a cabinet and begin …" at bounding box center [594, 232] width 812 height 70
drag, startPoint x: 408, startPoint y: 129, endPoint x: 353, endPoint y: 131, distance: 54.5
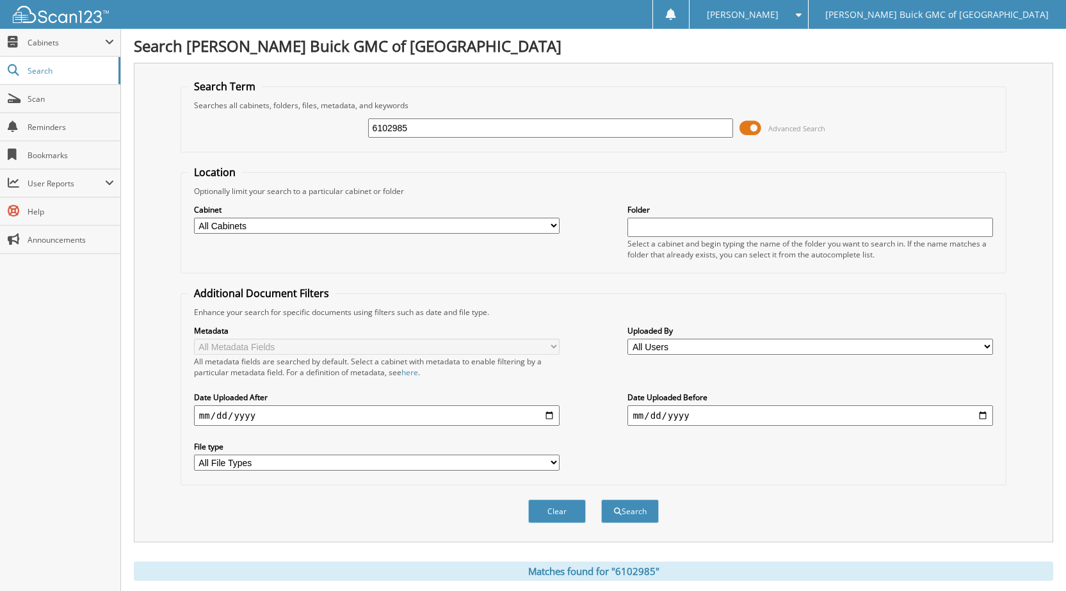
click at [353, 131] on div "6102985 Advanced Search" at bounding box center [594, 128] width 812 height 35
type input "6102978"
click at [601, 499] on button "Search" at bounding box center [630, 511] width 58 height 24
drag, startPoint x: 409, startPoint y: 127, endPoint x: 334, endPoint y: 130, distance: 74.3
click at [334, 130] on div "6102978 Advanced Search" at bounding box center [594, 128] width 812 height 35
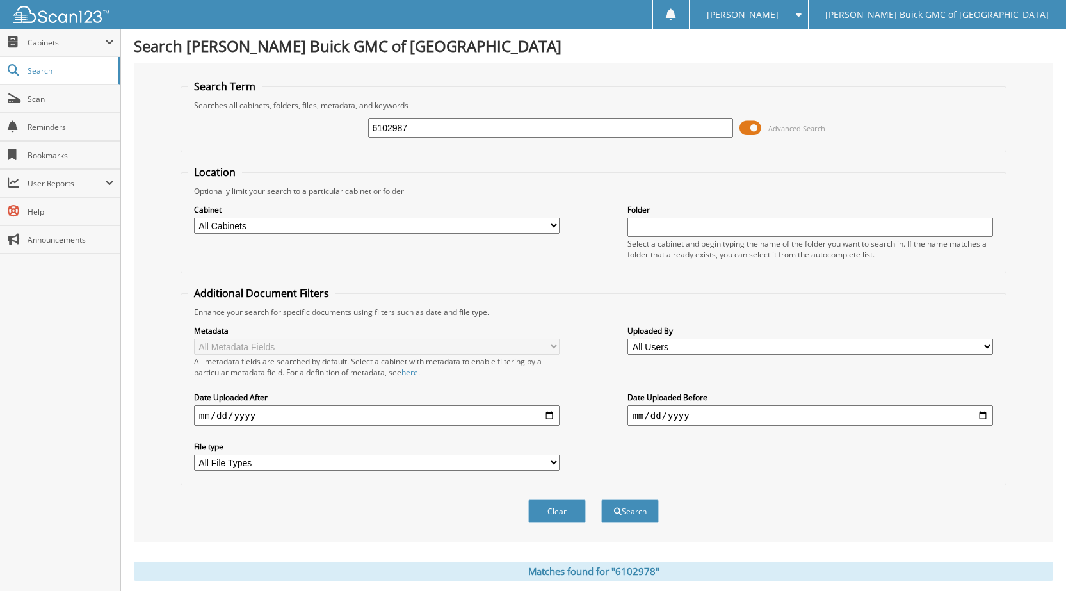
type input "6102987"
click at [601, 499] on button "Search" at bounding box center [630, 511] width 58 height 24
drag, startPoint x: 399, startPoint y: 123, endPoint x: 337, endPoint y: 118, distance: 62.3
click at [337, 118] on div "6102987 Advanced Search" at bounding box center [594, 128] width 812 height 35
type input "6102979"
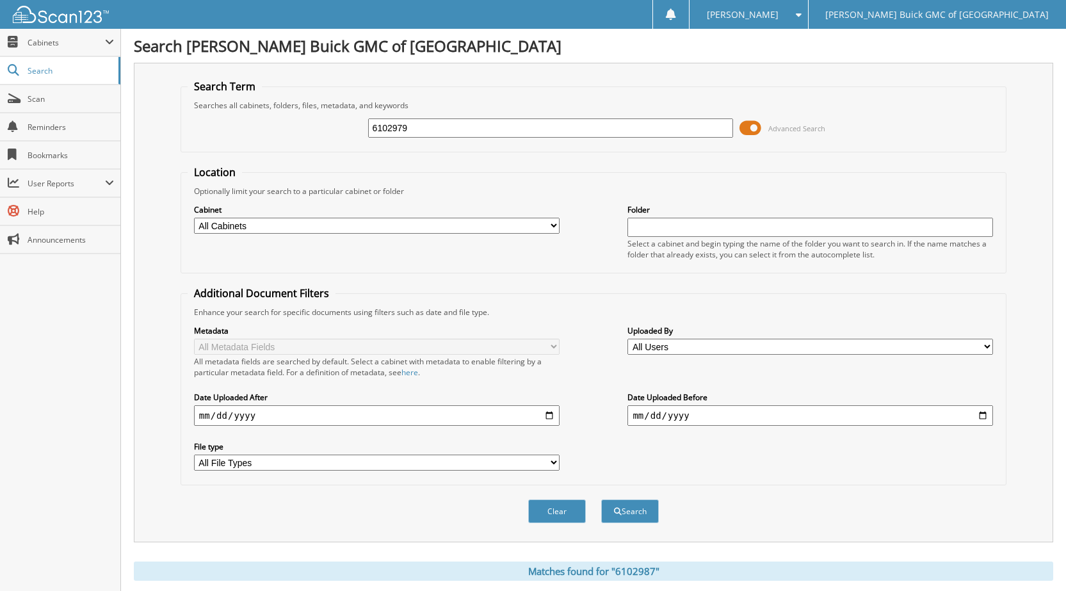
click at [601, 499] on button "Search" at bounding box center [630, 511] width 58 height 24
drag, startPoint x: 412, startPoint y: 129, endPoint x: 305, endPoint y: 138, distance: 107.3
click at [331, 138] on div "6102979 Advanced Search" at bounding box center [594, 128] width 812 height 35
type input "61002980"
click at [601, 499] on button "Search" at bounding box center [630, 511] width 58 height 24
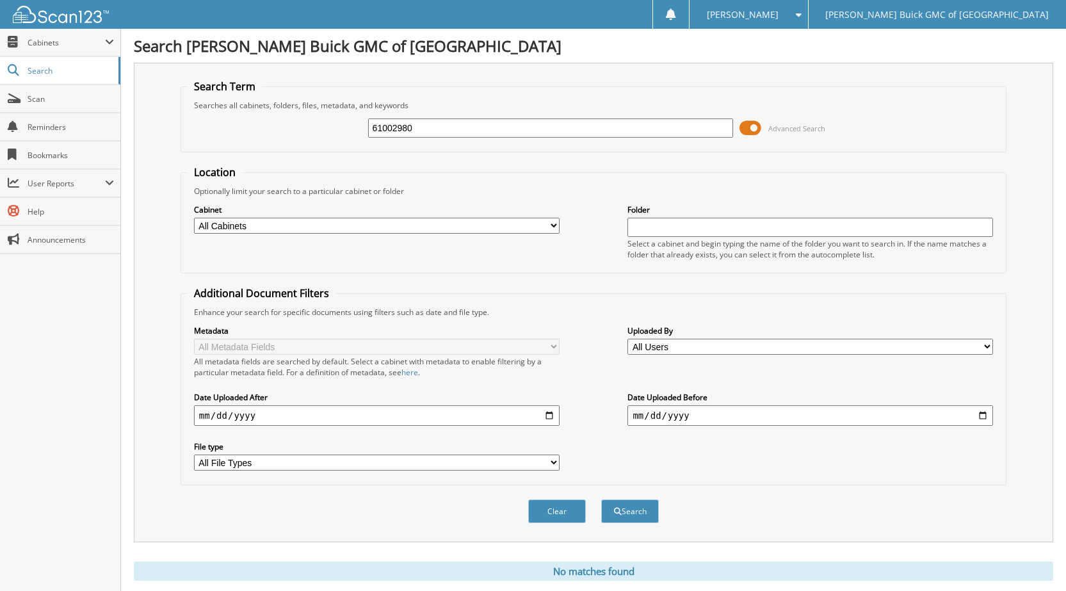
drag, startPoint x: 426, startPoint y: 128, endPoint x: 294, endPoint y: 133, distance: 132.6
click at [296, 133] on div "61002980 Advanced Search" at bounding box center [594, 128] width 812 height 35
type input "6102980"
click at [601, 499] on button "Search" at bounding box center [630, 511] width 58 height 24
drag, startPoint x: 384, startPoint y: 124, endPoint x: 308, endPoint y: 120, distance: 76.3
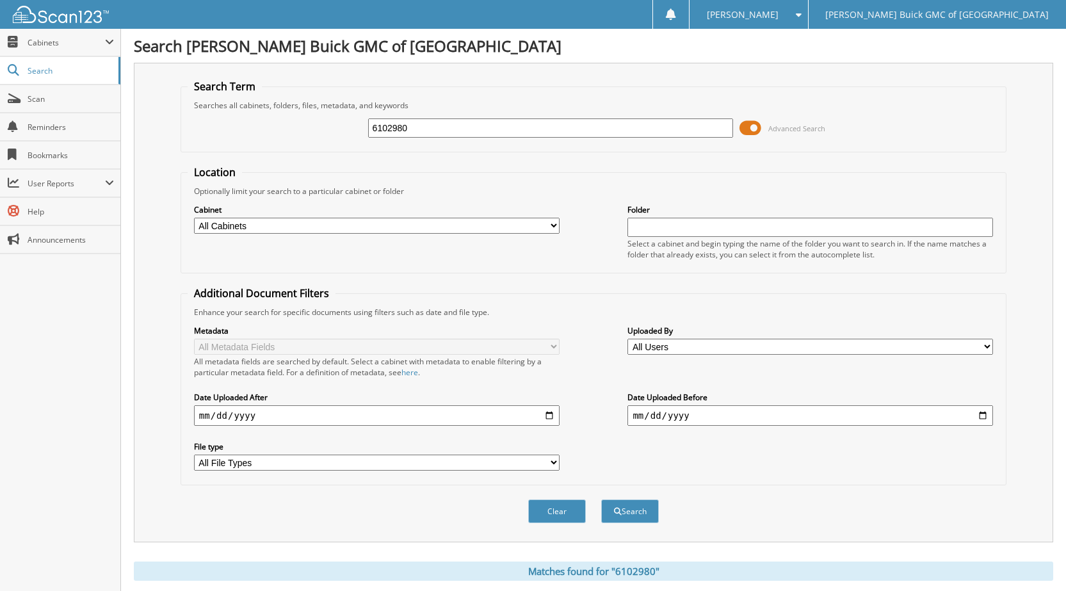
click at [319, 122] on div "6102980 Advanced Search" at bounding box center [594, 128] width 812 height 35
type input "6103163"
click at [601, 499] on button "Search" at bounding box center [630, 511] width 58 height 24
drag, startPoint x: 417, startPoint y: 124, endPoint x: 305, endPoint y: 124, distance: 111.4
click at [305, 124] on div "6103163 Advanced Search" at bounding box center [594, 128] width 812 height 35
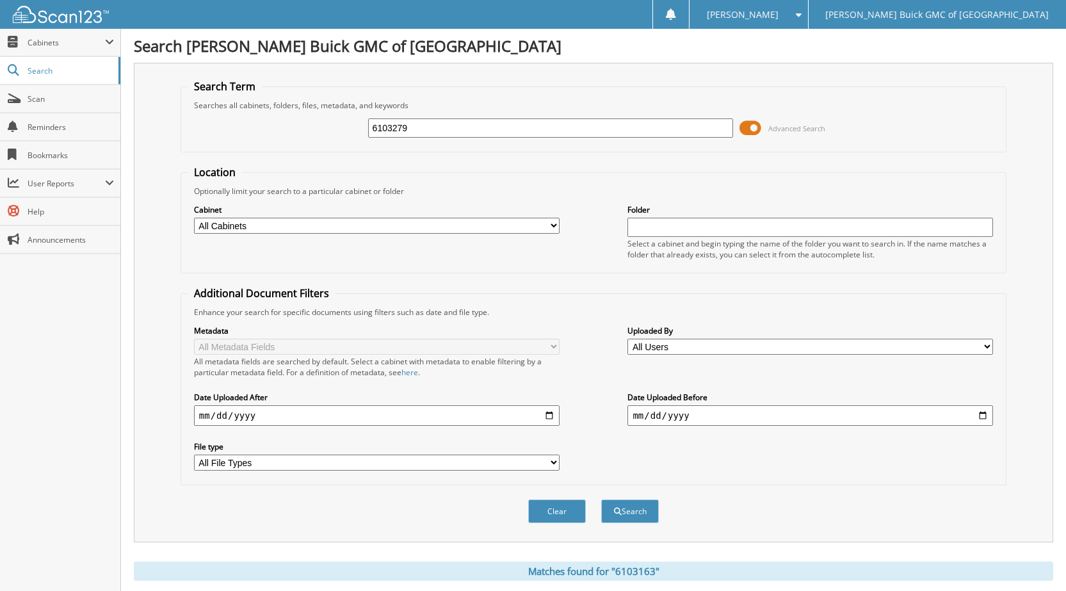
type input "6103279"
click at [601, 499] on button "Search" at bounding box center [630, 511] width 58 height 24
drag, startPoint x: 418, startPoint y: 131, endPoint x: 283, endPoint y: 128, distance: 134.5
click at [334, 134] on div "6103279 Advanced Search" at bounding box center [594, 128] width 812 height 35
type input "6102984"
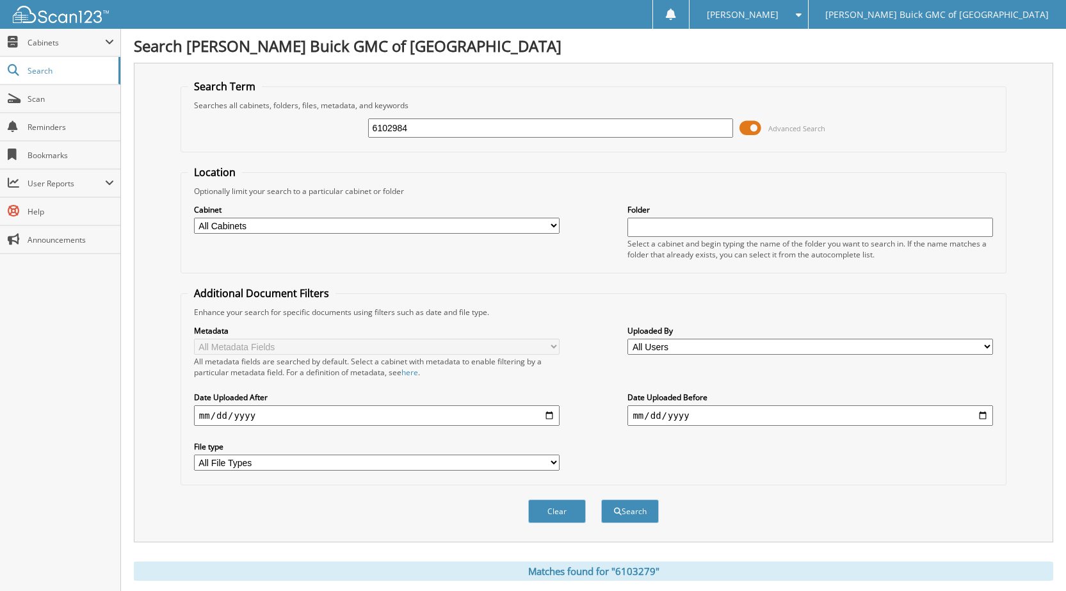
click at [601, 499] on button "Search" at bounding box center [630, 511] width 58 height 24
drag, startPoint x: 414, startPoint y: 136, endPoint x: 323, endPoint y: 133, distance: 91.6
click at [338, 132] on div "6102984 Advanced Search" at bounding box center [594, 128] width 812 height 35
type input "6103247"
click at [601, 499] on button "Search" at bounding box center [630, 511] width 58 height 24
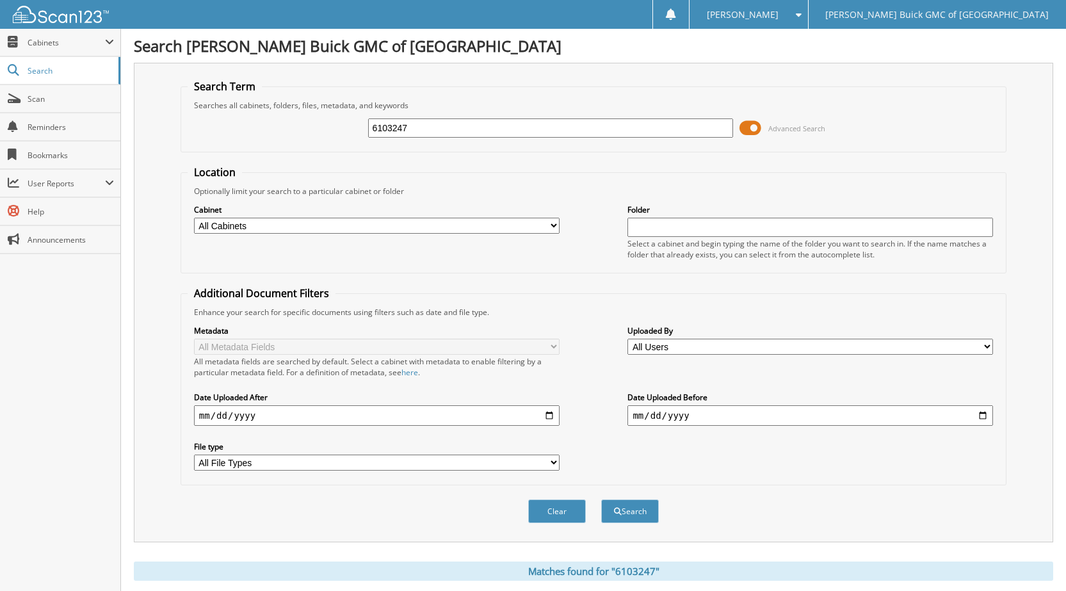
drag, startPoint x: 382, startPoint y: 125, endPoint x: 334, endPoint y: 122, distance: 48.1
click at [334, 122] on div "6103247 Advanced Search" at bounding box center [594, 128] width 812 height 35
type input "6103056"
click at [601, 499] on button "Search" at bounding box center [630, 511] width 58 height 24
drag, startPoint x: 426, startPoint y: 126, endPoint x: 84, endPoint y: 151, distance: 342.9
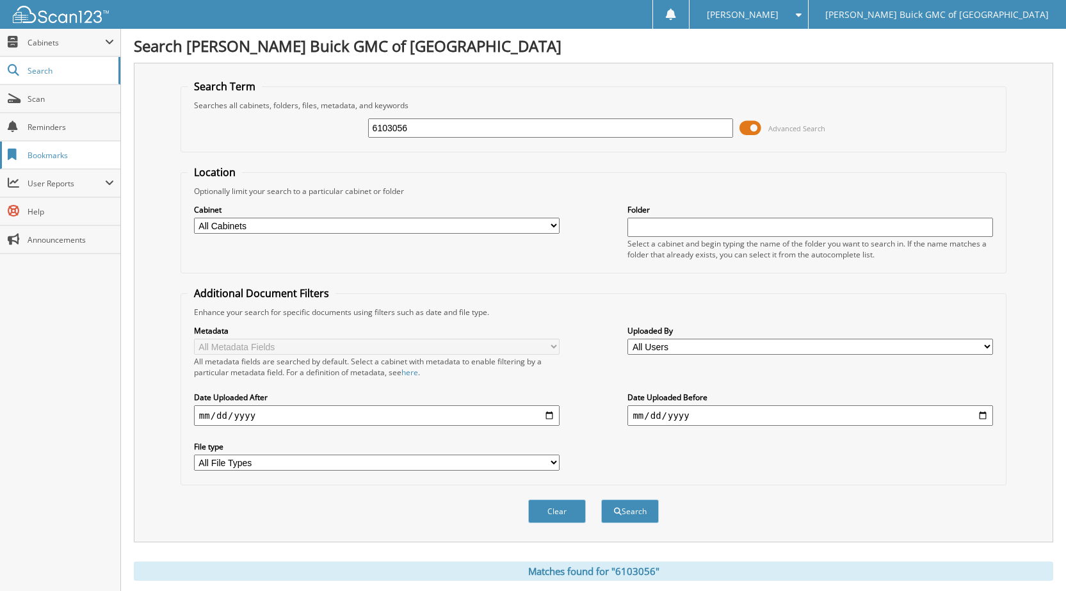
click at [84, 152] on body "[PERSON_NAME] Settings Logout [PERSON_NAME] Buick GMC of [GEOGRAPHIC_DATA] Clos…" at bounding box center [533, 393] width 1066 height 786
type input "6103057"
click at [601, 499] on button "Search" at bounding box center [630, 511] width 58 height 24
drag, startPoint x: 416, startPoint y: 131, endPoint x: 276, endPoint y: 141, distance: 140.6
click at [284, 141] on div "6103057 Advanced Search" at bounding box center [594, 128] width 812 height 35
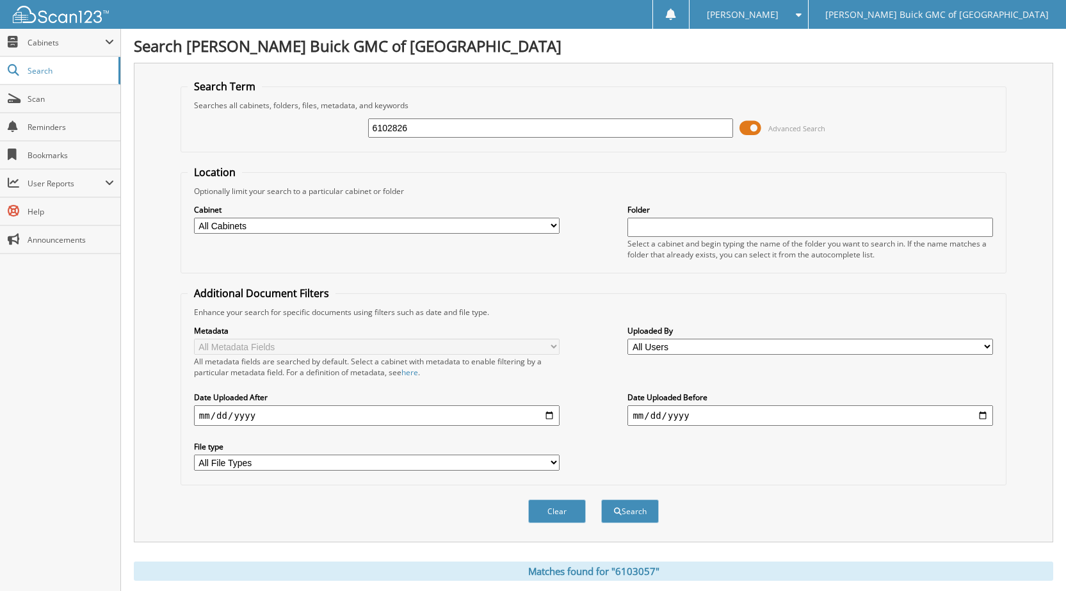
type input "6102826"
click at [601, 499] on button "Search" at bounding box center [630, 511] width 58 height 24
drag, startPoint x: 414, startPoint y: 119, endPoint x: 262, endPoint y: 135, distance: 153.2
click at [262, 134] on div "6102826 Advanced Search" at bounding box center [594, 128] width 812 height 35
type input "6102986"
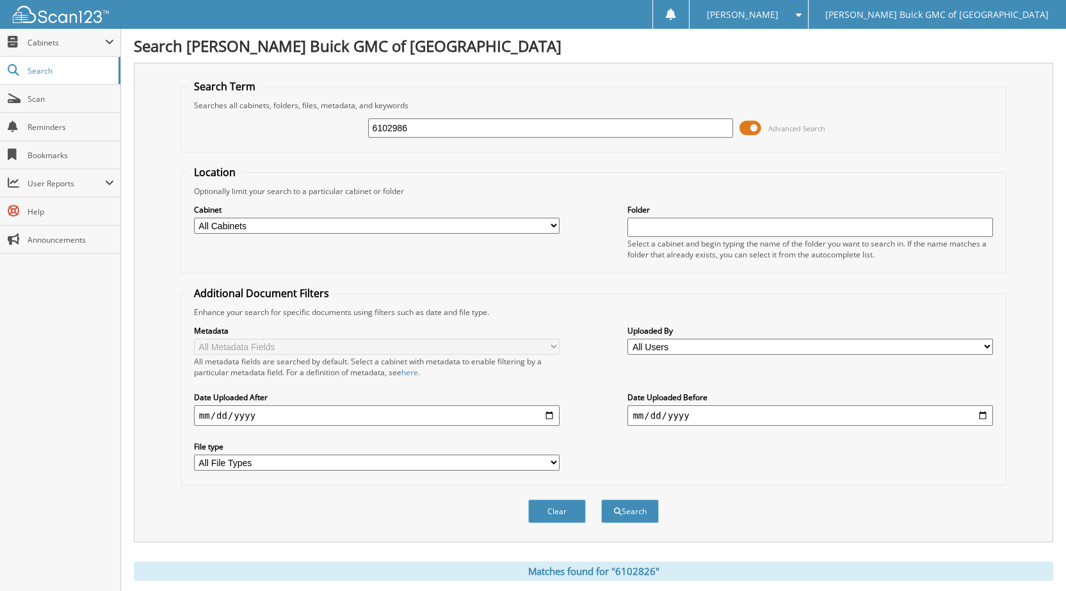
click at [601, 499] on button "Search" at bounding box center [630, 511] width 58 height 24
drag, startPoint x: 410, startPoint y: 125, endPoint x: 279, endPoint y: 145, distance: 132.1
click at [279, 145] on div "6102986 Advanced Search" at bounding box center [594, 128] width 812 height 35
type input "6102990"
click at [601, 499] on button "Search" at bounding box center [630, 511] width 58 height 24
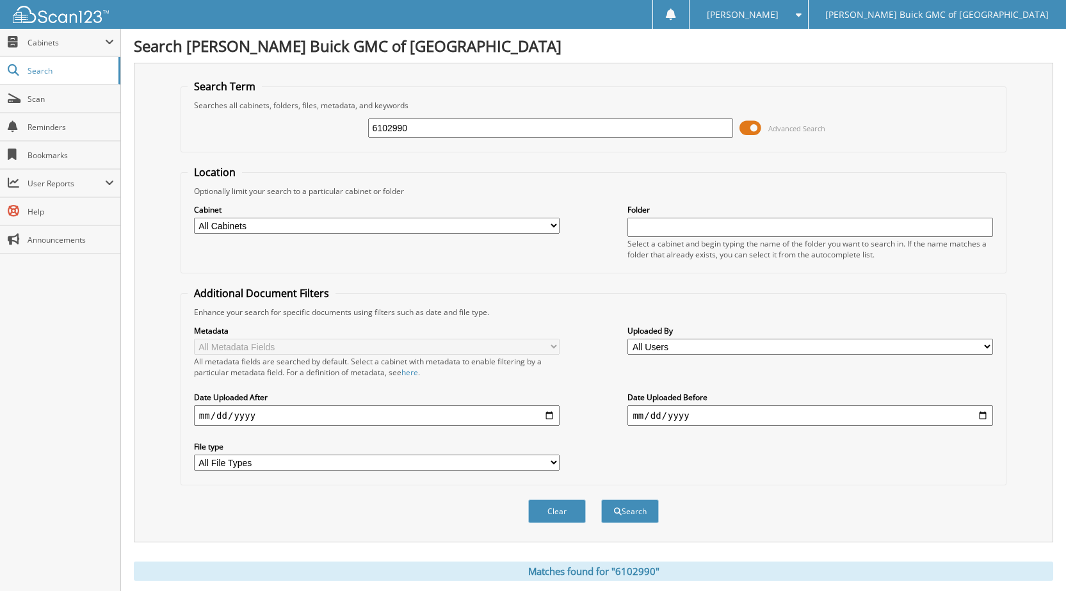
drag, startPoint x: 419, startPoint y: 134, endPoint x: 305, endPoint y: 143, distance: 114.3
click at [335, 141] on div "6102990 Advanced Search" at bounding box center [594, 128] width 812 height 35
type input "6103053"
click at [601, 499] on button "Search" at bounding box center [630, 511] width 58 height 24
drag, startPoint x: 408, startPoint y: 126, endPoint x: 336, endPoint y: 127, distance: 71.7
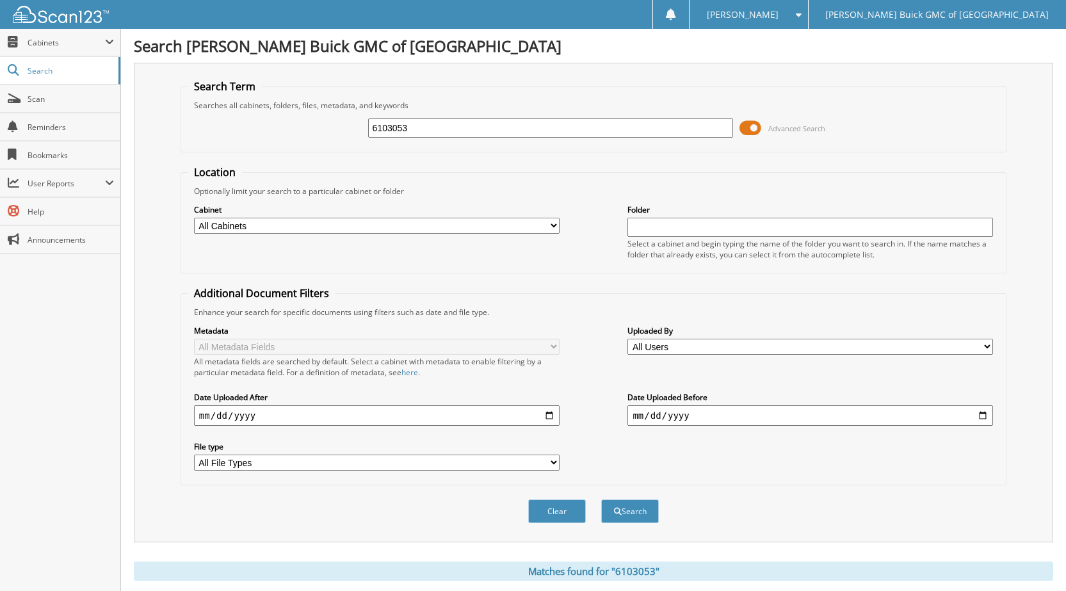
click at [336, 127] on div "6103053 Advanced Search" at bounding box center [594, 128] width 812 height 35
type input "6103033"
click at [601, 499] on button "Search" at bounding box center [630, 511] width 58 height 24
drag, startPoint x: 411, startPoint y: 126, endPoint x: 311, endPoint y: 126, distance: 100.5
click at [311, 126] on div "6103033 Advanced Search" at bounding box center [594, 128] width 812 height 35
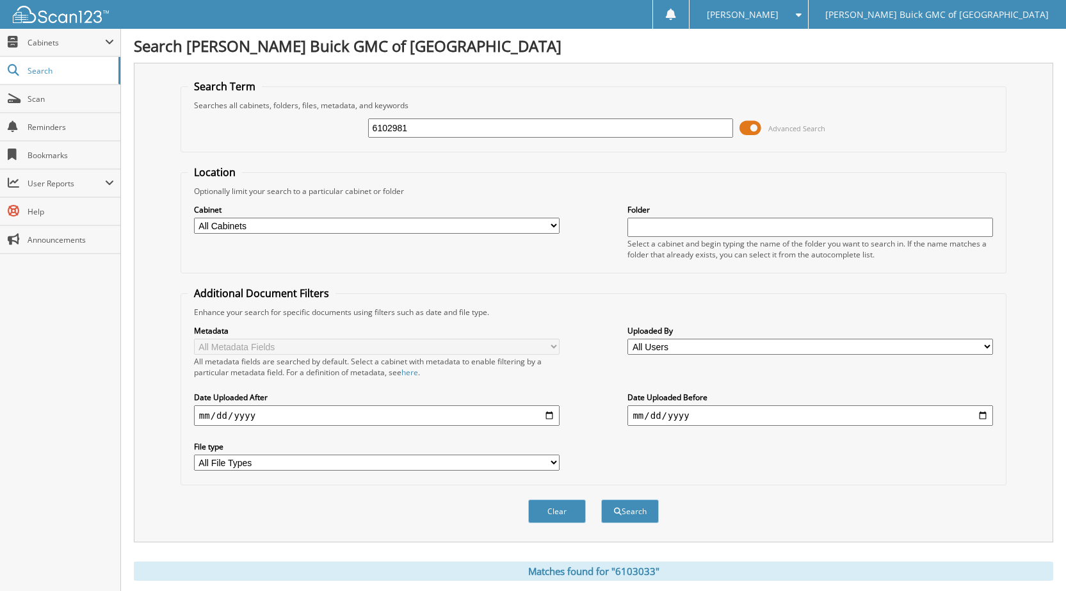
type input "6102981"
click at [601, 499] on button "Search" at bounding box center [630, 511] width 58 height 24
drag, startPoint x: 409, startPoint y: 129, endPoint x: 313, endPoint y: 133, distance: 96.1
click at [313, 133] on div "6102981 Advanced Search" at bounding box center [594, 128] width 812 height 35
type input "6102983"
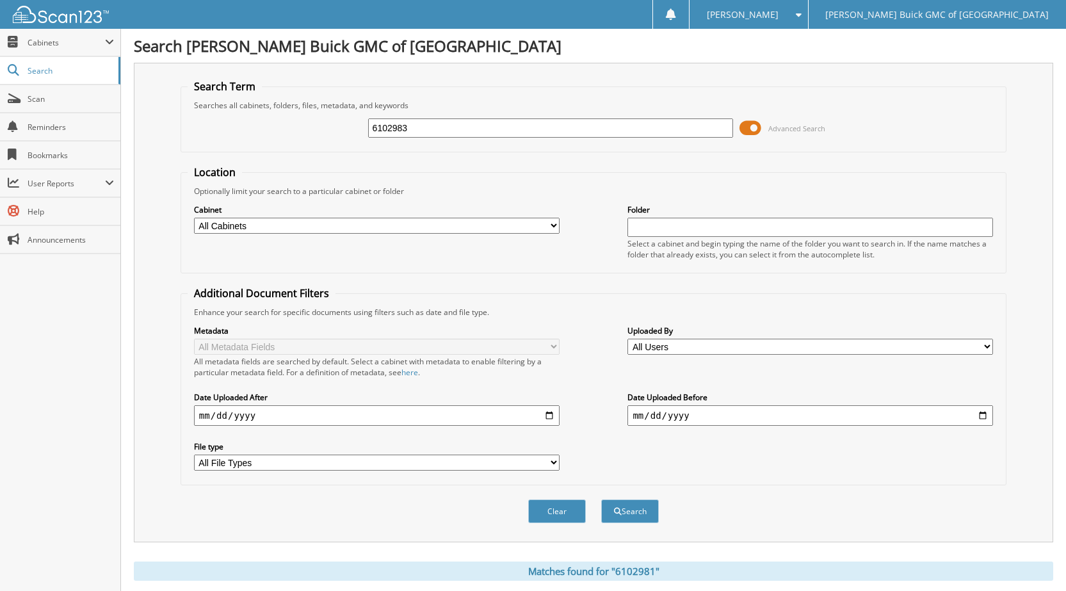
click at [601, 499] on button "Search" at bounding box center [630, 511] width 58 height 24
drag, startPoint x: 424, startPoint y: 133, endPoint x: 319, endPoint y: 213, distance: 132.1
click at [288, 144] on div "6102983 Advanced Search" at bounding box center [594, 128] width 812 height 35
type input "9"
drag, startPoint x: 431, startPoint y: 121, endPoint x: 300, endPoint y: 126, distance: 131.4
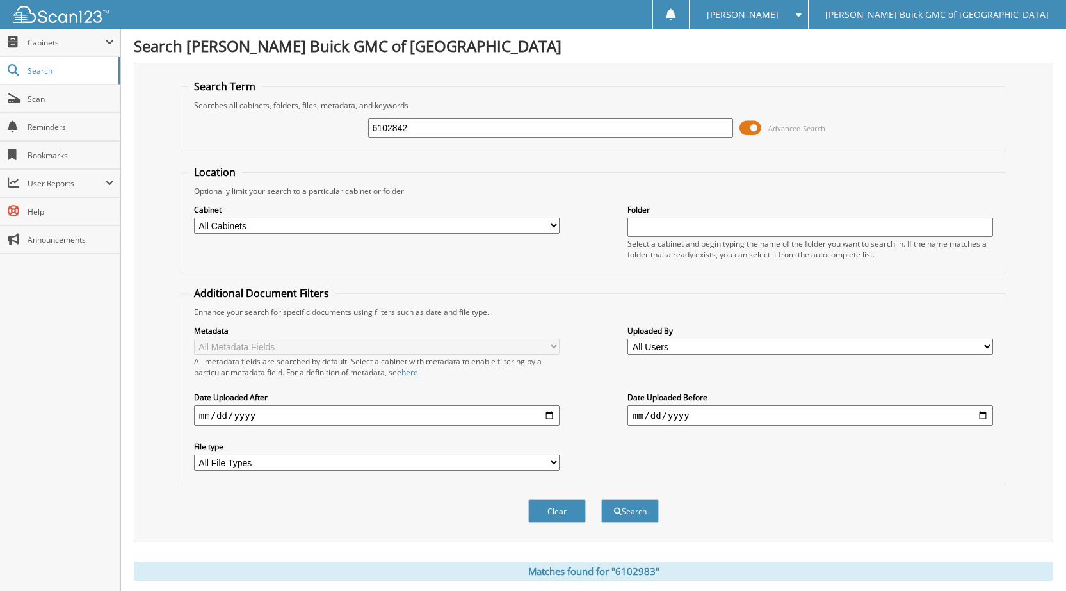
click at [295, 124] on div "6102842 Advanced Search" at bounding box center [594, 128] width 812 height 35
type input "6102842"
click at [601, 499] on button "Search" at bounding box center [630, 511] width 58 height 24
drag, startPoint x: 416, startPoint y: 129, endPoint x: 265, endPoint y: 120, distance: 150.7
click at [265, 120] on div "6102842 Advanced Search" at bounding box center [594, 128] width 812 height 35
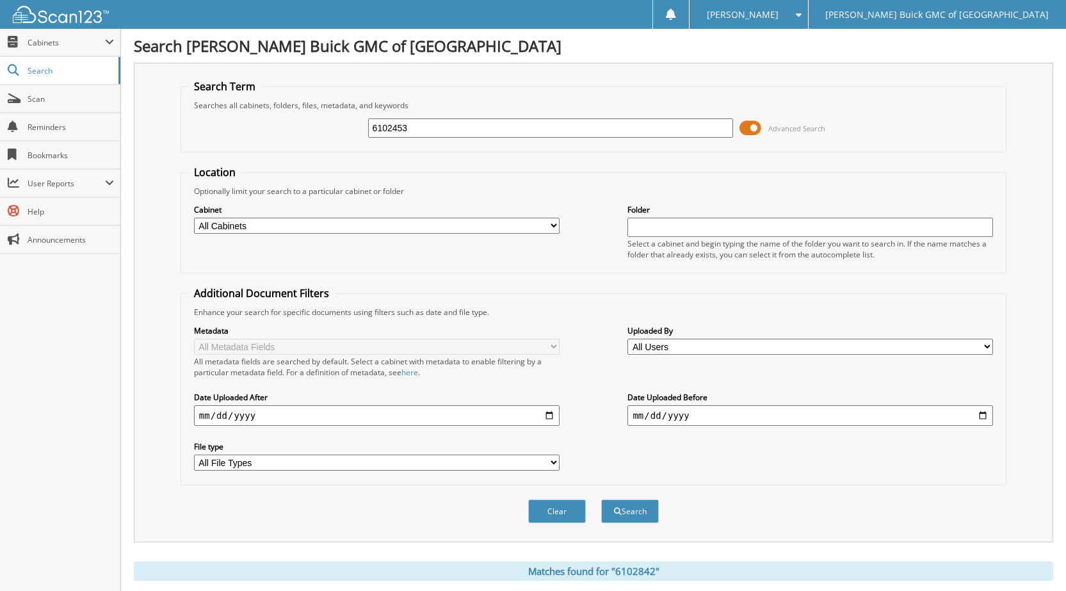
type input "6102453"
click at [601, 499] on button "Search" at bounding box center [630, 511] width 58 height 24
drag, startPoint x: 414, startPoint y: 124, endPoint x: 329, endPoint y: 116, distance: 85.6
click at [329, 116] on div "6102453 Advanced Search" at bounding box center [594, 128] width 812 height 35
type input "6103021"
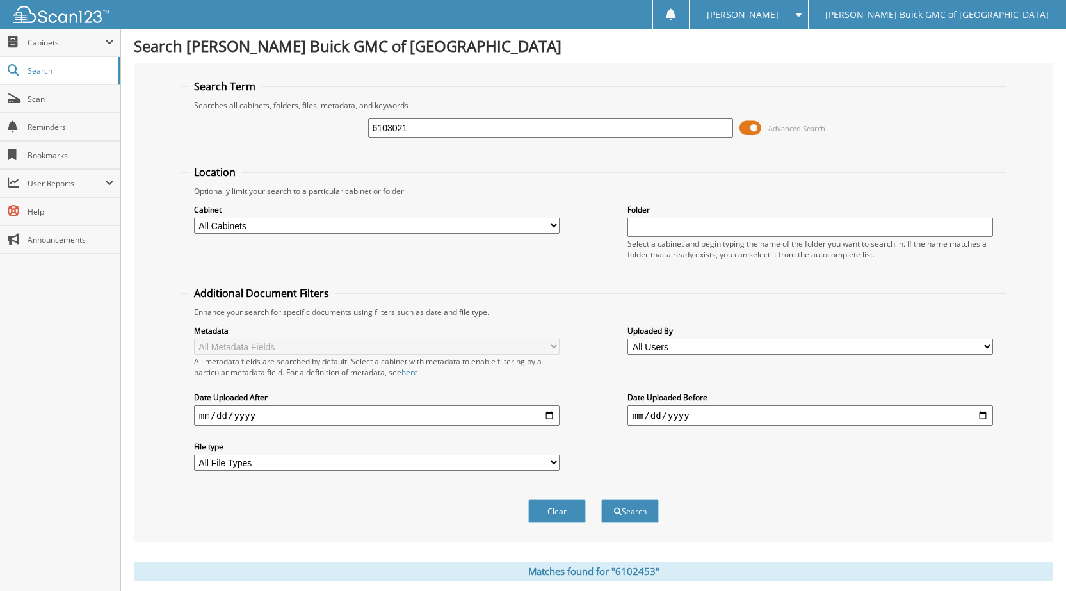
click at [601, 499] on button "Search" at bounding box center [630, 511] width 58 height 24
drag, startPoint x: 394, startPoint y: 134, endPoint x: 202, endPoint y: 127, distance: 192.2
click at [209, 128] on div "6103021 Advanced Search" at bounding box center [594, 128] width 812 height 35
type input "6103168"
click at [601, 499] on button "Search" at bounding box center [630, 511] width 58 height 24
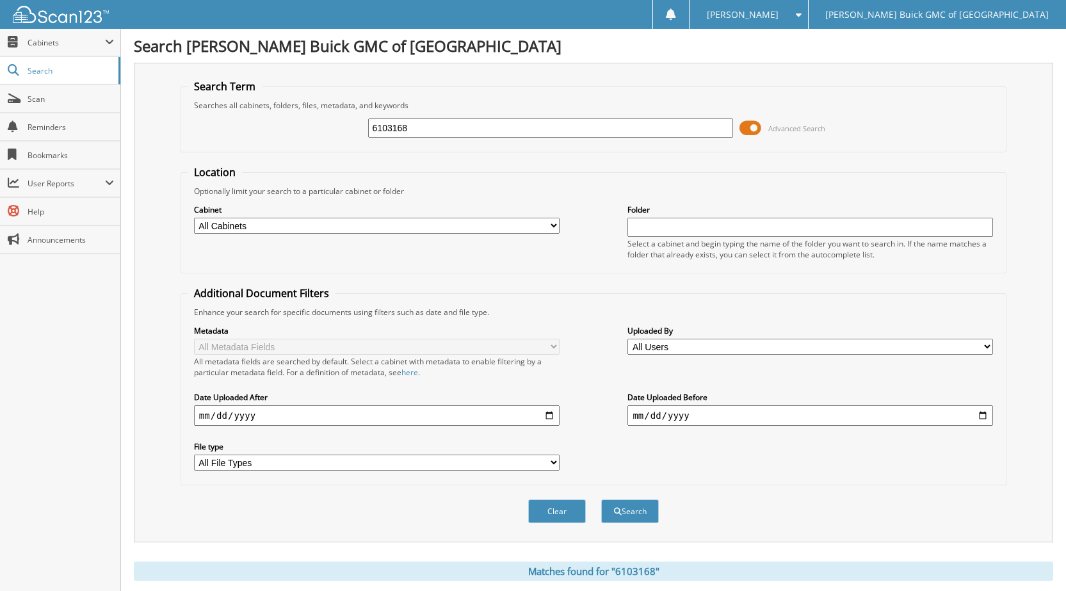
drag, startPoint x: 407, startPoint y: 136, endPoint x: 361, endPoint y: 134, distance: 46.1
click at [361, 134] on div "6103168 Advanced Search" at bounding box center [594, 128] width 812 height 35
type input "6103166"
click at [601, 499] on button "Search" at bounding box center [630, 511] width 58 height 24
click at [450, 129] on input "6103166" at bounding box center [551, 127] width 366 height 19
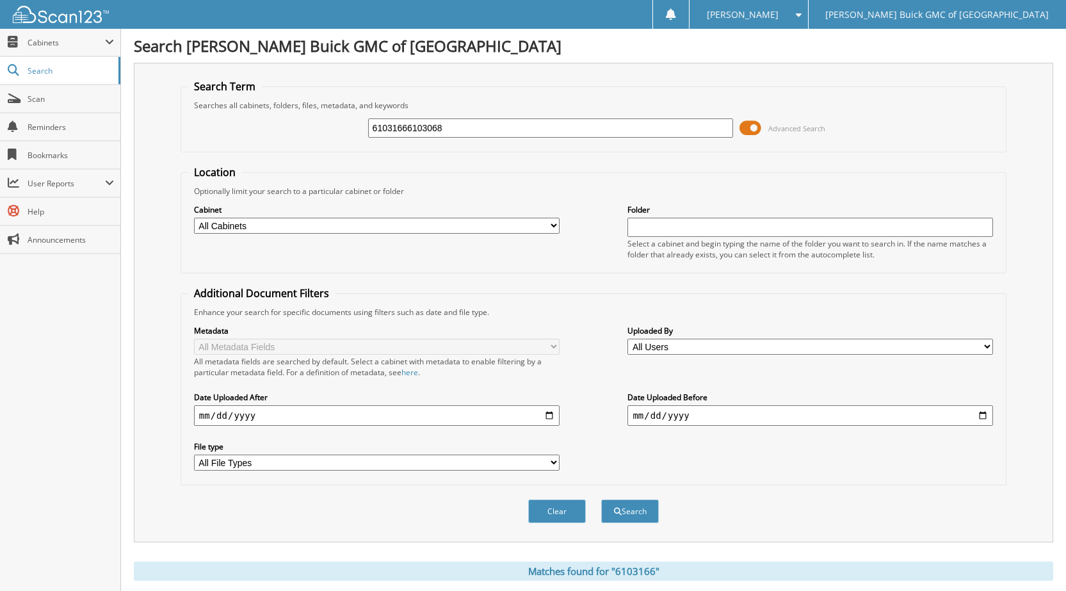
type input "61031666103068"
click at [601, 499] on button "Search" at bounding box center [630, 511] width 58 height 24
drag, startPoint x: 451, startPoint y: 131, endPoint x: 273, endPoint y: 130, distance: 177.4
click at [273, 130] on div "61031666103068 Advanced Search" at bounding box center [594, 128] width 812 height 35
type input "6103068"
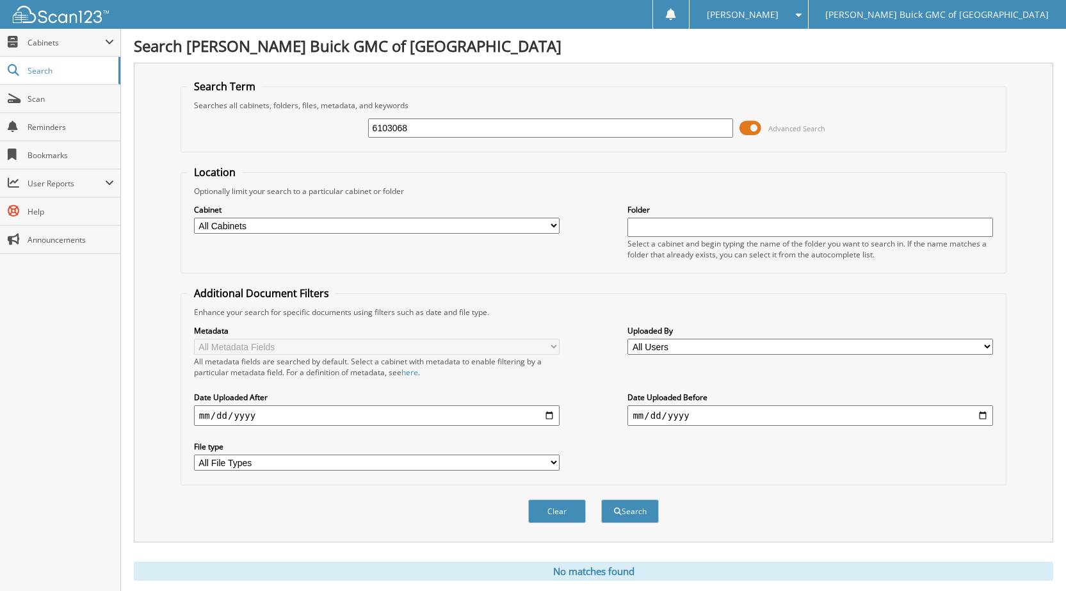
click at [601, 499] on button "Search" at bounding box center [630, 511] width 58 height 24
drag, startPoint x: 414, startPoint y: 132, endPoint x: 295, endPoint y: 126, distance: 119.3
click at [324, 134] on div "6103068 Advanced Search" at bounding box center [594, 128] width 812 height 35
type input "6103092"
click at [601, 499] on button "Search" at bounding box center [630, 511] width 58 height 24
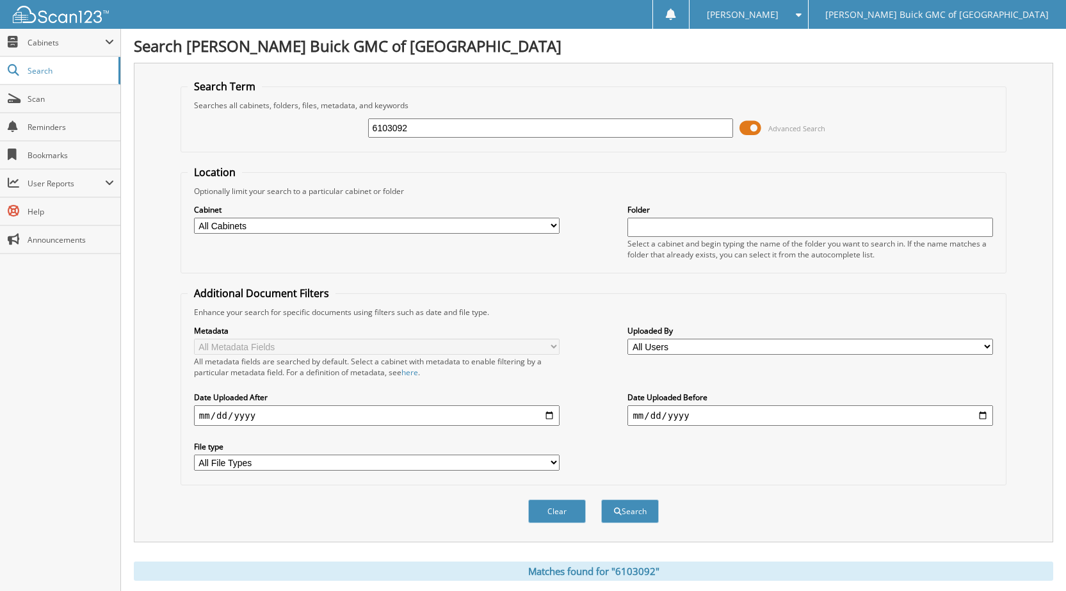
drag, startPoint x: 439, startPoint y: 135, endPoint x: 282, endPoint y: 115, distance: 158.9
click at [282, 115] on div "6103092 Advanced Search" at bounding box center [594, 128] width 812 height 35
type input "61063067"
click at [601, 499] on button "Search" at bounding box center [630, 511] width 58 height 24
drag, startPoint x: 405, startPoint y: 132, endPoint x: 309, endPoint y: 122, distance: 95.9
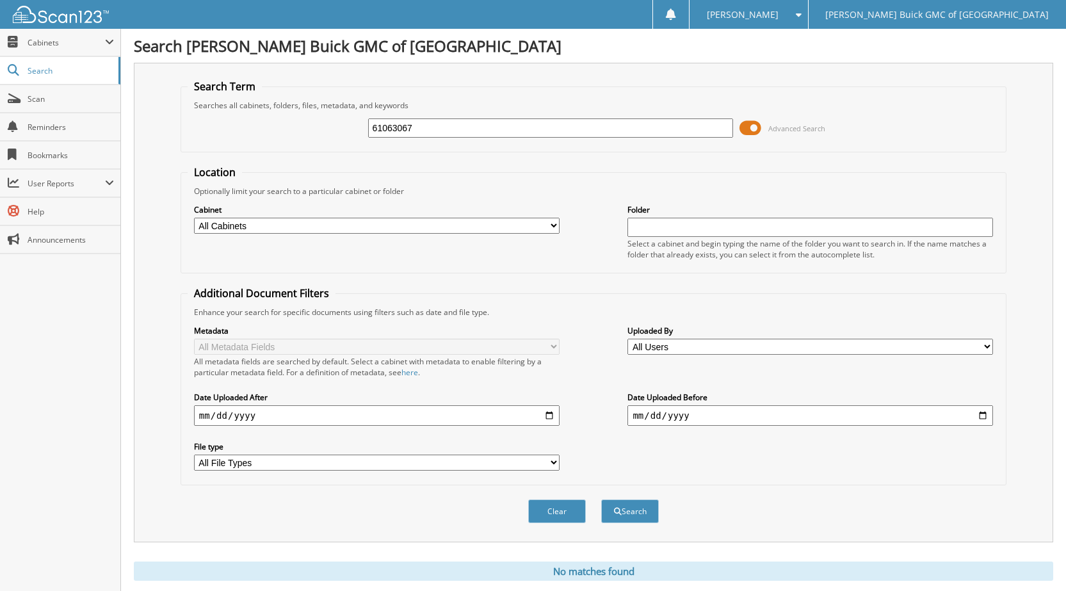
click at [316, 127] on div "61063067 Advanced Search" at bounding box center [594, 128] width 812 height 35
type input "6103067"
click at [601, 499] on button "Search" at bounding box center [630, 511] width 58 height 24
drag, startPoint x: 412, startPoint y: 129, endPoint x: 342, endPoint y: 120, distance: 70.9
click at [345, 120] on div "6103067 Advanced Search" at bounding box center [594, 128] width 812 height 35
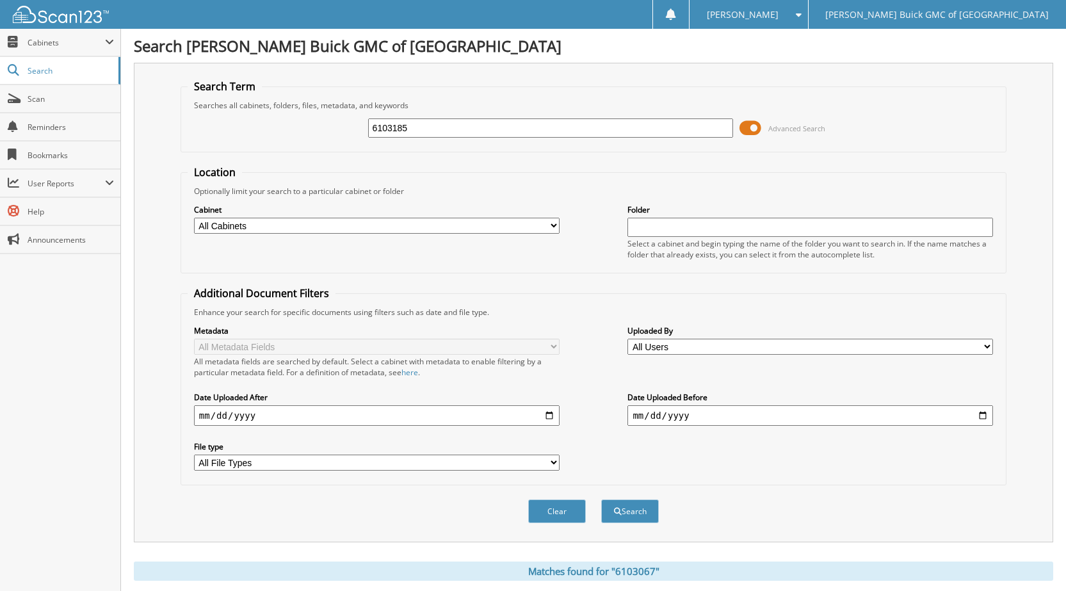
type input "6103185"
click at [601, 499] on button "Search" at bounding box center [630, 511] width 58 height 24
drag, startPoint x: 391, startPoint y: 131, endPoint x: 227, endPoint y: 129, distance: 163.9
click at [257, 133] on div "6103185 Advanced Search" at bounding box center [594, 128] width 812 height 35
type input "6103155"
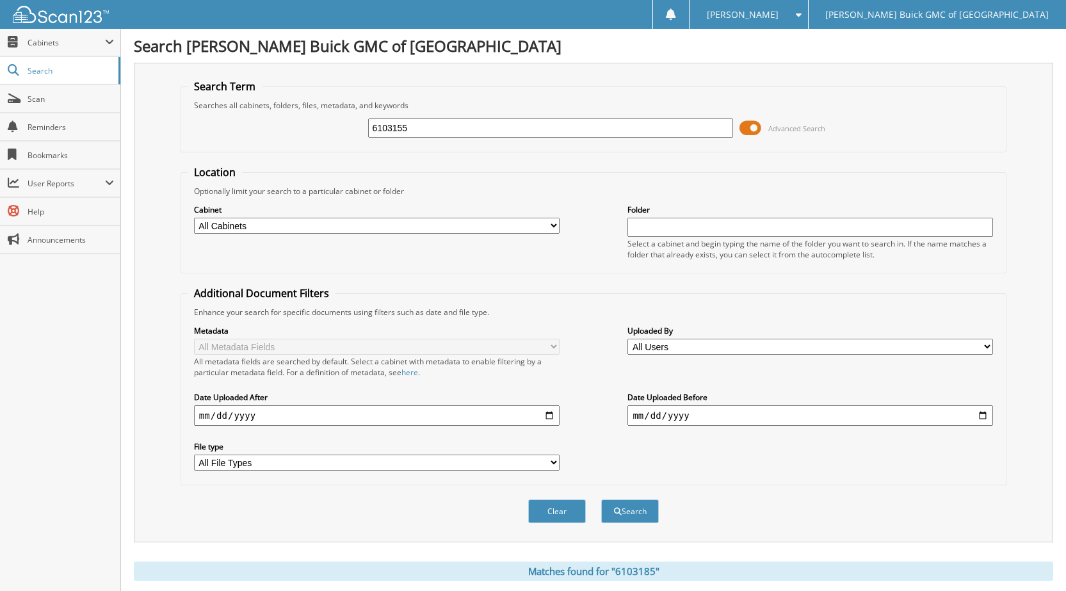
click at [601, 499] on button "Search" at bounding box center [630, 511] width 58 height 24
drag, startPoint x: 437, startPoint y: 127, endPoint x: 166, endPoint y: 153, distance: 272.2
click at [188, 143] on div "6103155 Advanced Search" at bounding box center [594, 128] width 812 height 35
type input "6103054"
click at [601, 499] on button "Search" at bounding box center [630, 511] width 58 height 24
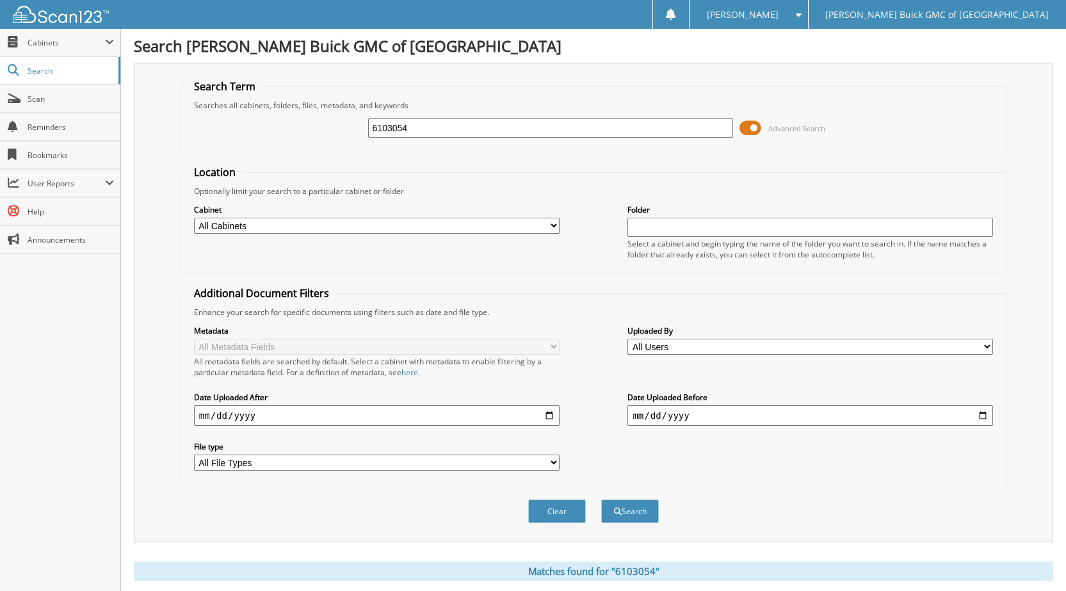
click at [528, 134] on input "6103054" at bounding box center [551, 127] width 366 height 19
drag, startPoint x: 525, startPoint y: 132, endPoint x: 202, endPoint y: 158, distance: 323.8
click at [196, 157] on form "Search Term Searches all cabinets, folders, files, metadata, and keywords 61030…" at bounding box center [594, 308] width 826 height 458
type input "6103051"
click at [601, 499] on button "Search" at bounding box center [630, 511] width 58 height 24
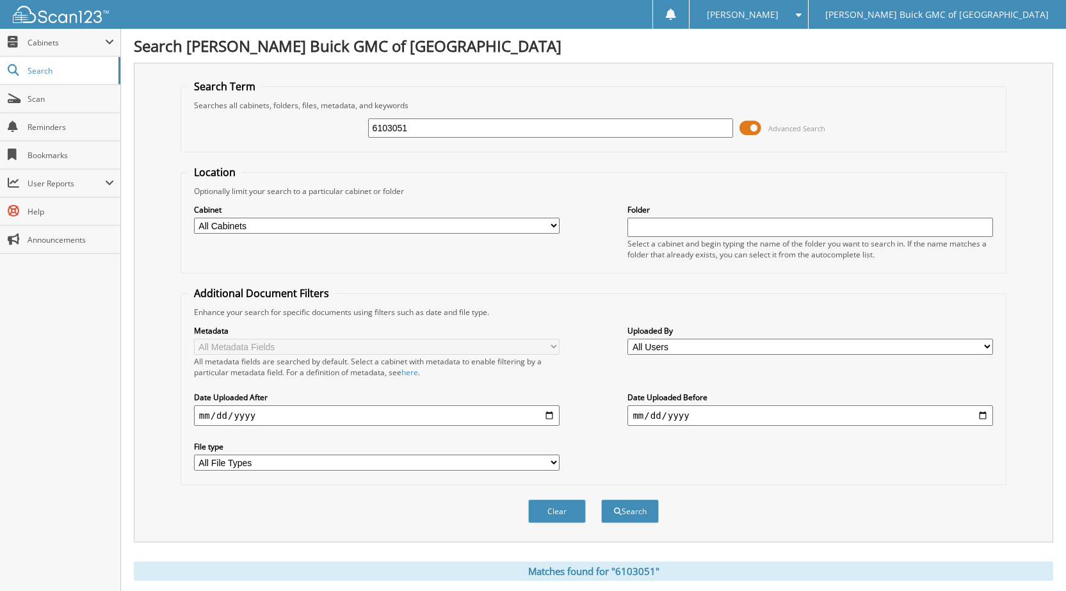
drag, startPoint x: 416, startPoint y: 129, endPoint x: 299, endPoint y: 122, distance: 116.8
click at [305, 121] on div "6103051 Advanced Search" at bounding box center [594, 128] width 812 height 35
type input "6103167"
click at [601, 499] on button "Search" at bounding box center [630, 511] width 58 height 24
drag, startPoint x: 411, startPoint y: 131, endPoint x: 319, endPoint y: 137, distance: 92.4
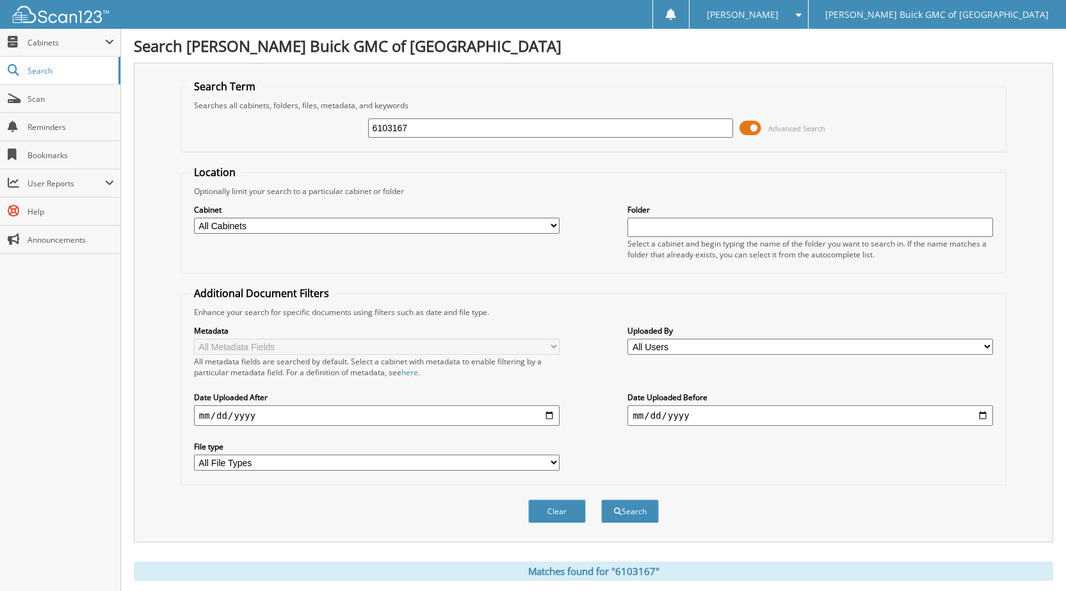
click at [319, 137] on div "6103167 Advanced Search" at bounding box center [594, 128] width 812 height 35
type input "6102294"
click at [601, 499] on button "Search" at bounding box center [630, 511] width 58 height 24
drag, startPoint x: 386, startPoint y: 124, endPoint x: 1039, endPoint y: 3, distance: 664.2
click at [345, 126] on div "6102294 Advanced Search" at bounding box center [594, 128] width 812 height 35
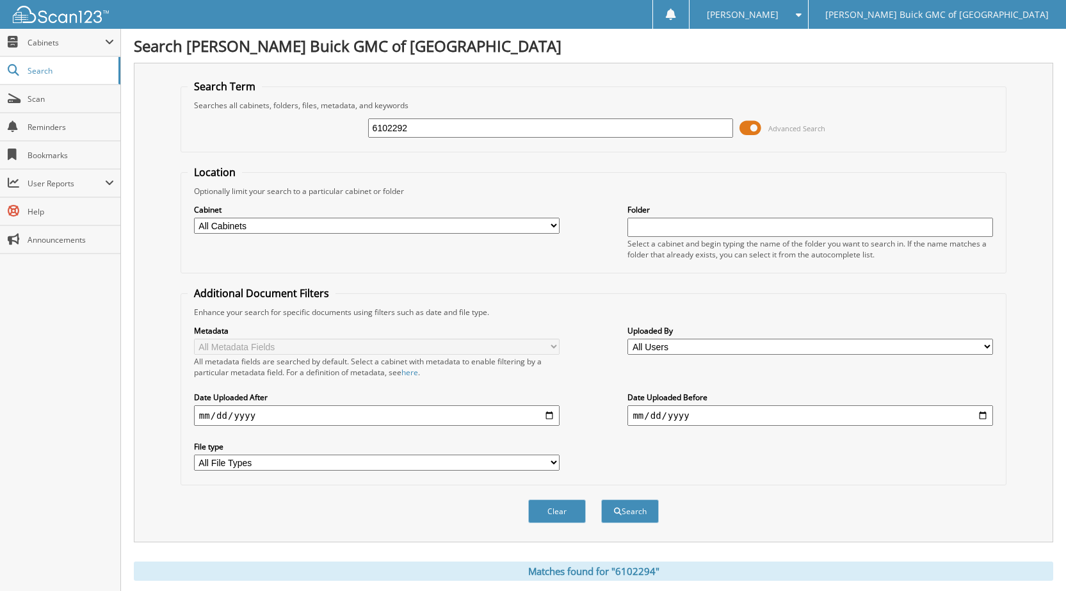
type input "6102292"
click at [601, 499] on button "Search" at bounding box center [630, 511] width 58 height 24
drag, startPoint x: 413, startPoint y: 126, endPoint x: 298, endPoint y: 133, distance: 114.9
click at [306, 133] on div "6102292 Advanced Search" at bounding box center [594, 128] width 812 height 35
type input "6099747"
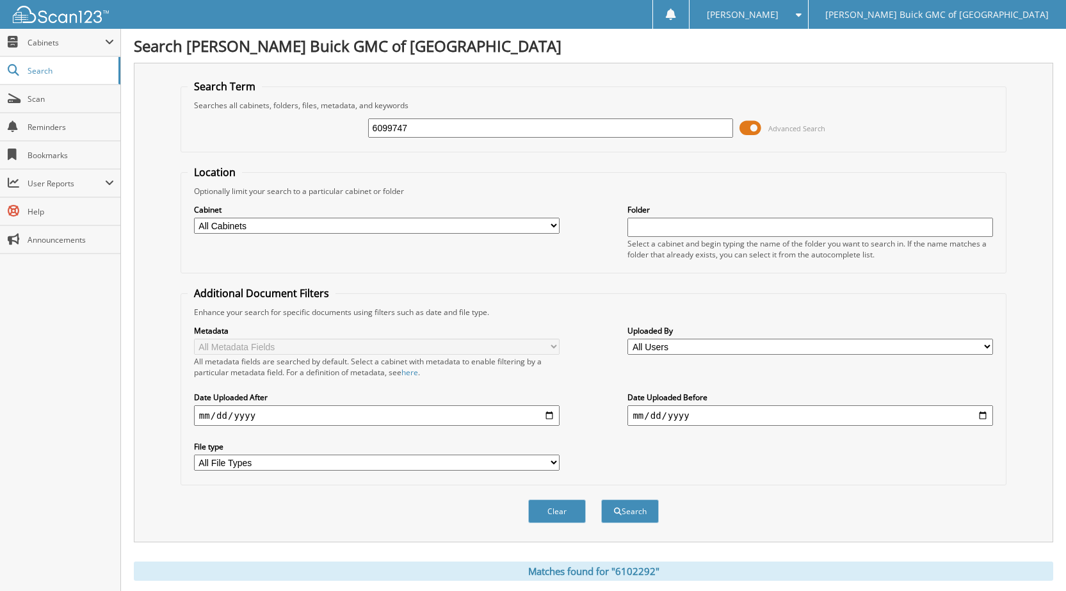
click at [601, 499] on button "Search" at bounding box center [630, 511] width 58 height 24
drag, startPoint x: 408, startPoint y: 128, endPoint x: 347, endPoint y: 120, distance: 61.3
click at [347, 120] on div "6099747 Advanced Search" at bounding box center [594, 128] width 812 height 35
type input "61088090"
click at [601, 499] on button "Search" at bounding box center [630, 511] width 58 height 24
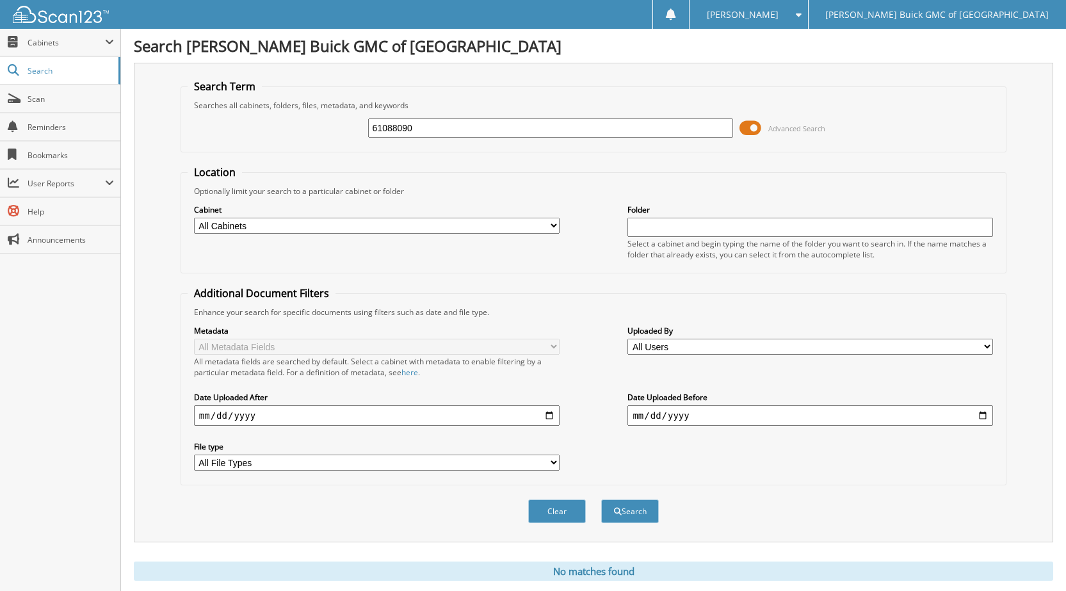
drag, startPoint x: 413, startPoint y: 126, endPoint x: 322, endPoint y: 115, distance: 91.7
click at [324, 115] on div "61088090 Advanced Search" at bounding box center [594, 128] width 812 height 35
type input "6099747"
click at [601, 499] on button "Search" at bounding box center [630, 511] width 58 height 24
drag, startPoint x: 409, startPoint y: 126, endPoint x: 330, endPoint y: 117, distance: 80.0
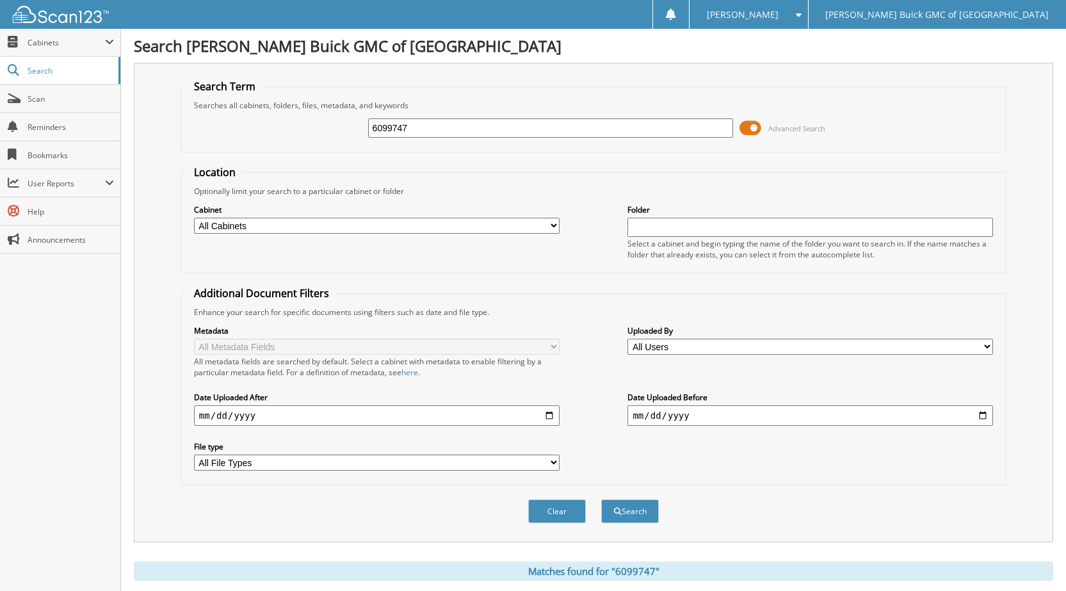
click at [330, 117] on div "6099747 Advanced Search" at bounding box center [594, 128] width 812 height 35
type input "6102290"
click at [601, 499] on button "Search" at bounding box center [630, 511] width 58 height 24
drag, startPoint x: 329, startPoint y: 111, endPoint x: 301, endPoint y: 119, distance: 28.6
click at [301, 119] on div "6102290 Advanced Search" at bounding box center [594, 128] width 812 height 35
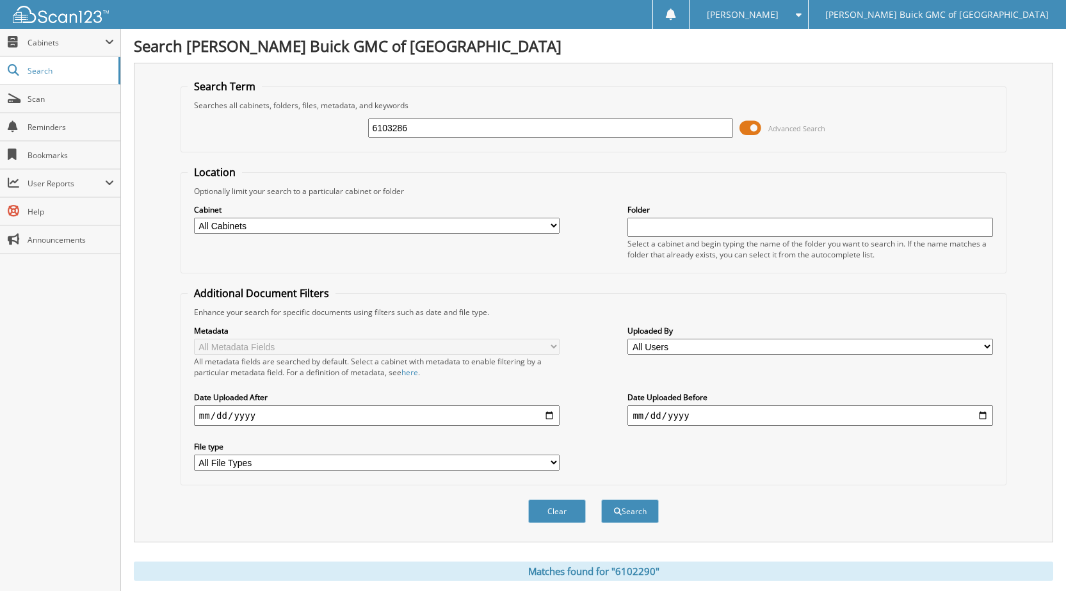
type input "6103286"
click at [601, 499] on button "Search" at bounding box center [630, 511] width 58 height 24
drag, startPoint x: 423, startPoint y: 134, endPoint x: 281, endPoint y: 144, distance: 142.5
click at [281, 144] on div "6103286 Advanced Search" at bounding box center [594, 128] width 812 height 35
type input "6102452"
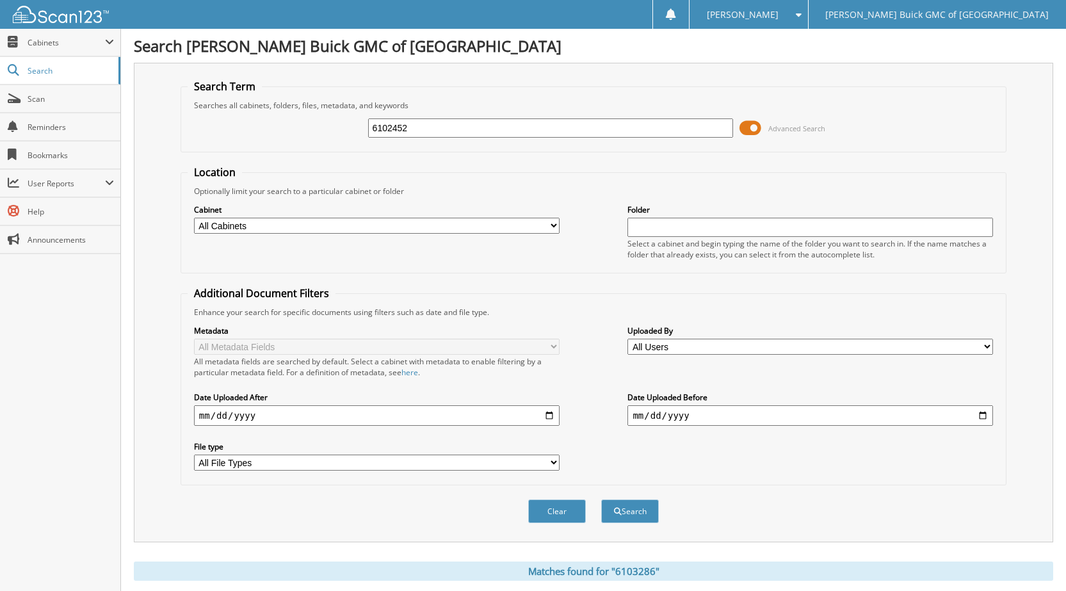
click at [601, 499] on button "Search" at bounding box center [630, 511] width 58 height 24
drag, startPoint x: 380, startPoint y: 127, endPoint x: 264, endPoint y: 142, distance: 117.5
click at [265, 141] on div "6102452 Advanced Search" at bounding box center [594, 128] width 812 height 35
type input "6103268"
click at [601, 499] on button "Search" at bounding box center [630, 511] width 58 height 24
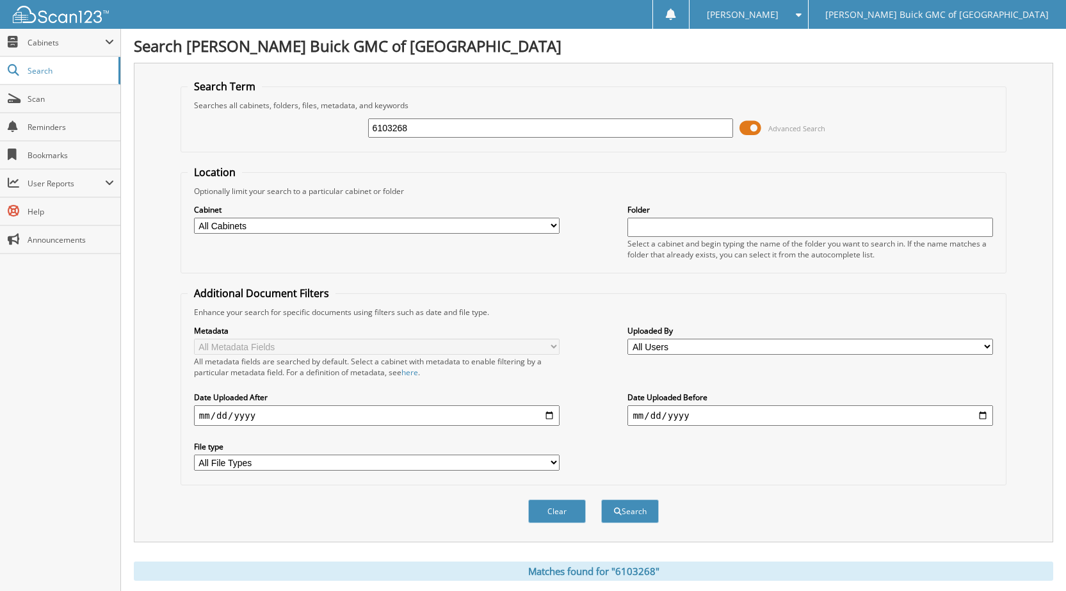
drag, startPoint x: 421, startPoint y: 132, endPoint x: 290, endPoint y: 142, distance: 131.6
click at [290, 142] on div "6103268 Advanced Search" at bounding box center [594, 128] width 812 height 35
type input "6103275"
click at [601, 499] on button "Search" at bounding box center [630, 511] width 58 height 24
drag, startPoint x: 420, startPoint y: 128, endPoint x: 353, endPoint y: 123, distance: 66.8
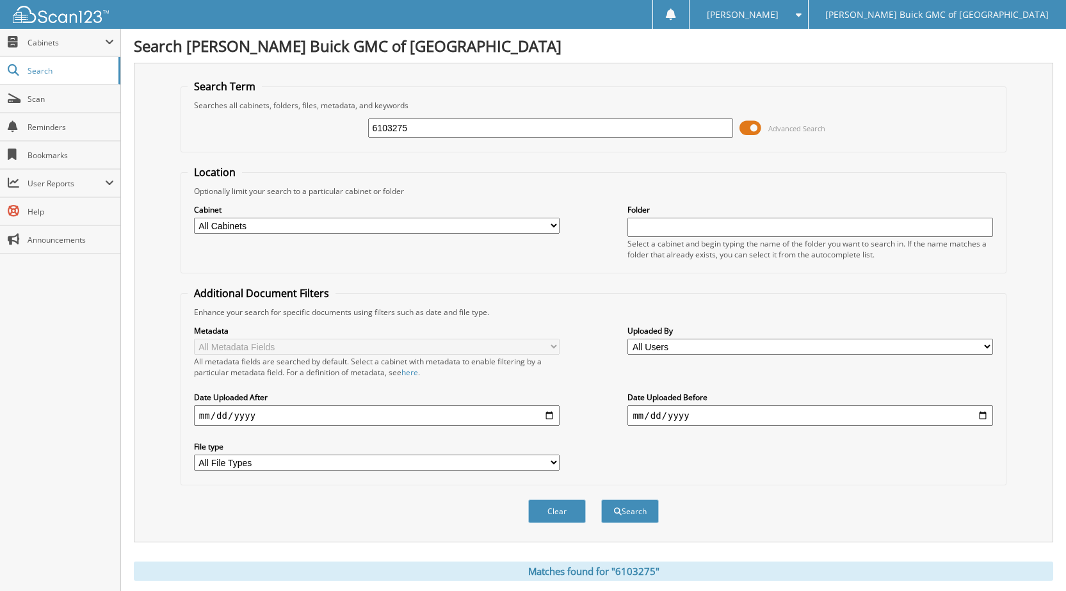
click at [353, 123] on div "6103275 Advanced Search" at bounding box center [594, 128] width 812 height 35
click at [403, 123] on input "text" at bounding box center [551, 127] width 366 height 19
type input "6103116"
click at [601, 499] on button "Search" at bounding box center [630, 511] width 58 height 24
drag, startPoint x: 409, startPoint y: 124, endPoint x: 270, endPoint y: 124, distance: 139.0
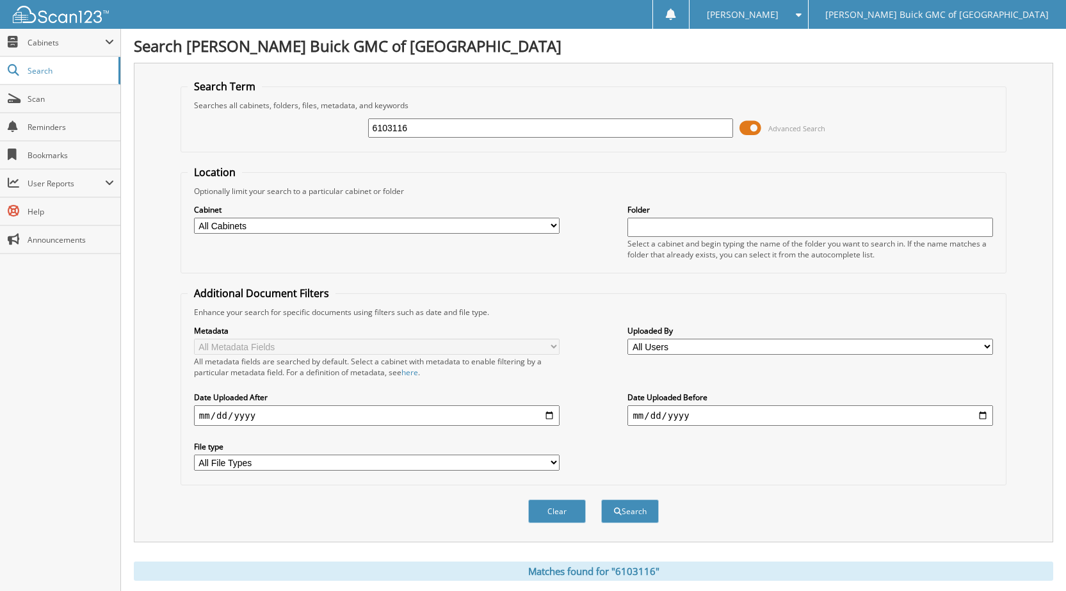
click at [283, 124] on div "6103116 Advanced Search" at bounding box center [594, 128] width 812 height 35
type input "6103287"
click at [601, 499] on button "Search" at bounding box center [630, 511] width 58 height 24
drag, startPoint x: 416, startPoint y: 129, endPoint x: 311, endPoint y: 118, distance: 105.5
click at [311, 118] on div "6103287 Advanced Search" at bounding box center [594, 128] width 812 height 35
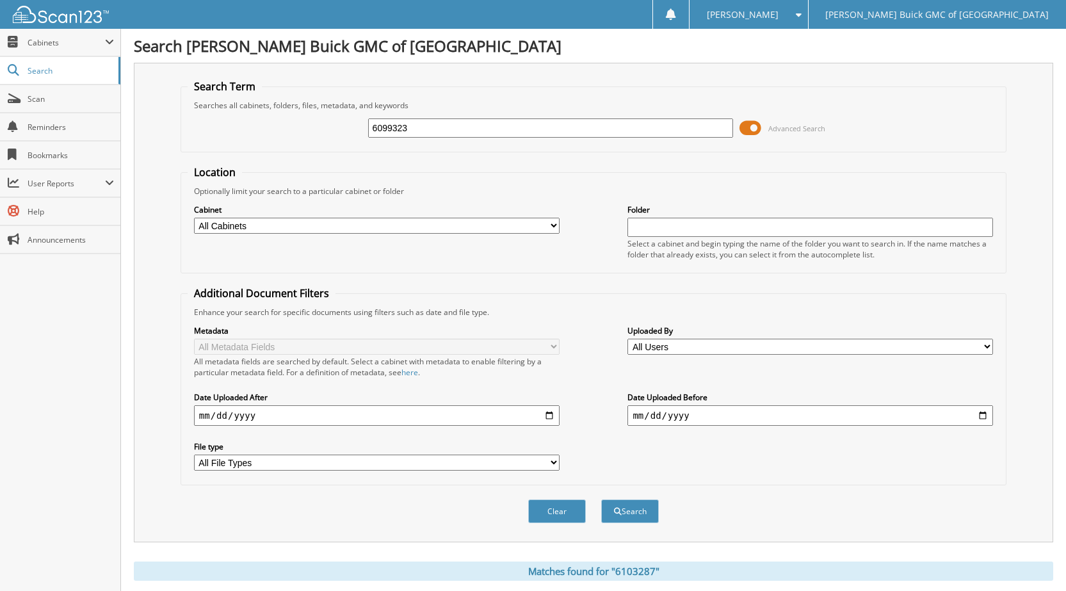
type input "6099323"
click at [601, 499] on button "Search" at bounding box center [630, 511] width 58 height 24
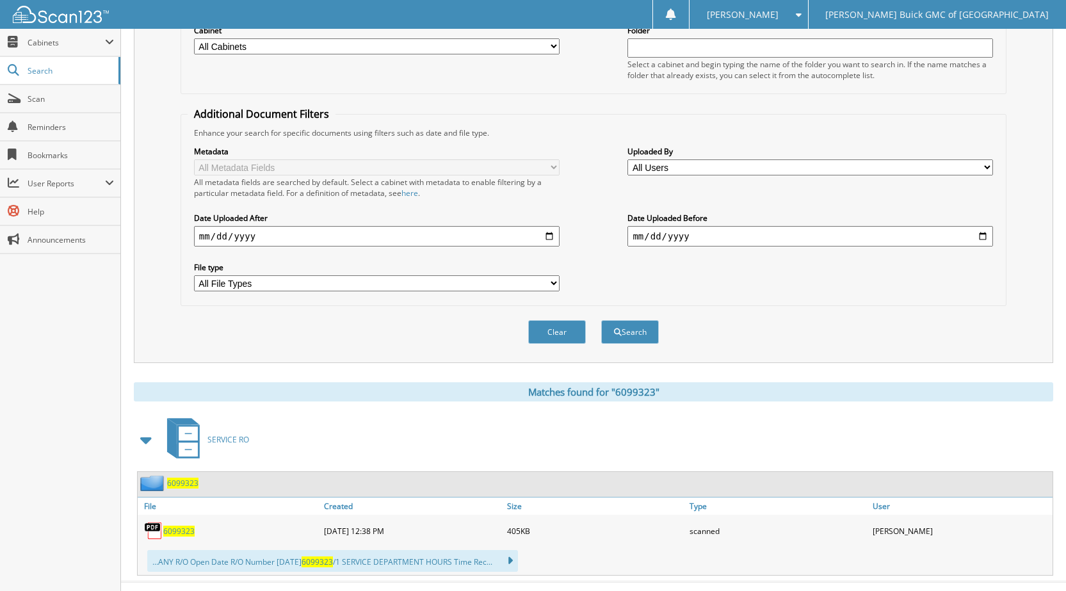
scroll to position [203, 0]
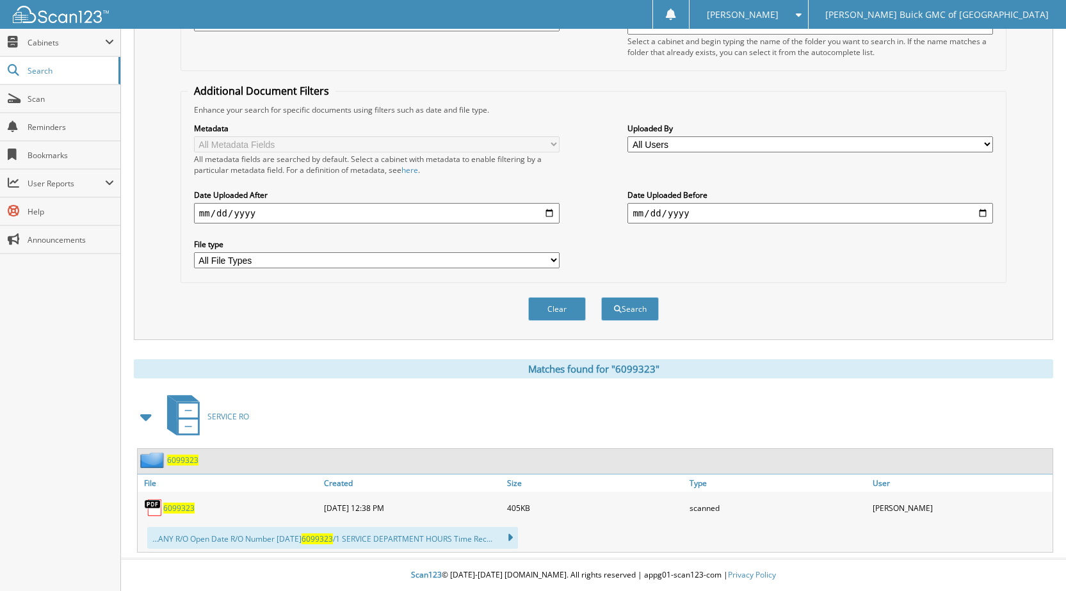
click at [187, 510] on span "6099323" at bounding box center [178, 508] width 31 height 11
click at [33, 104] on link "Scan" at bounding box center [60, 99] width 120 height 28
